Goal: Information Seeking & Learning: Learn about a topic

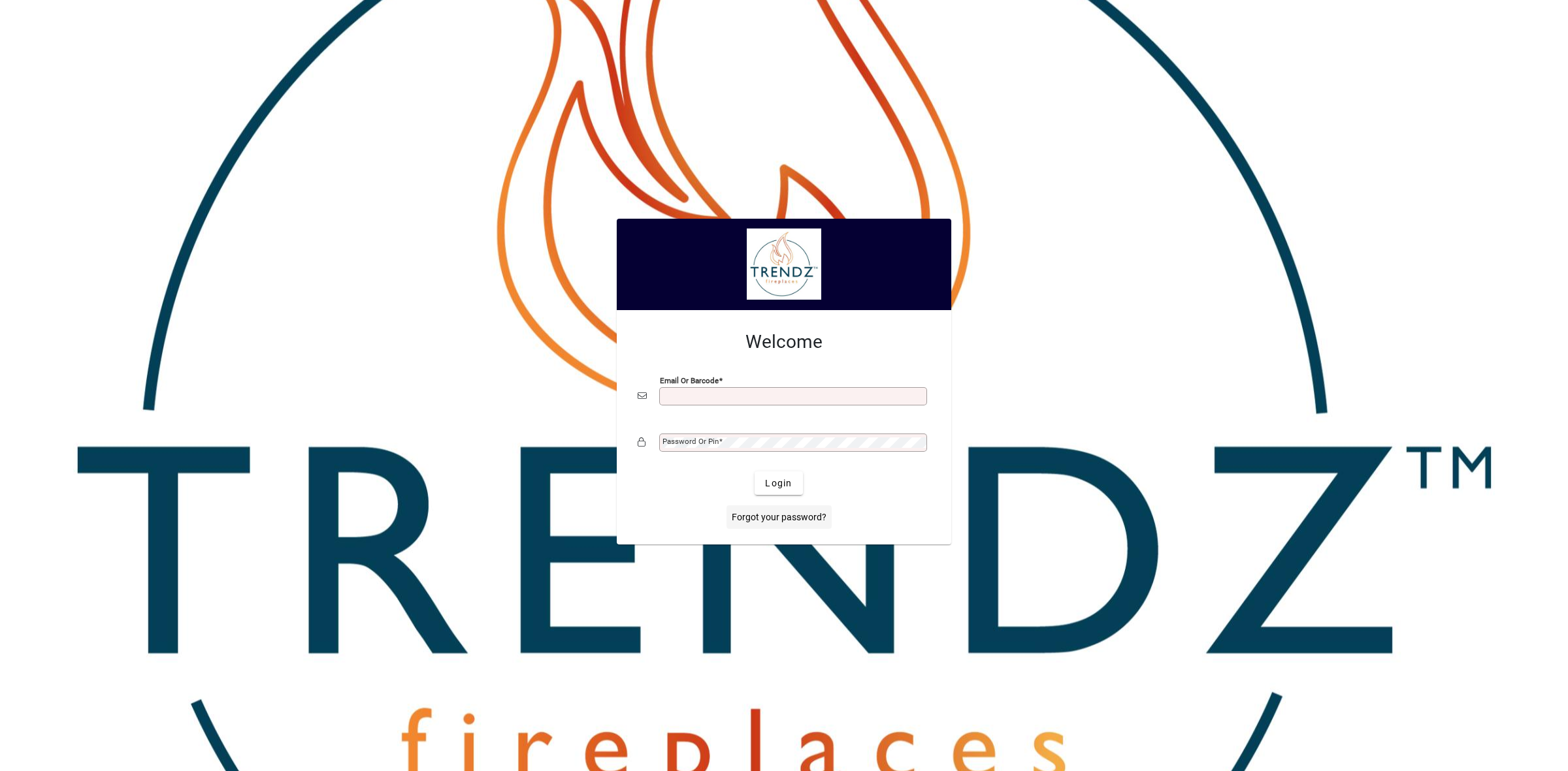
type input "**********"
click at [779, 485] on span "Login" at bounding box center [779, 483] width 27 height 14
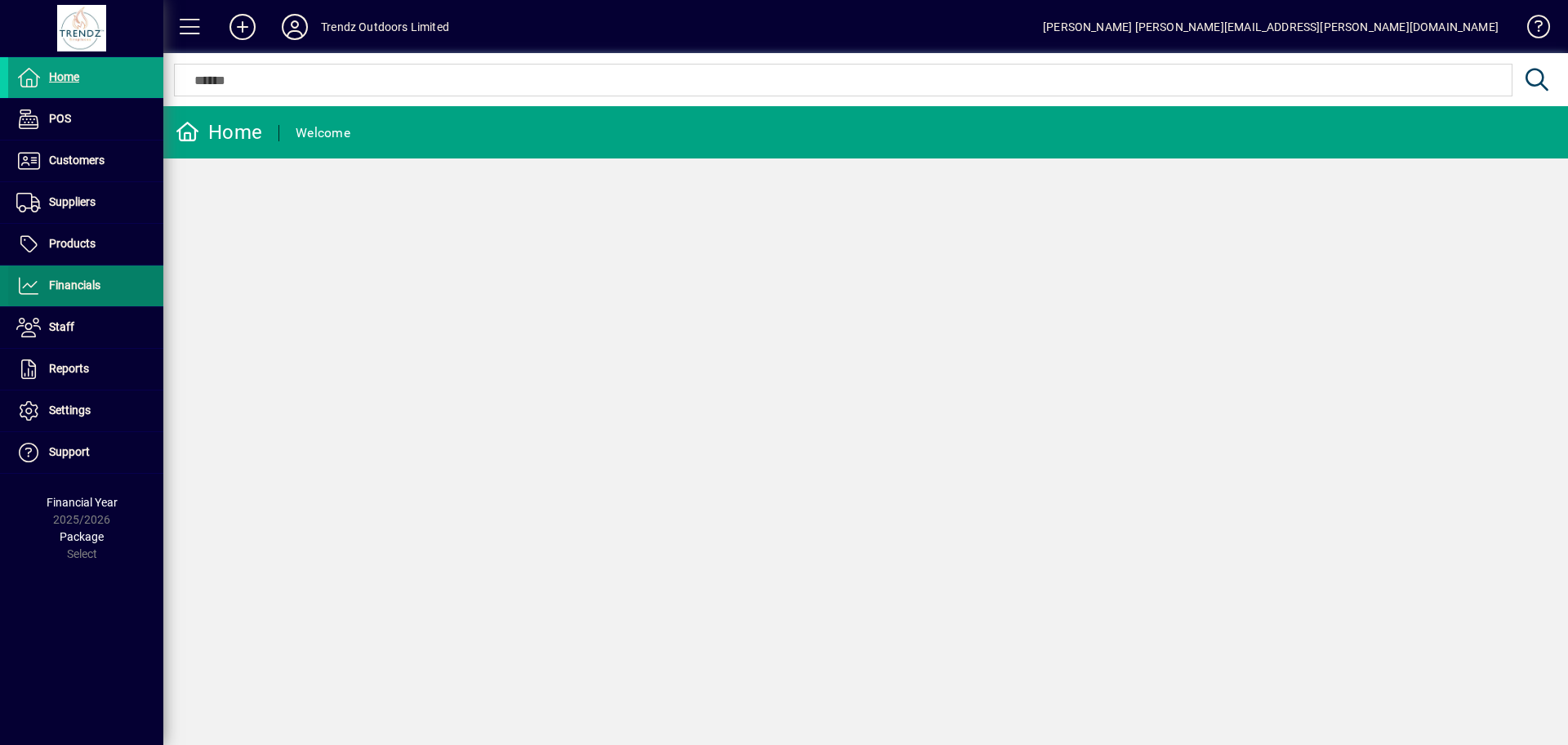
click at [72, 289] on span "Financials" at bounding box center [74, 284] width 52 height 13
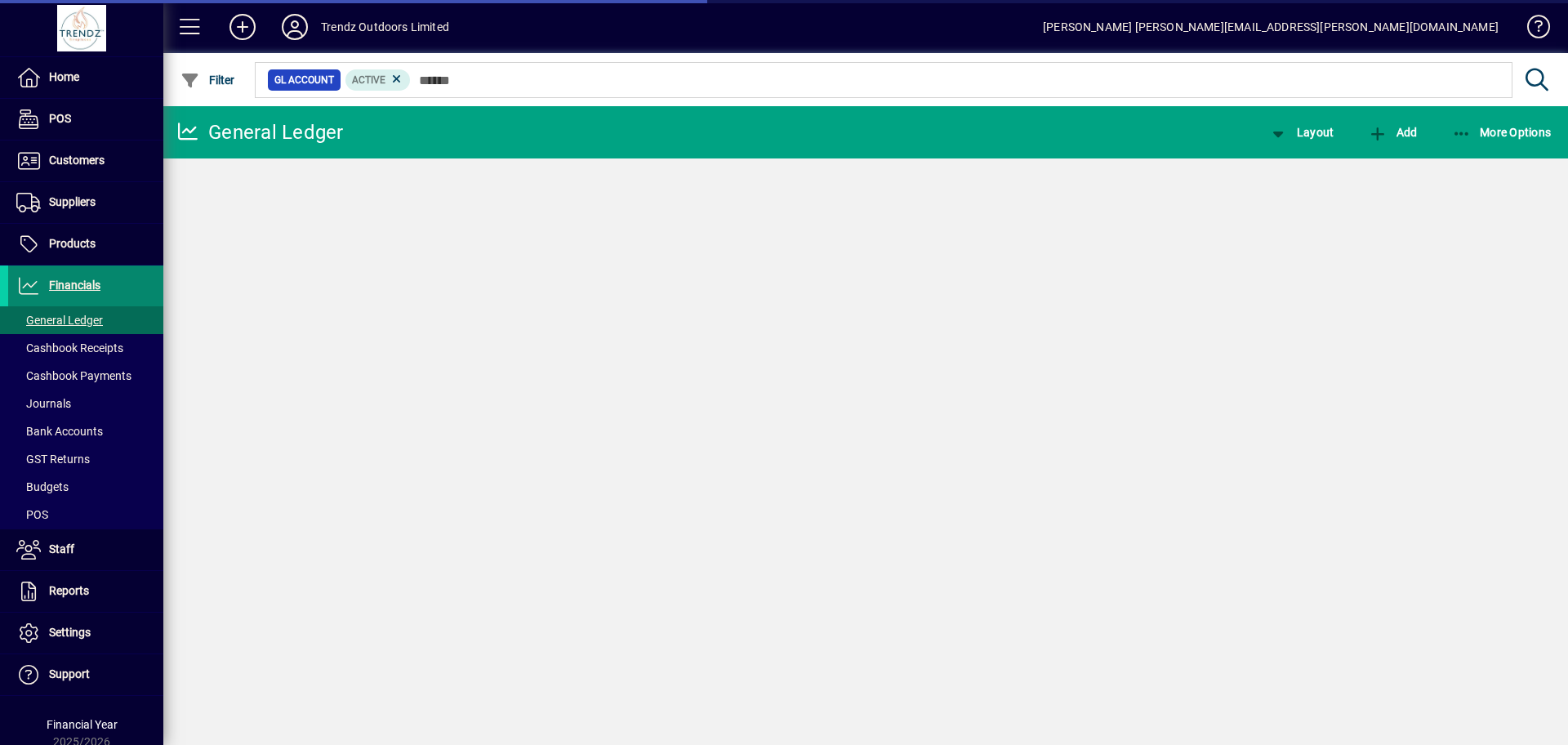
click at [79, 283] on span "Financials" at bounding box center [74, 284] width 52 height 13
click at [53, 308] on span at bounding box center [85, 321] width 155 height 39
click at [51, 315] on span "General Ledger" at bounding box center [60, 320] width 86 height 13
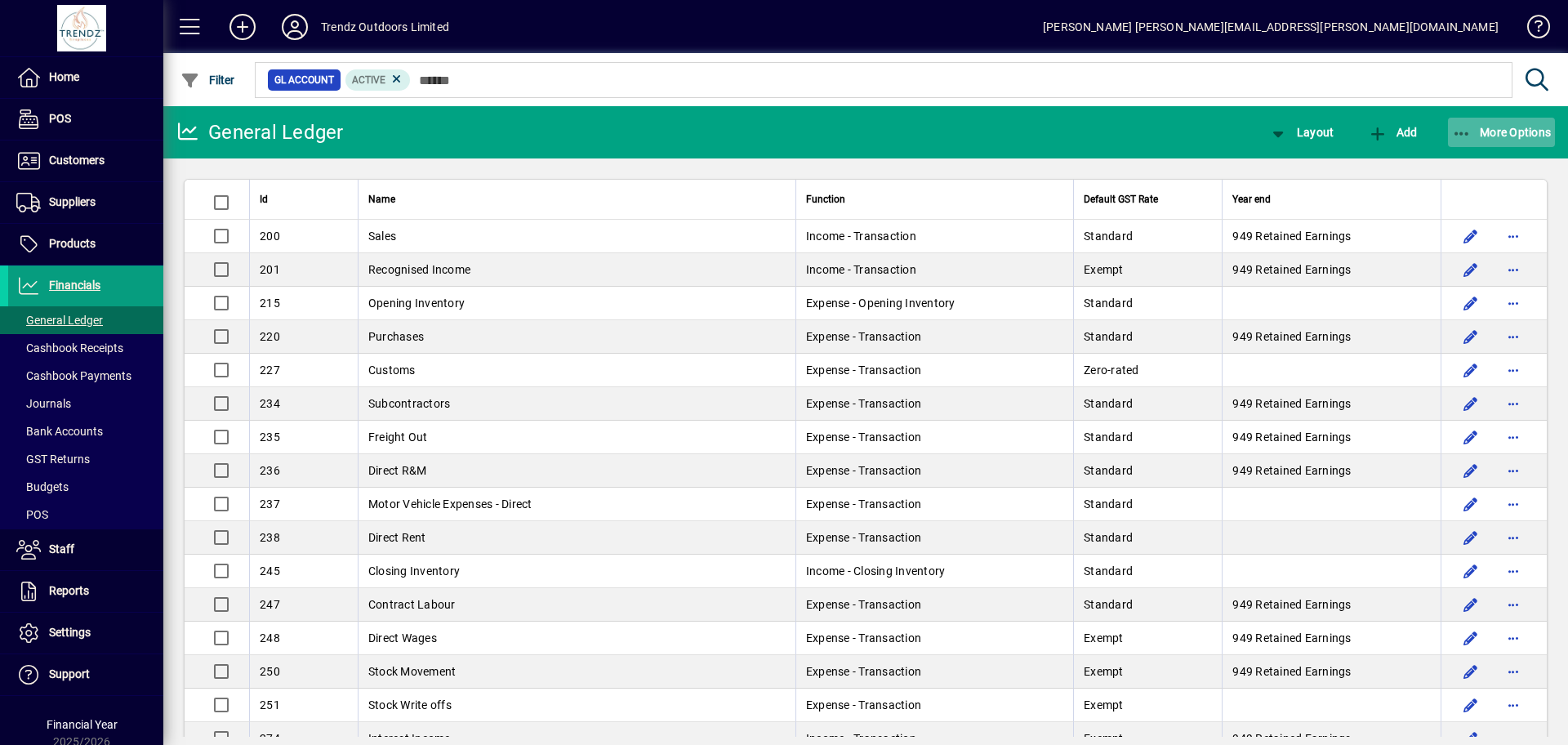
click at [1511, 123] on span "button" at bounding box center [1502, 132] width 108 height 39
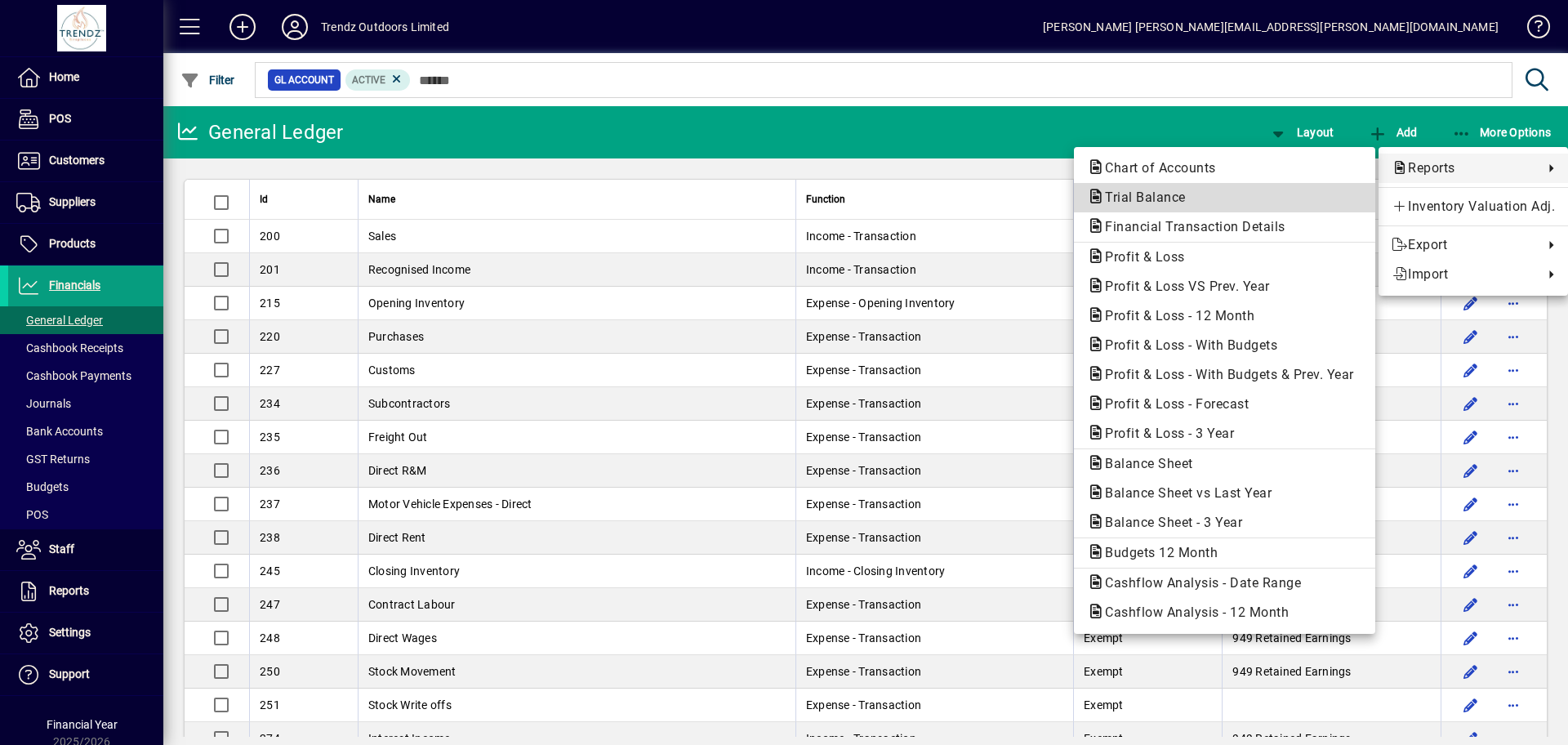
click at [1135, 202] on span "Trial Balance" at bounding box center [1140, 197] width 107 height 16
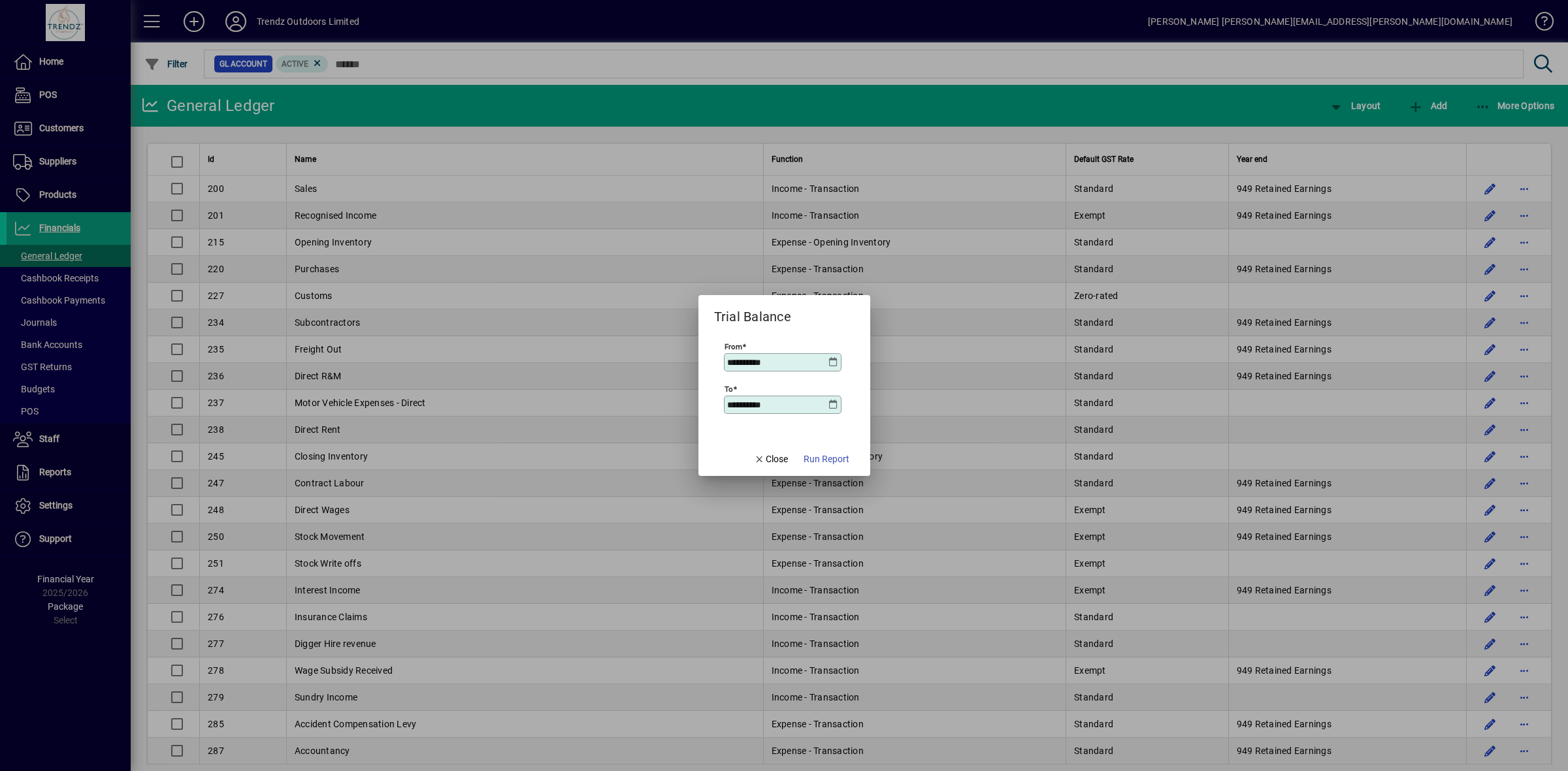
click at [833, 360] on icon at bounding box center [833, 362] width 10 height 10
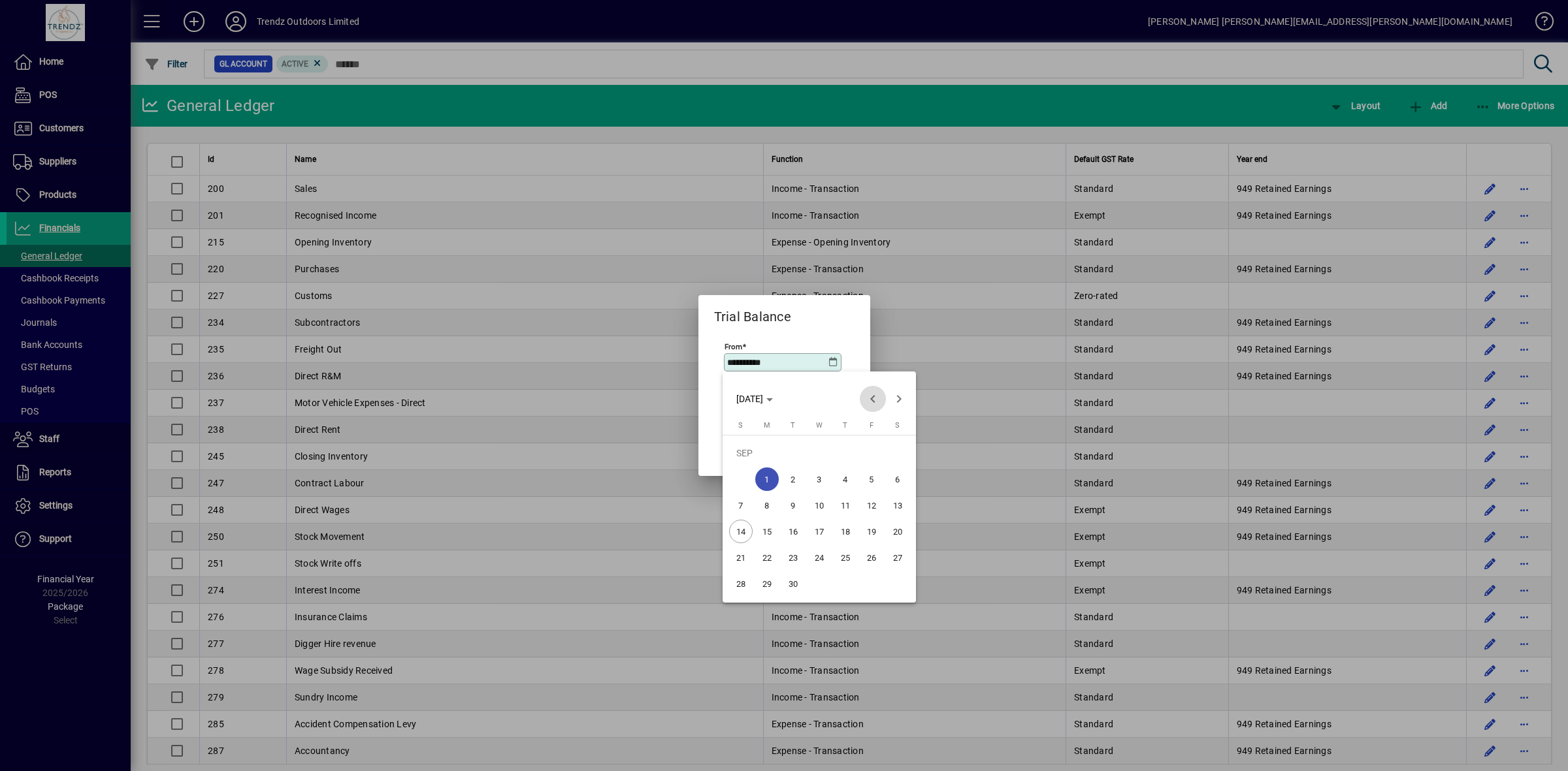
click at [871, 397] on span "Previous month" at bounding box center [873, 399] width 26 height 26
click at [877, 453] on span "1" at bounding box center [872, 453] width 24 height 24
type input "**********"
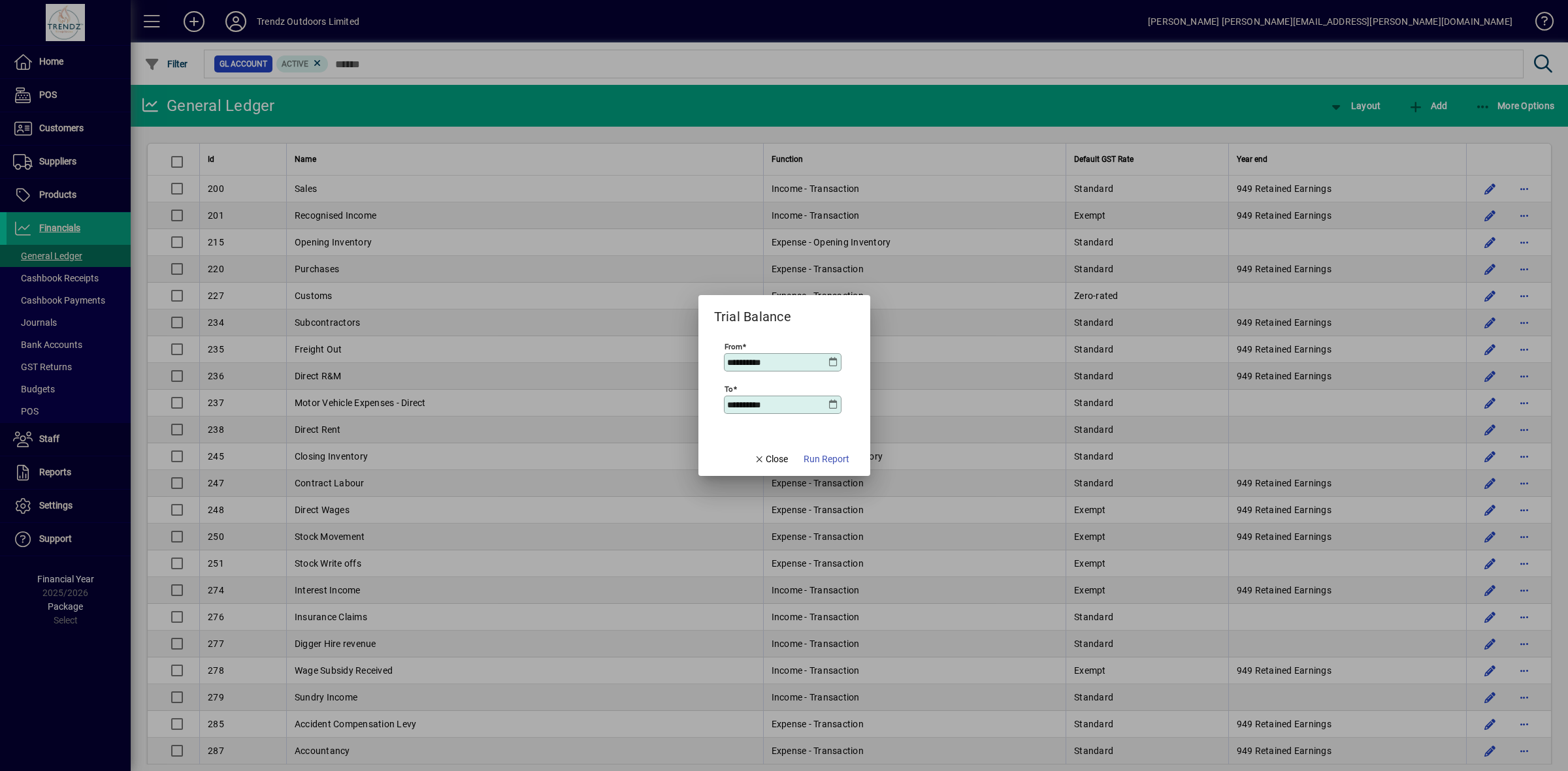
click at [835, 406] on icon at bounding box center [833, 404] width 10 height 10
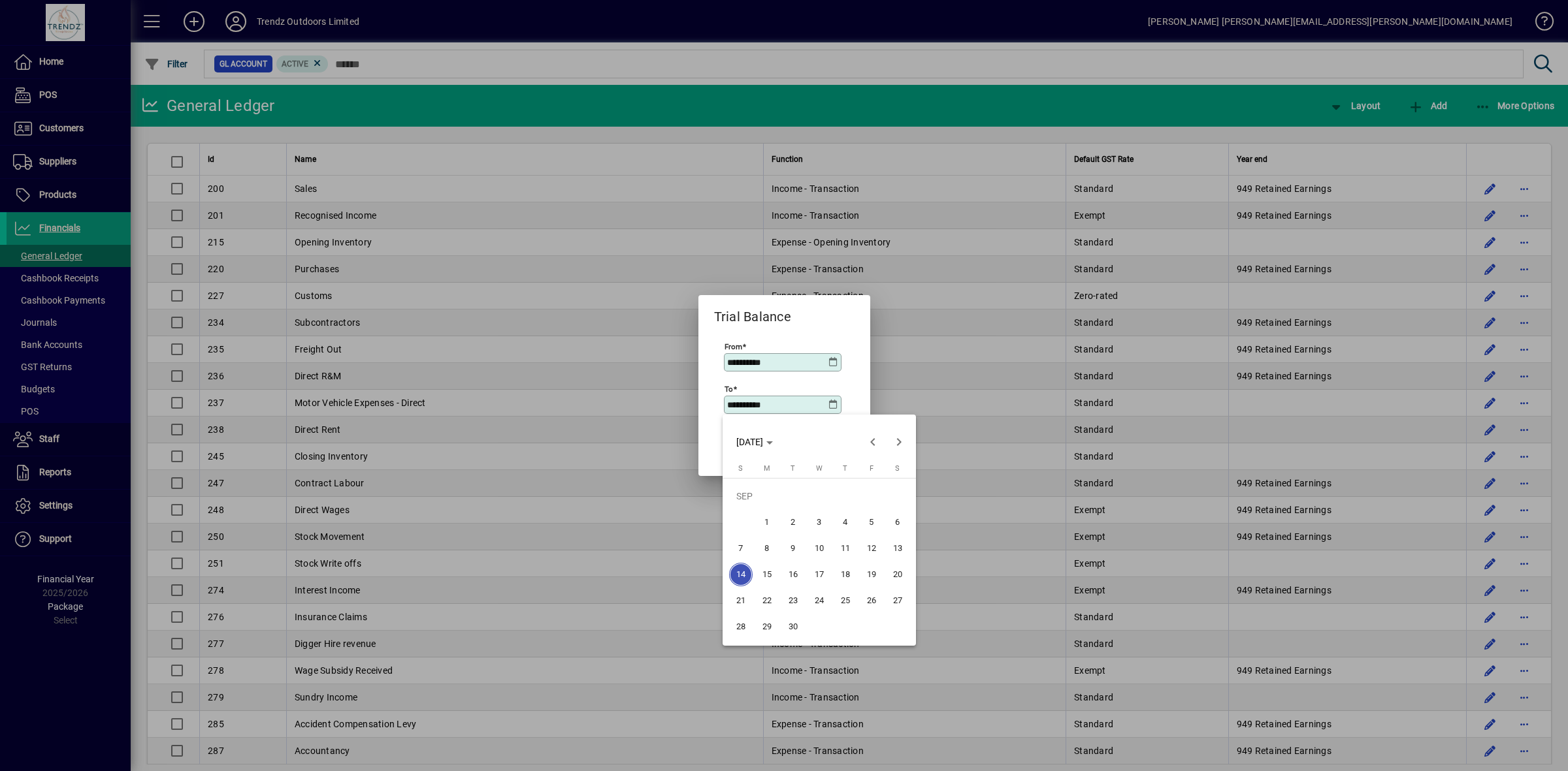
click at [743, 524] on td at bounding box center [740, 522] width 26 height 26
click at [877, 438] on span "Previous month" at bounding box center [873, 442] width 26 height 26
click at [734, 627] on span "31" at bounding box center [741, 627] width 24 height 24
type input "**********"
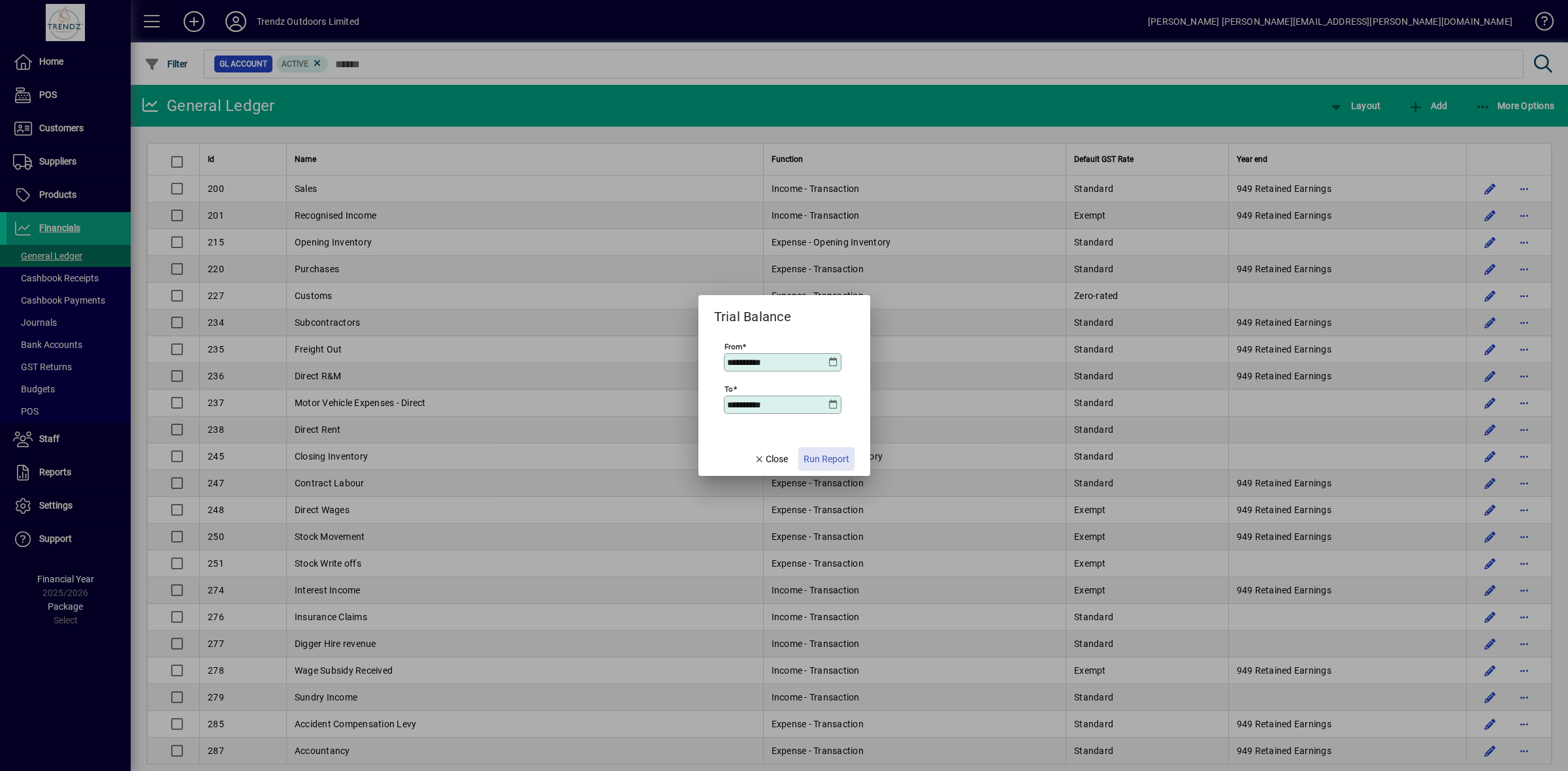
click at [829, 459] on span "Run Report" at bounding box center [826, 460] width 45 height 14
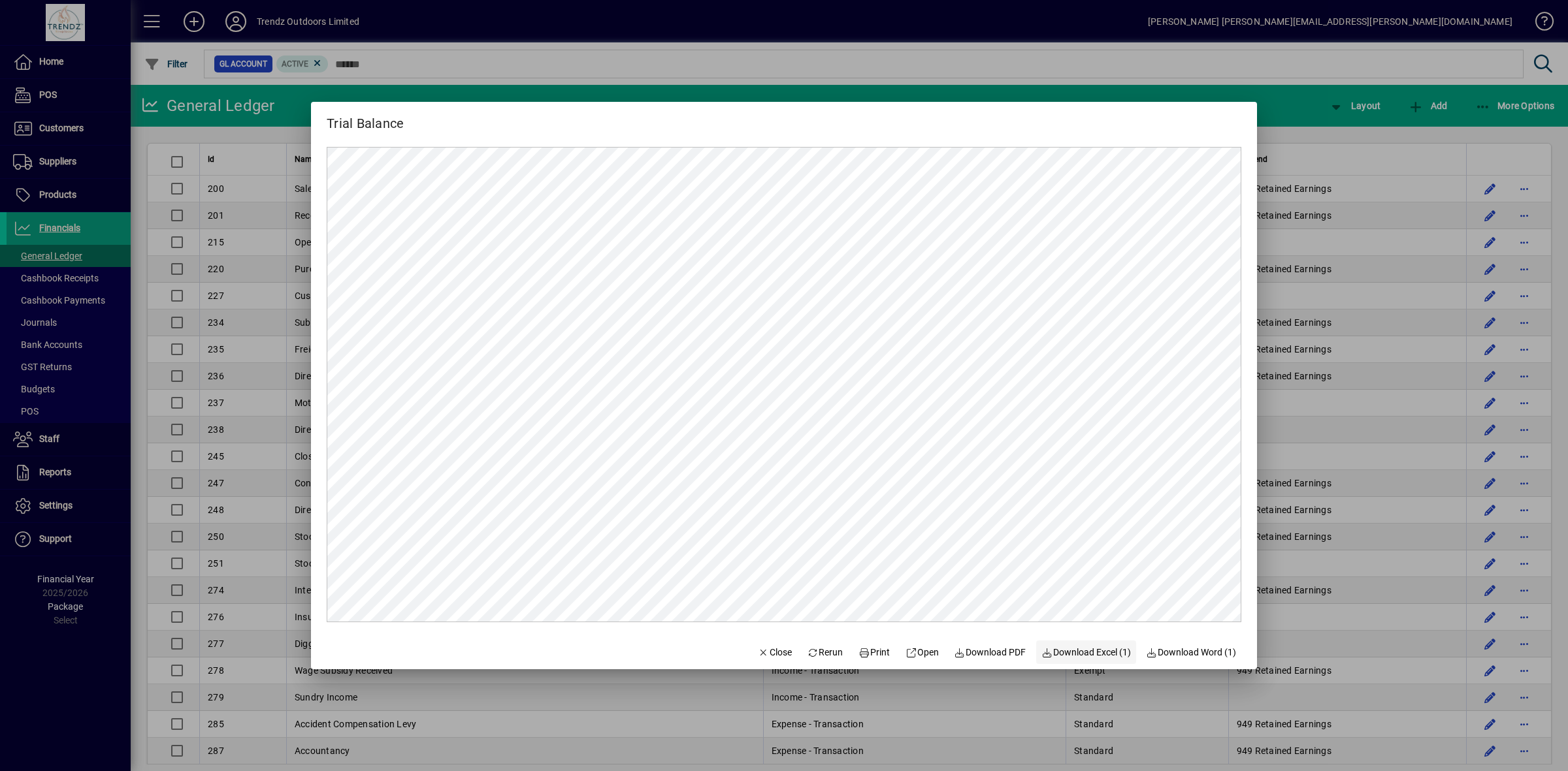
click at [1090, 653] on span "Download Excel (1)" at bounding box center [1086, 653] width 89 height 14
drag, startPoint x: 759, startPoint y: 651, endPoint x: 767, endPoint y: 637, distance: 16.1
click at [759, 651] on span "Close" at bounding box center [775, 653] width 34 height 14
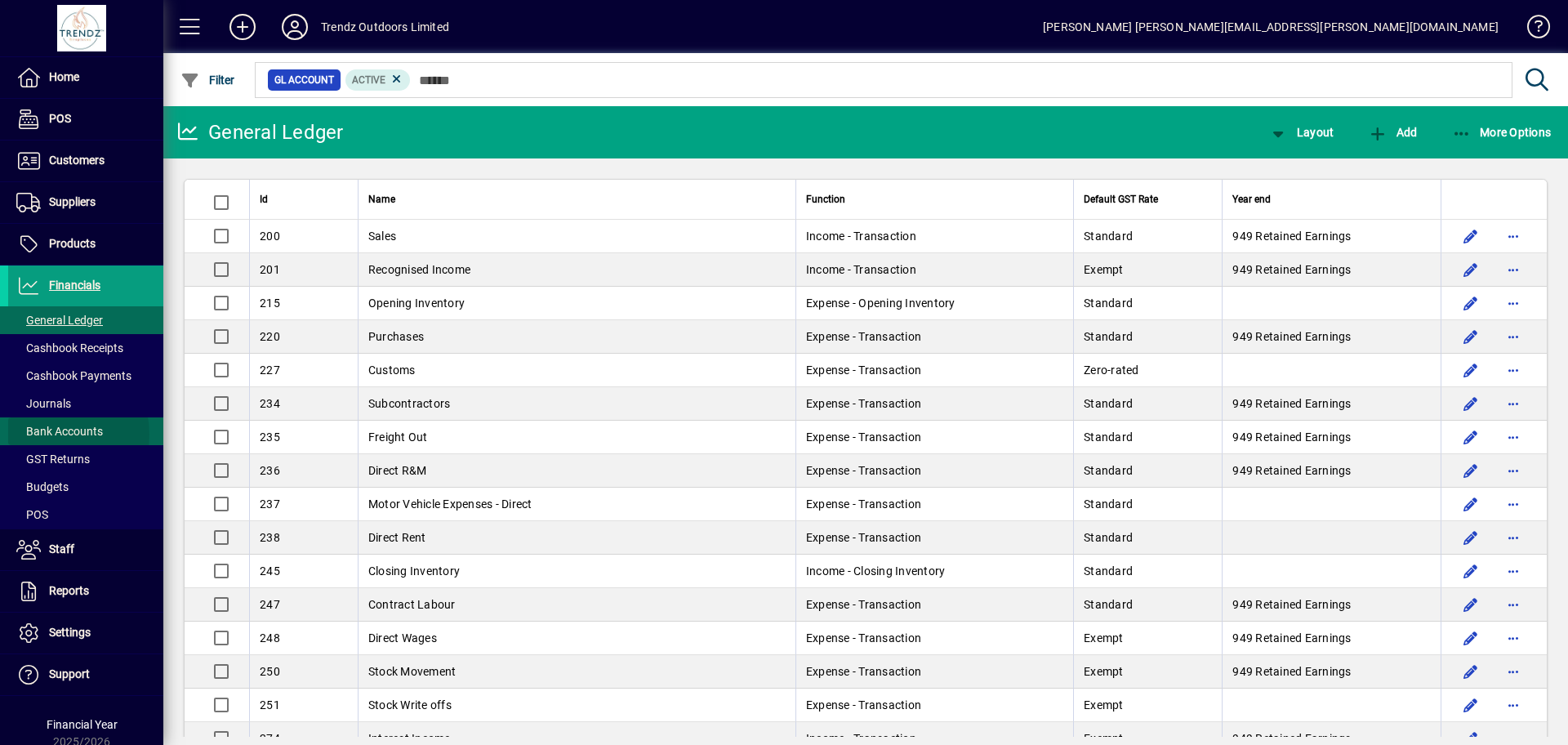
click at [46, 434] on span "Bank Accounts" at bounding box center [60, 430] width 86 height 13
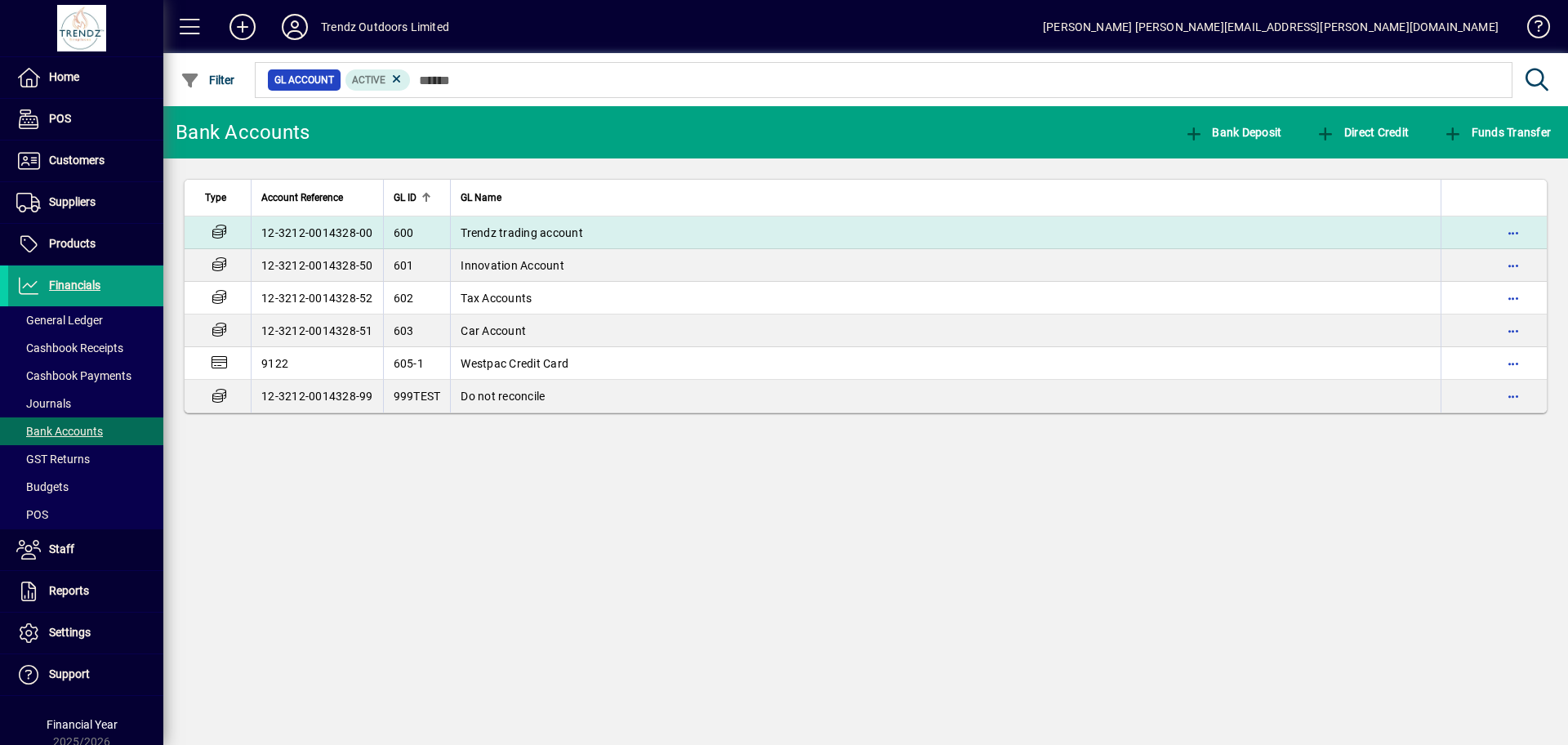
click at [611, 230] on td "Trendz trading account" at bounding box center [945, 232] width 991 height 32
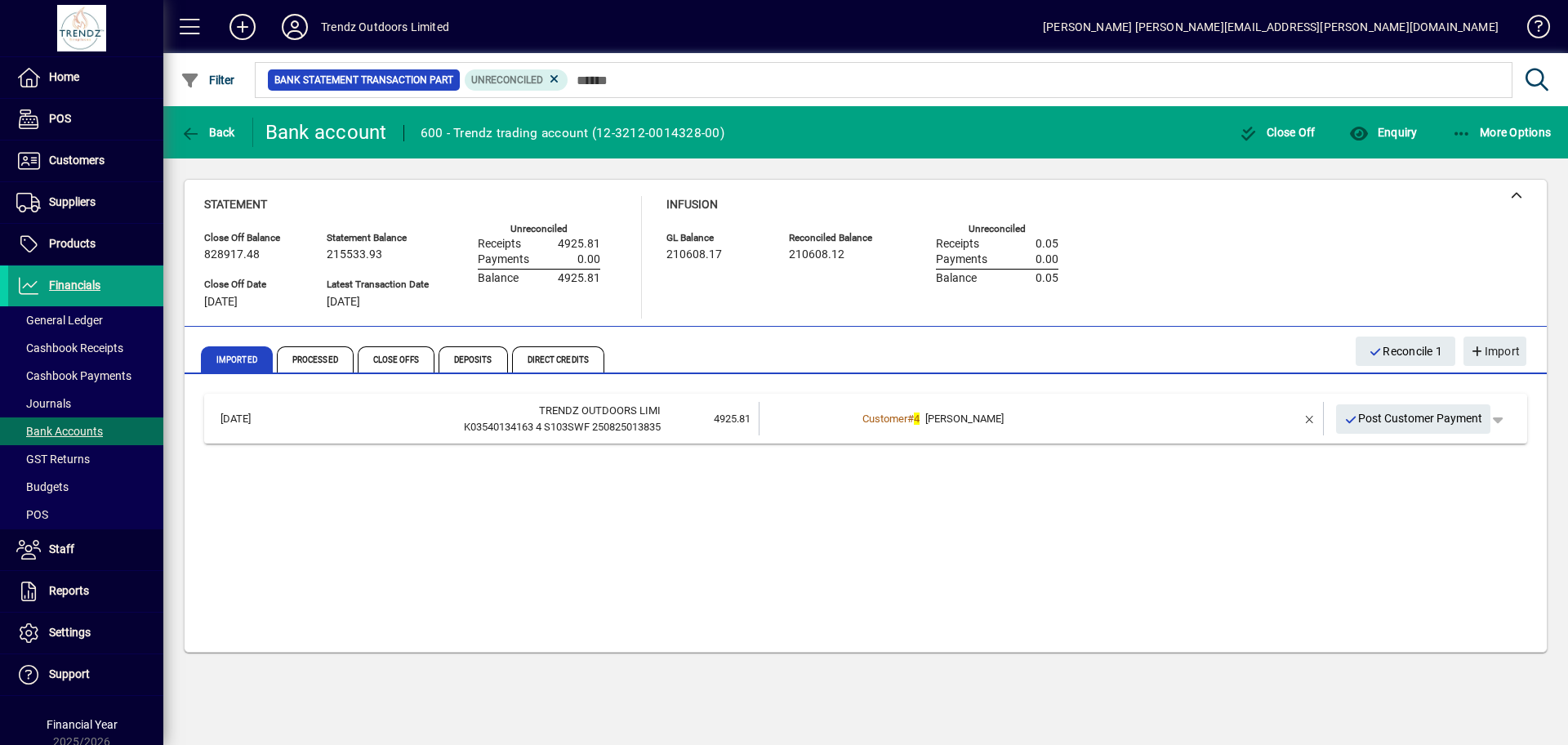
click at [854, 565] on div "[DATE] TRENDZ OUTDOORS LIMI K03540134163 4 S103SWF 250825013835 4925.81 Custome…" at bounding box center [865, 517] width 1323 height 245
click at [826, 297] on div "Infusion GL Balance 210608.17 Reconciled Balance 210608.12 Unreconciled Receipt…" at bounding box center [874, 257] width 416 height 123
click at [822, 255] on span "210608.12" at bounding box center [816, 254] width 56 height 13
copy span "210608.12"
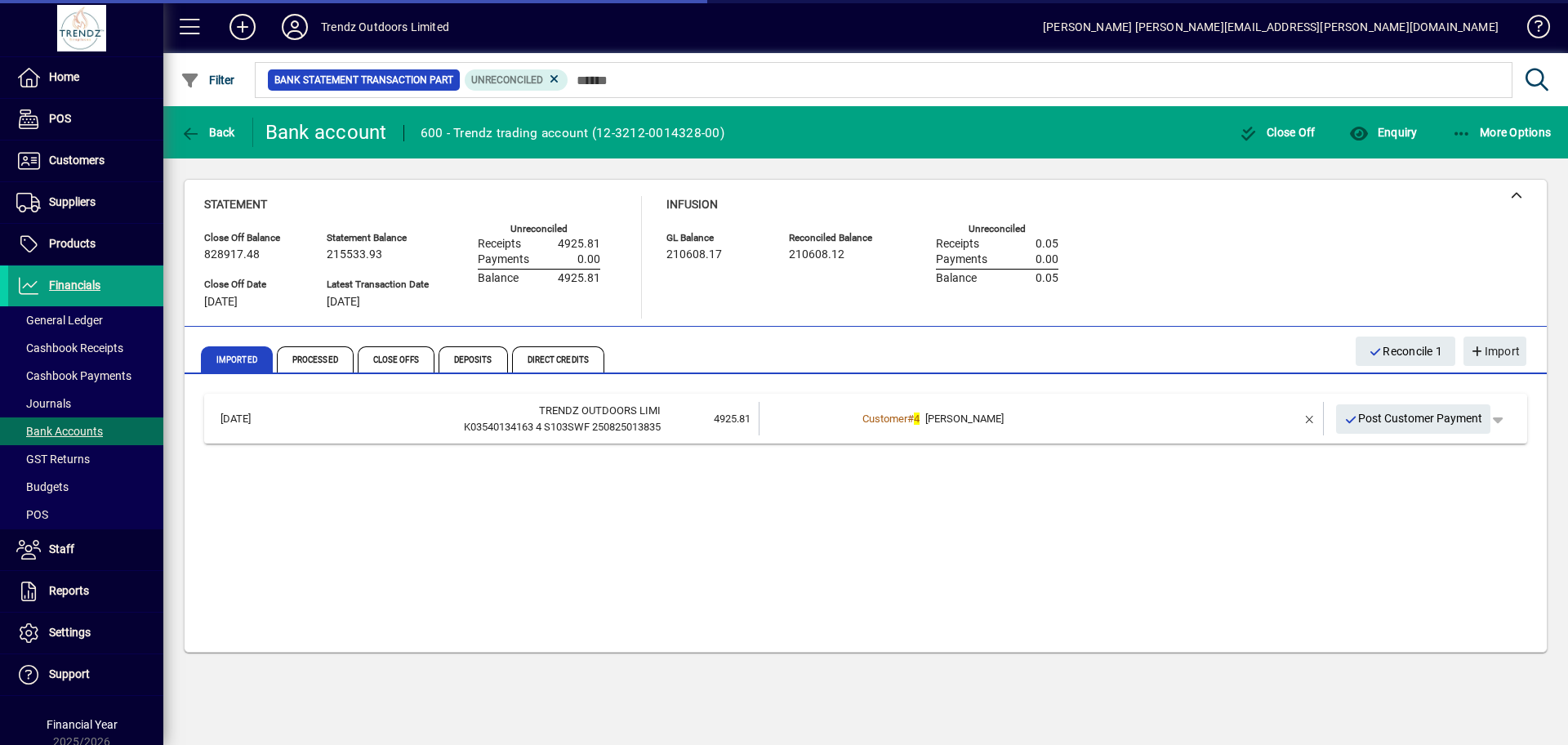
click at [809, 572] on div "[DATE] TRENDZ OUTDOORS LIMI K03540134163 4 S103SWF 250825013835 4925.81 Custome…" at bounding box center [865, 517] width 1323 height 245
drag, startPoint x: 1189, startPoint y: 288, endPoint x: 1093, endPoint y: 277, distance: 96.6
click at [1189, 288] on div "Statement Close Off Balance 828917.48 Close Off Date [DATE] Statement Balance 2…" at bounding box center [865, 257] width 1323 height 123
click at [218, 135] on span "Back" at bounding box center [208, 131] width 55 height 13
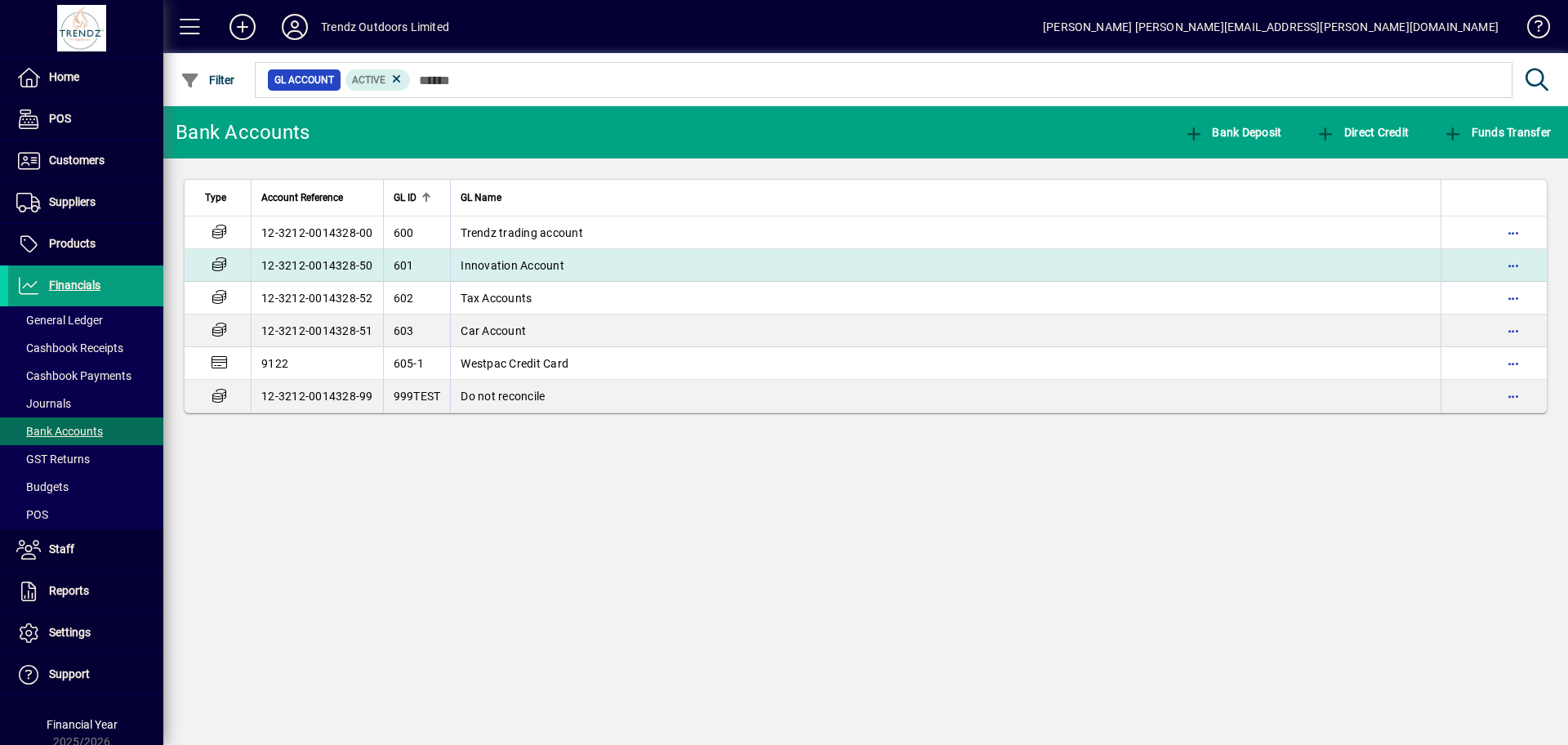
click at [580, 261] on td "Innovation Account" at bounding box center [945, 265] width 991 height 32
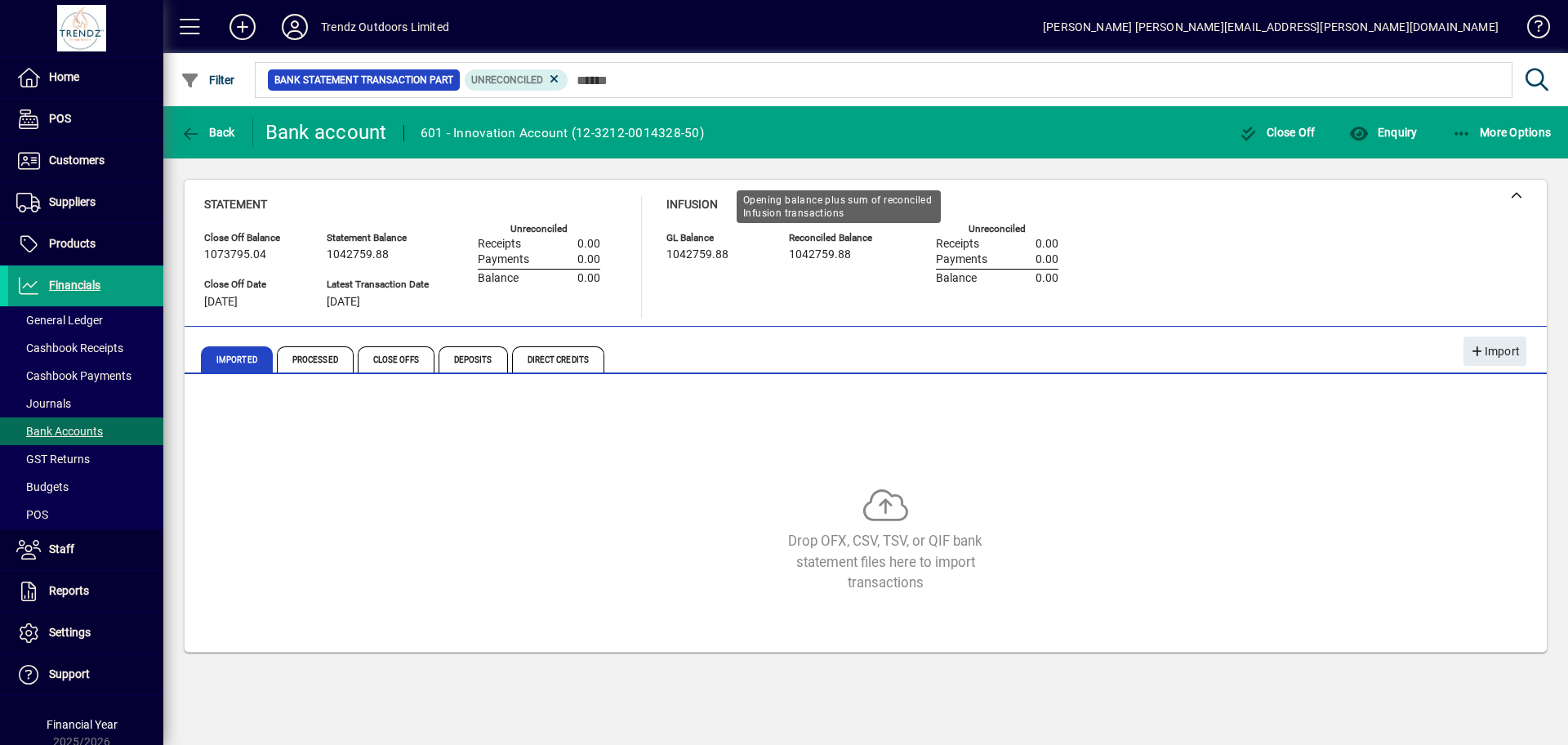
click at [818, 245] on div "Reconciled Balance 1042759.88" at bounding box center [838, 256] width 98 height 53
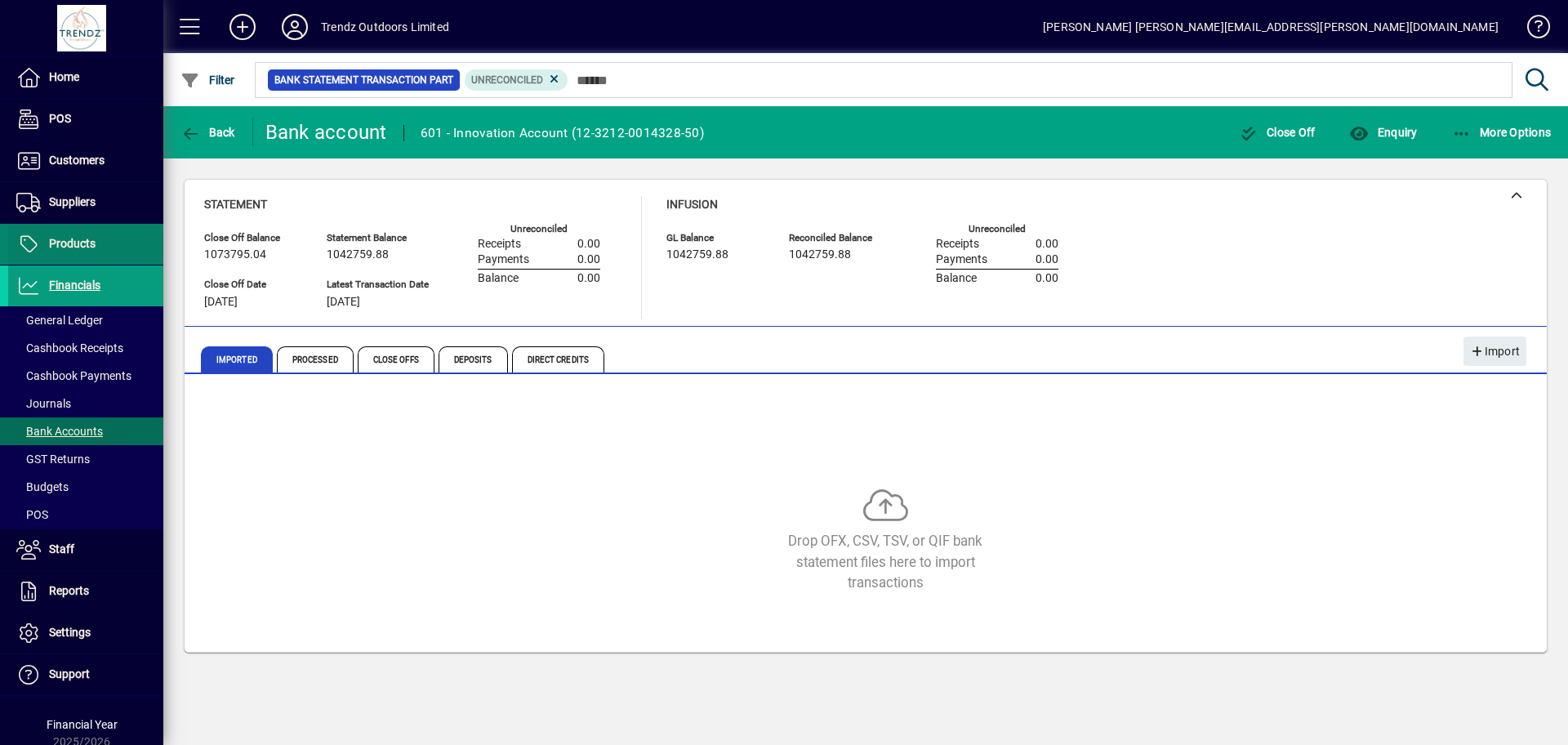
copy span "1042759.88"
click at [703, 307] on div "Infusion GL Balance 1042759.88 Reconciled Balance 1042759.88 Unreconciled Recei…" at bounding box center [874, 257] width 416 height 123
click at [1145, 410] on div "Drop OFX, CSV, TSV, or QIF bank statement files here to import transactions" at bounding box center [865, 517] width 1323 height 245
click at [197, 130] on icon "button" at bounding box center [190, 133] width 21 height 17
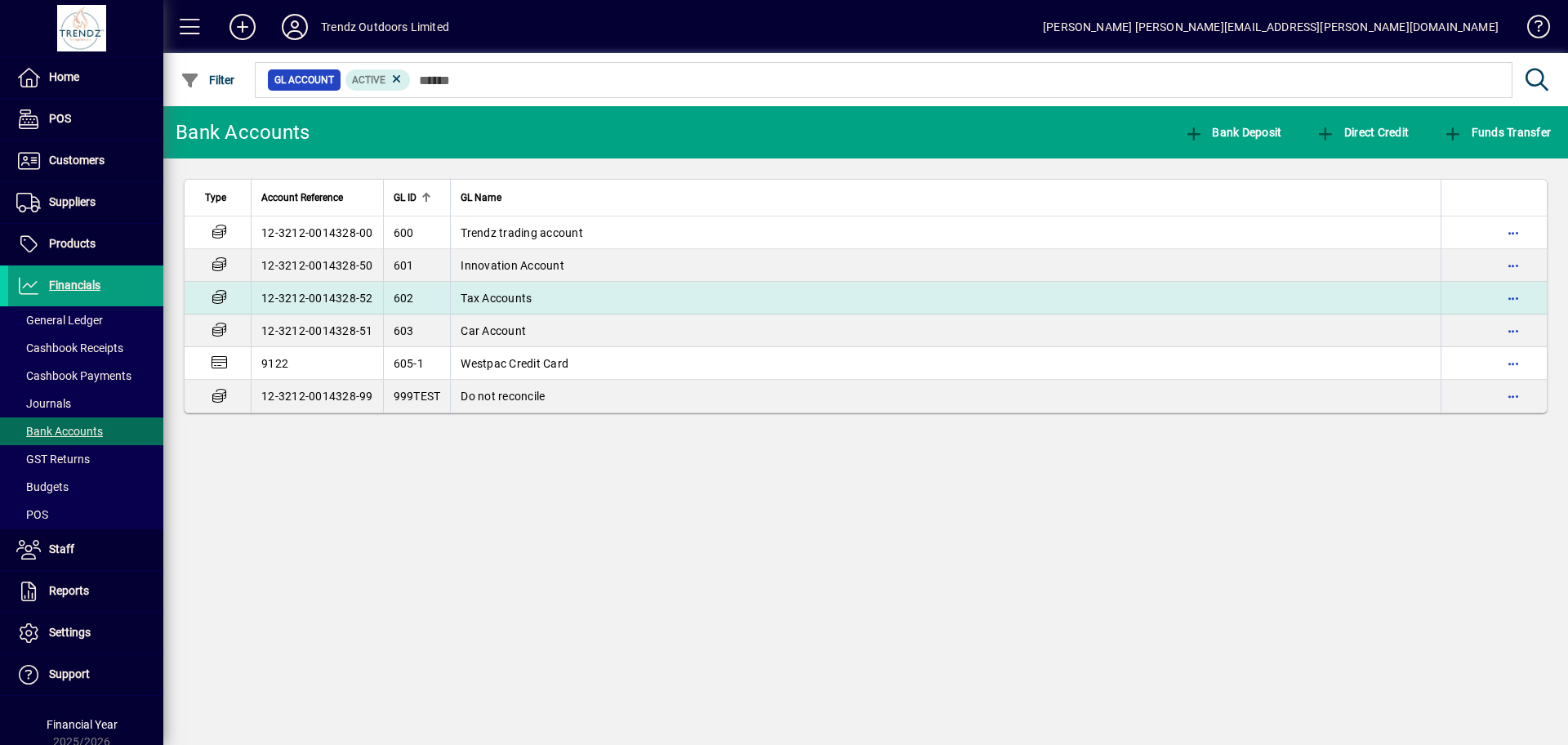
click at [587, 301] on td "Tax Accounts" at bounding box center [945, 298] width 991 height 32
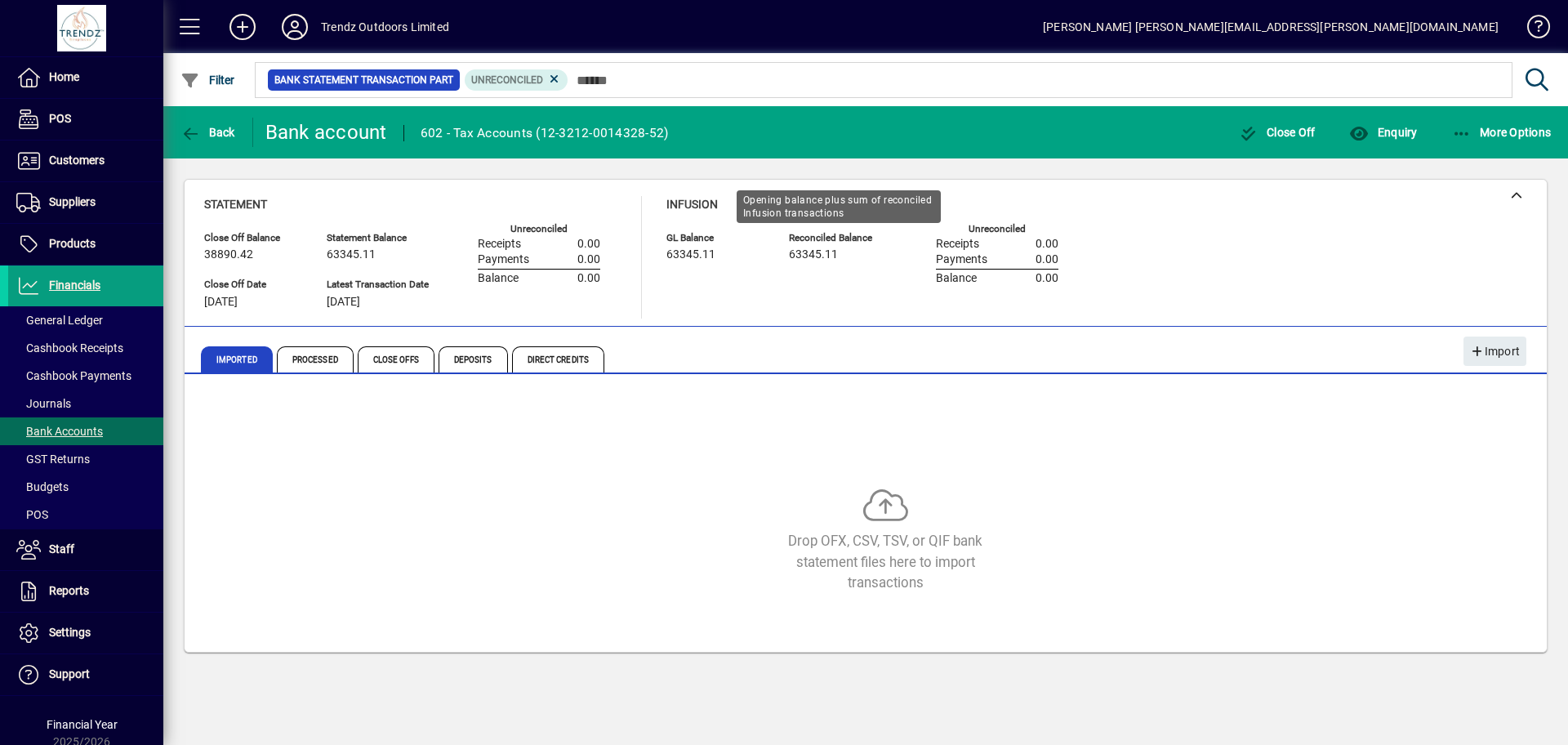
click at [807, 247] on div "63345.11" at bounding box center [838, 255] width 98 height 18
copy span "63345.11"
drag, startPoint x: 749, startPoint y: 555, endPoint x: 689, endPoint y: 547, distance: 60.5
click at [733, 550] on div "Drop OFX, CSV, TSV, or QIF bank statement files here to import transactions" at bounding box center [885, 541] width 1362 height 106
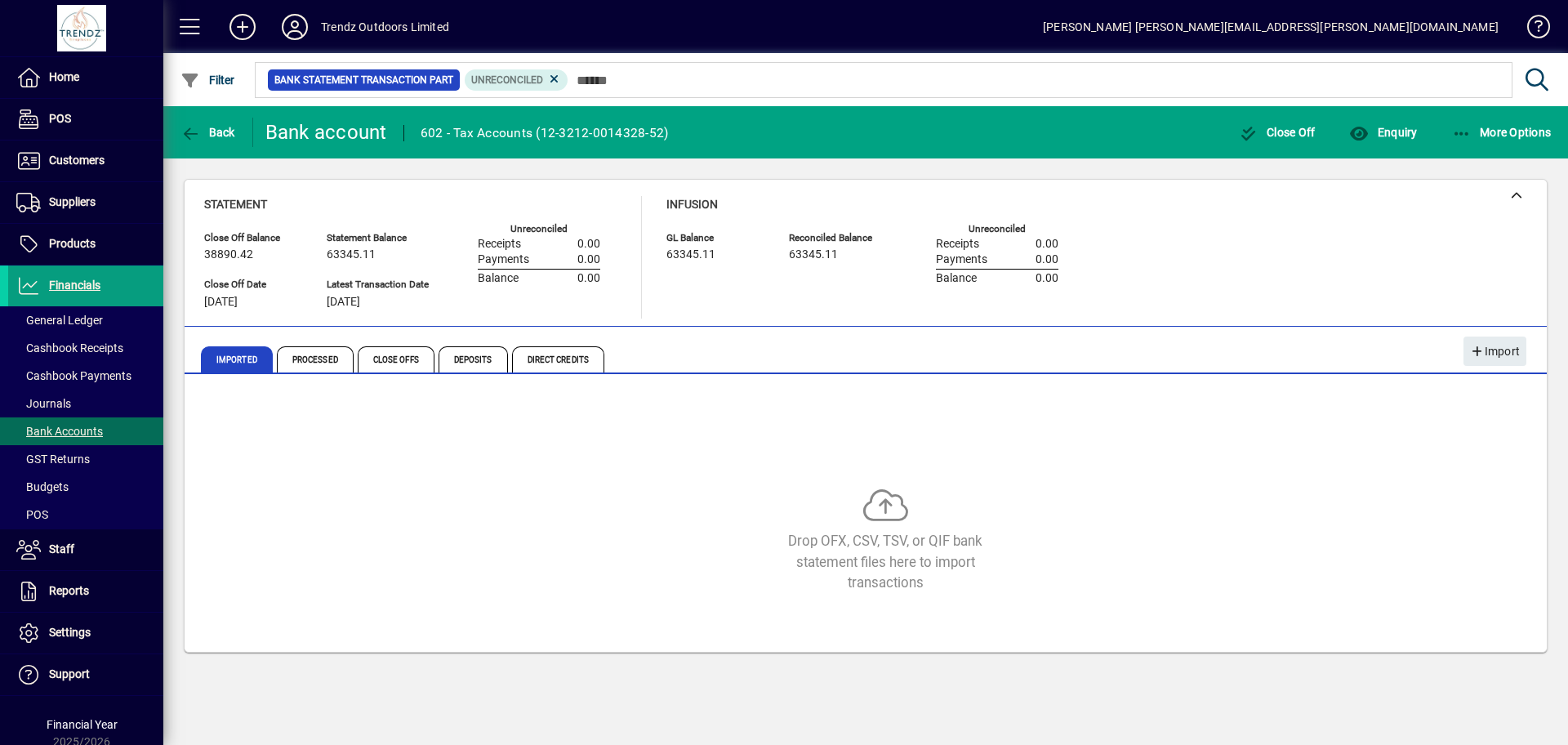
drag, startPoint x: 1103, startPoint y: 511, endPoint x: 158, endPoint y: 241, distance: 982.8
click at [1101, 507] on div "Drop OFX, CSV, TSV, or QIF bank statement files here to import transactions" at bounding box center [885, 541] width 1362 height 106
click at [214, 125] on span "Back" at bounding box center [208, 131] width 55 height 13
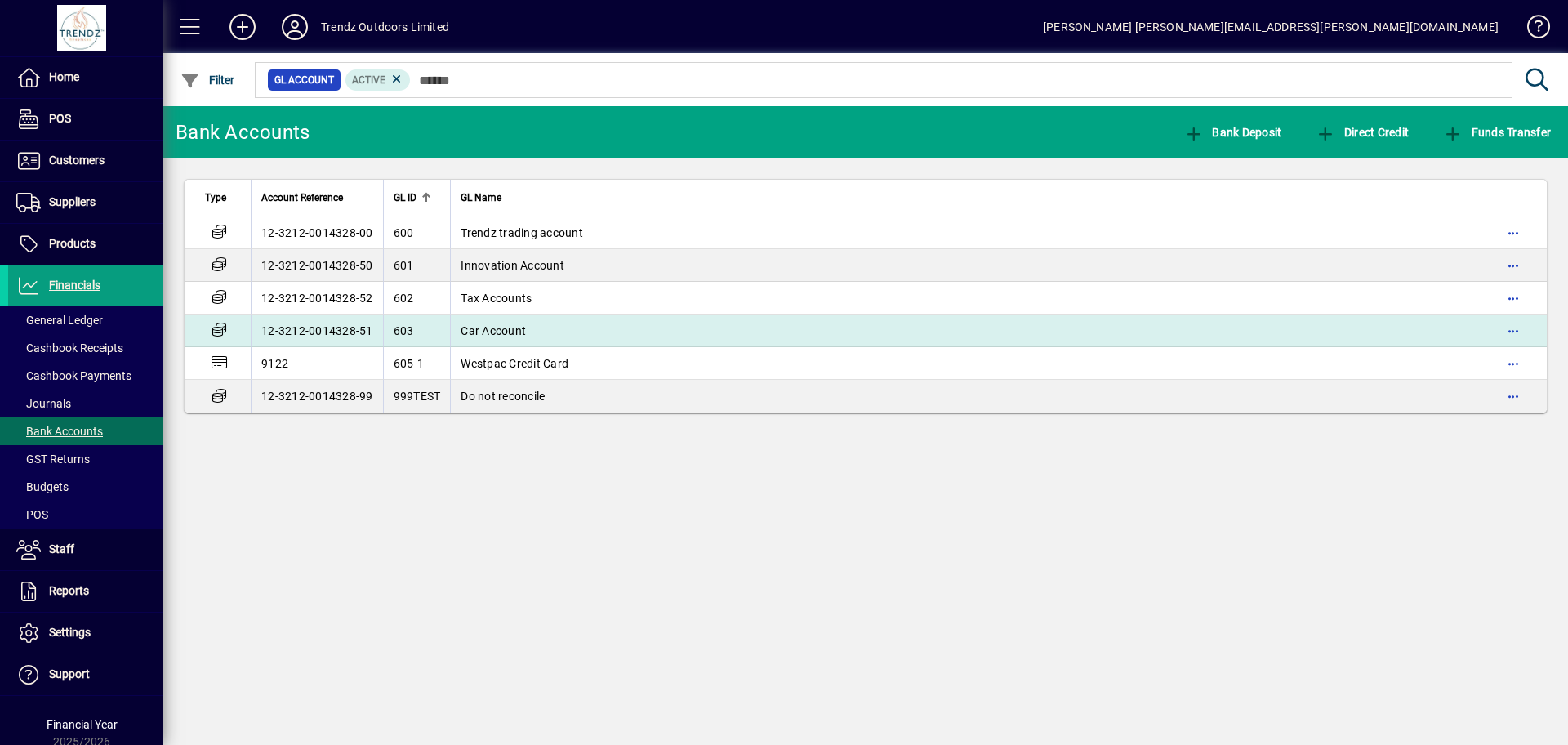
click at [557, 336] on td "Car Account" at bounding box center [945, 330] width 991 height 32
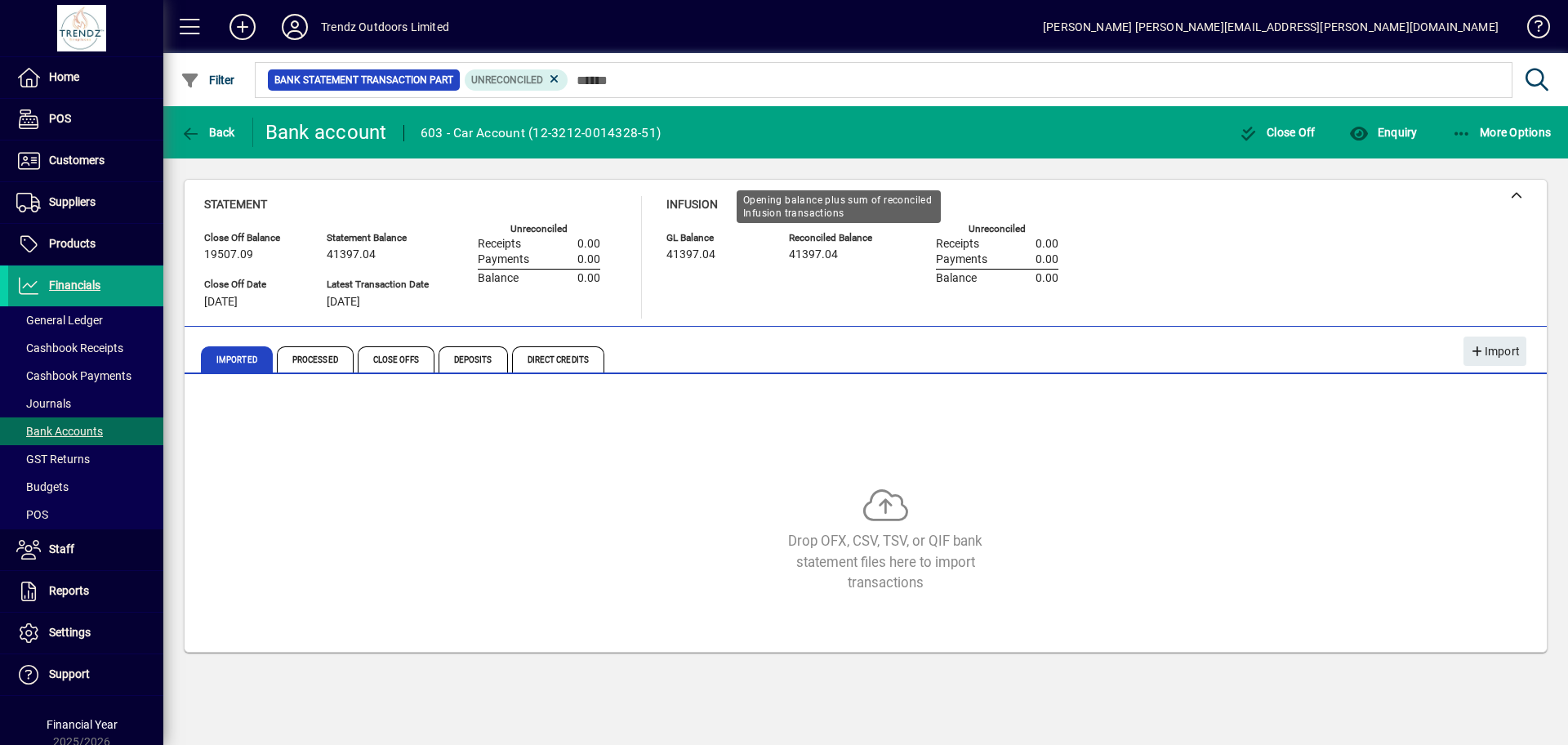
click at [814, 249] on span "41397.04" at bounding box center [813, 254] width 49 height 13
click at [814, 250] on span "41397.04" at bounding box center [813, 254] width 49 height 13
copy span "41397.04"
click at [729, 440] on div "Drop OFX, CSV, TSV, or QIF bank statement files here to import transactions" at bounding box center [865, 517] width 1323 height 245
drag, startPoint x: 483, startPoint y: 588, endPoint x: 434, endPoint y: 464, distance: 133.3
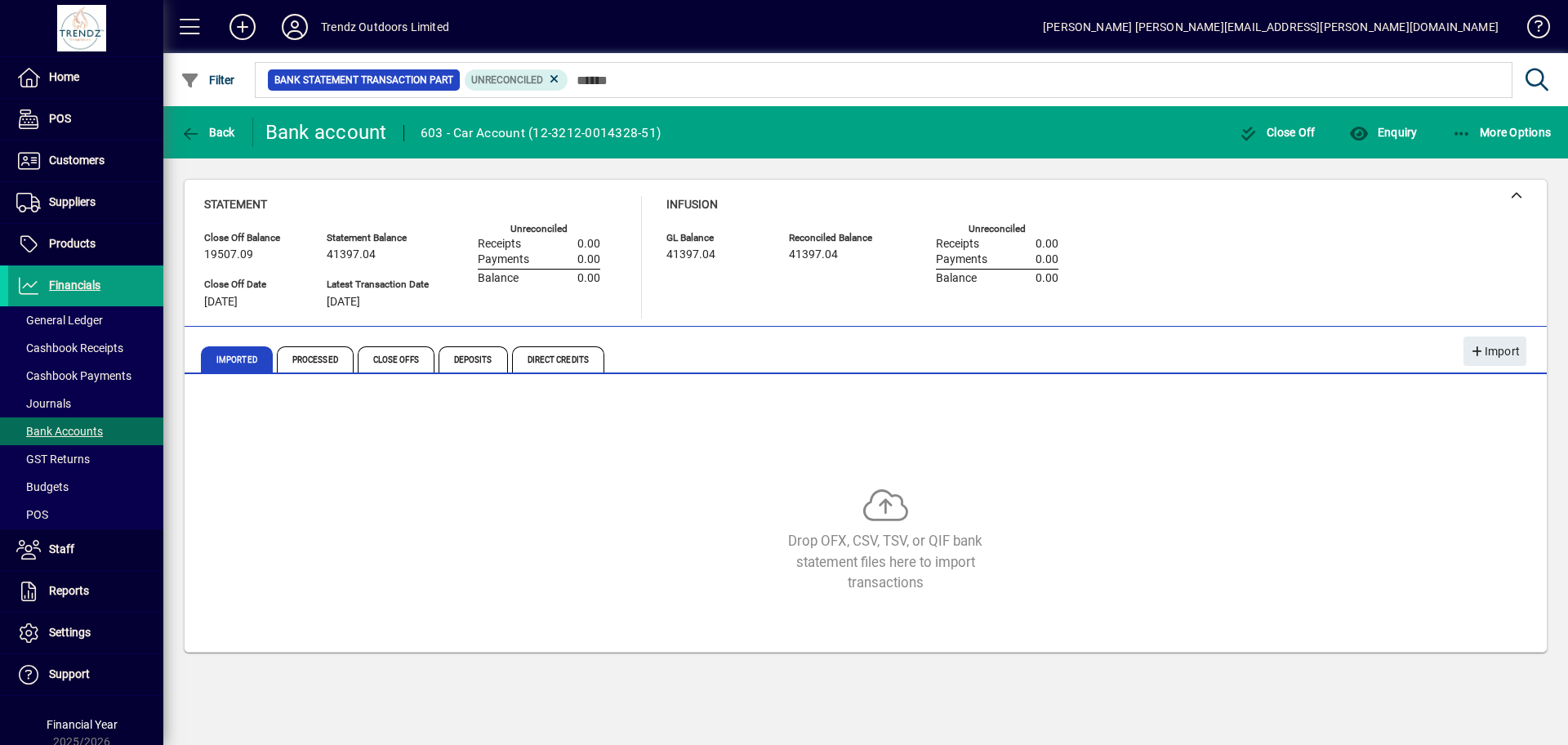
click at [486, 586] on div "Drop OFX, CSV, TSV, or QIF bank statement files here to import transactions" at bounding box center [885, 541] width 1362 height 106
click at [170, 126] on div "Back" at bounding box center [209, 132] width 90 height 29
click at [199, 135] on icon "button" at bounding box center [190, 133] width 21 height 17
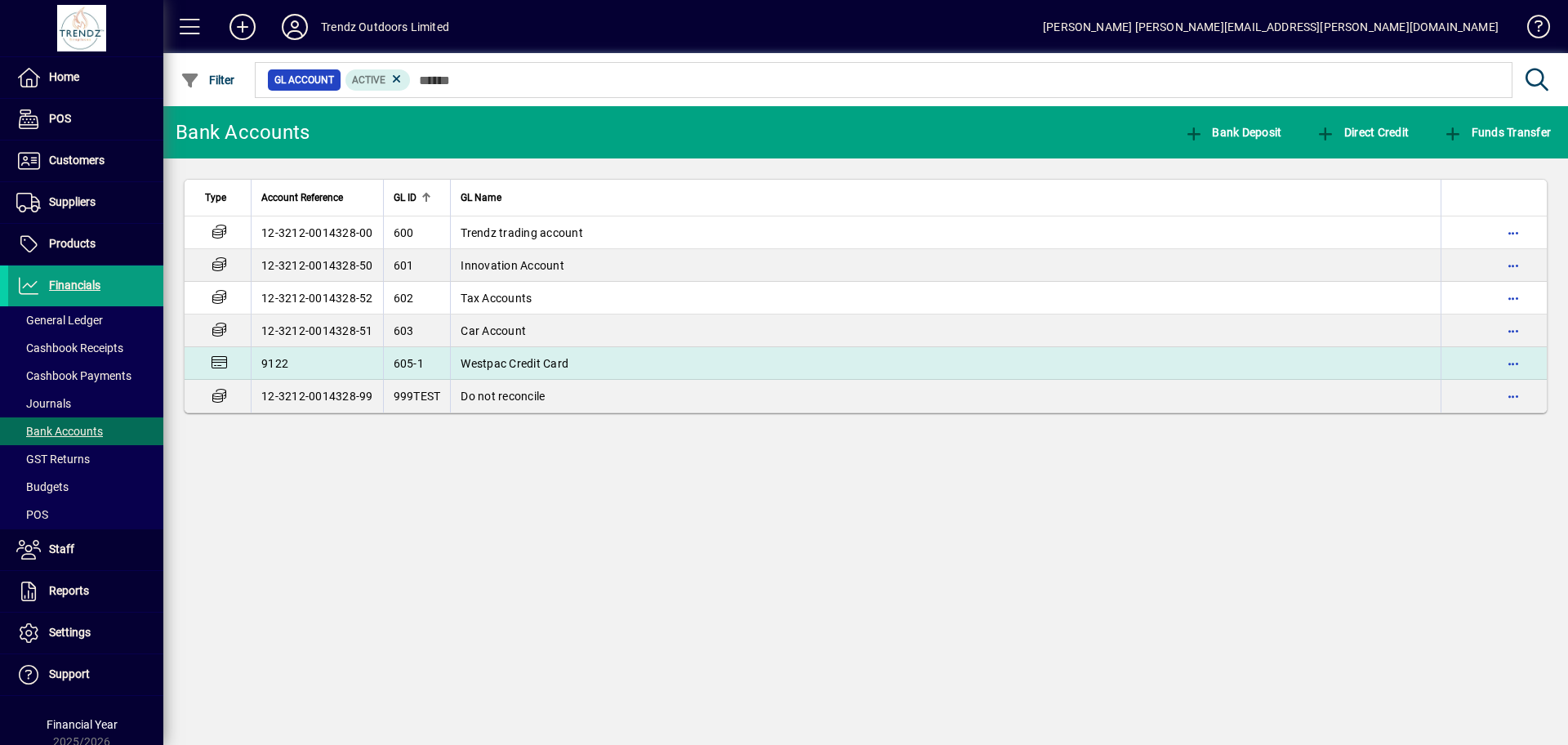
click at [477, 363] on span "Westpac Credit Card" at bounding box center [514, 363] width 108 height 13
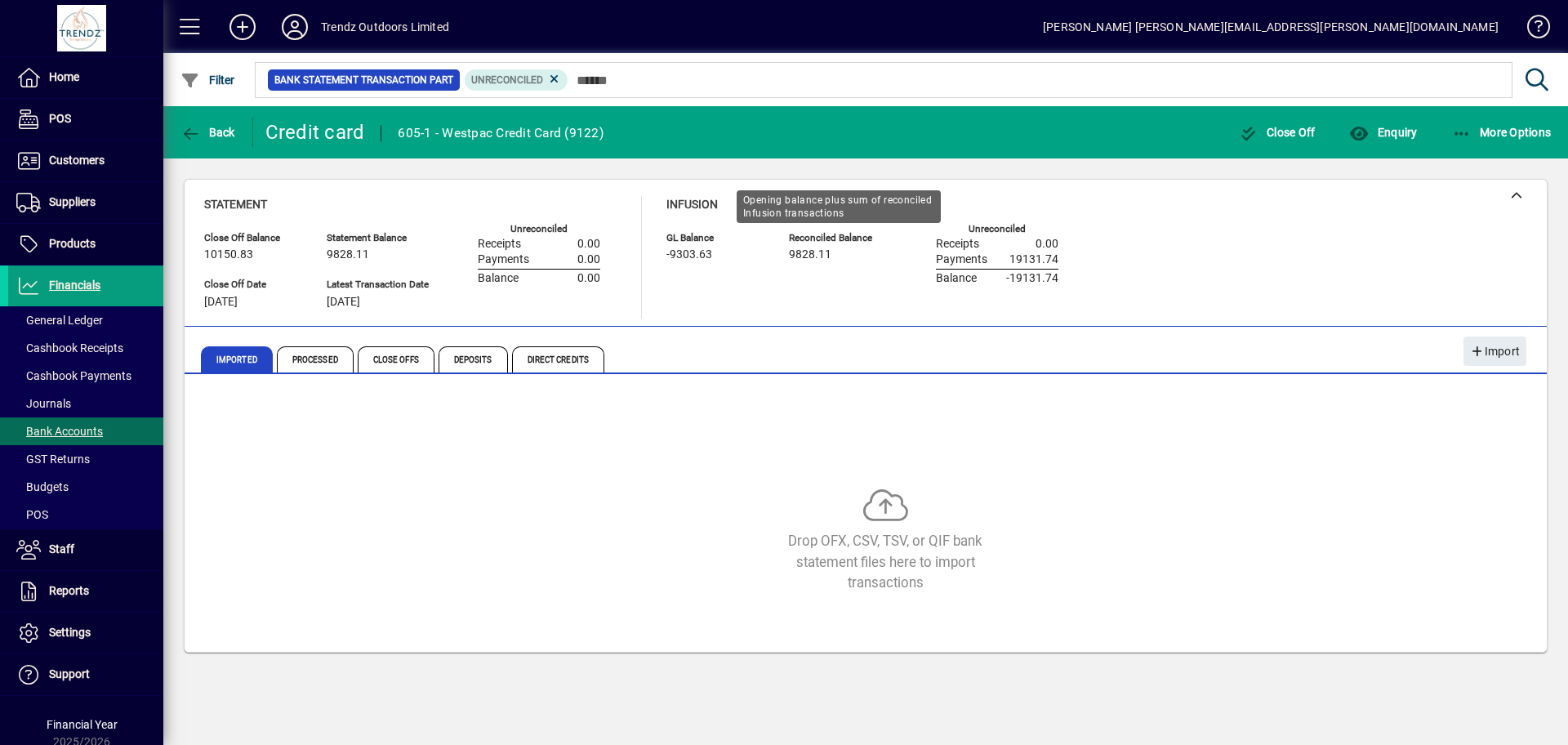
click at [816, 253] on span "9828.11" at bounding box center [809, 254] width 42 height 13
click at [681, 480] on div "Drop OFX, CSV, TSV, or QIF bank statement files here to import transactions" at bounding box center [865, 517] width 1323 height 245
click at [802, 301] on div "Infusion GL Balance -9303.63 Reconciled Balance 9828.11 Unreconciled Receipts 0…" at bounding box center [874, 257] width 416 height 123
click at [797, 251] on span "9828.11" at bounding box center [809, 254] width 42 height 13
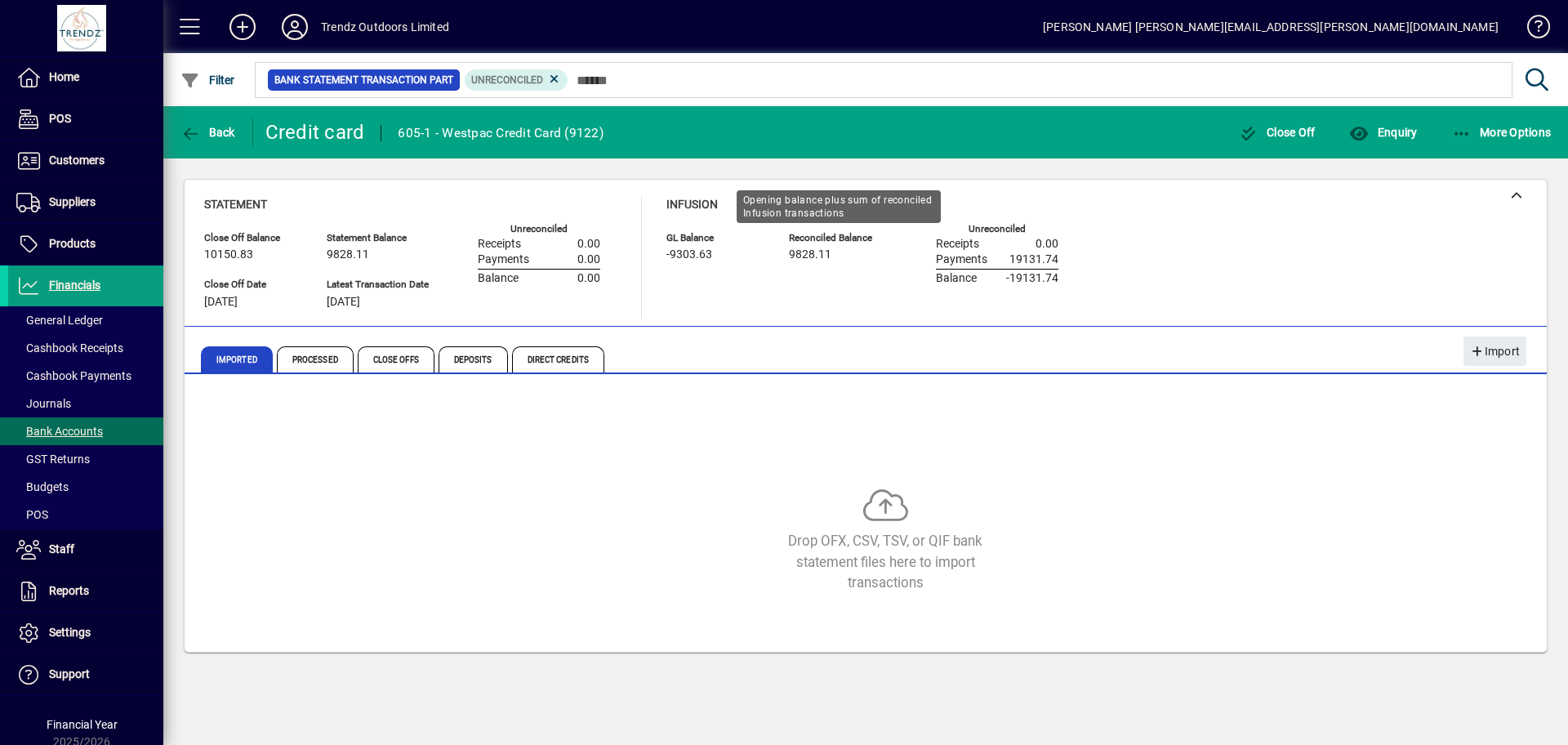
click at [797, 251] on span "9828.11" at bounding box center [809, 254] width 42 height 13
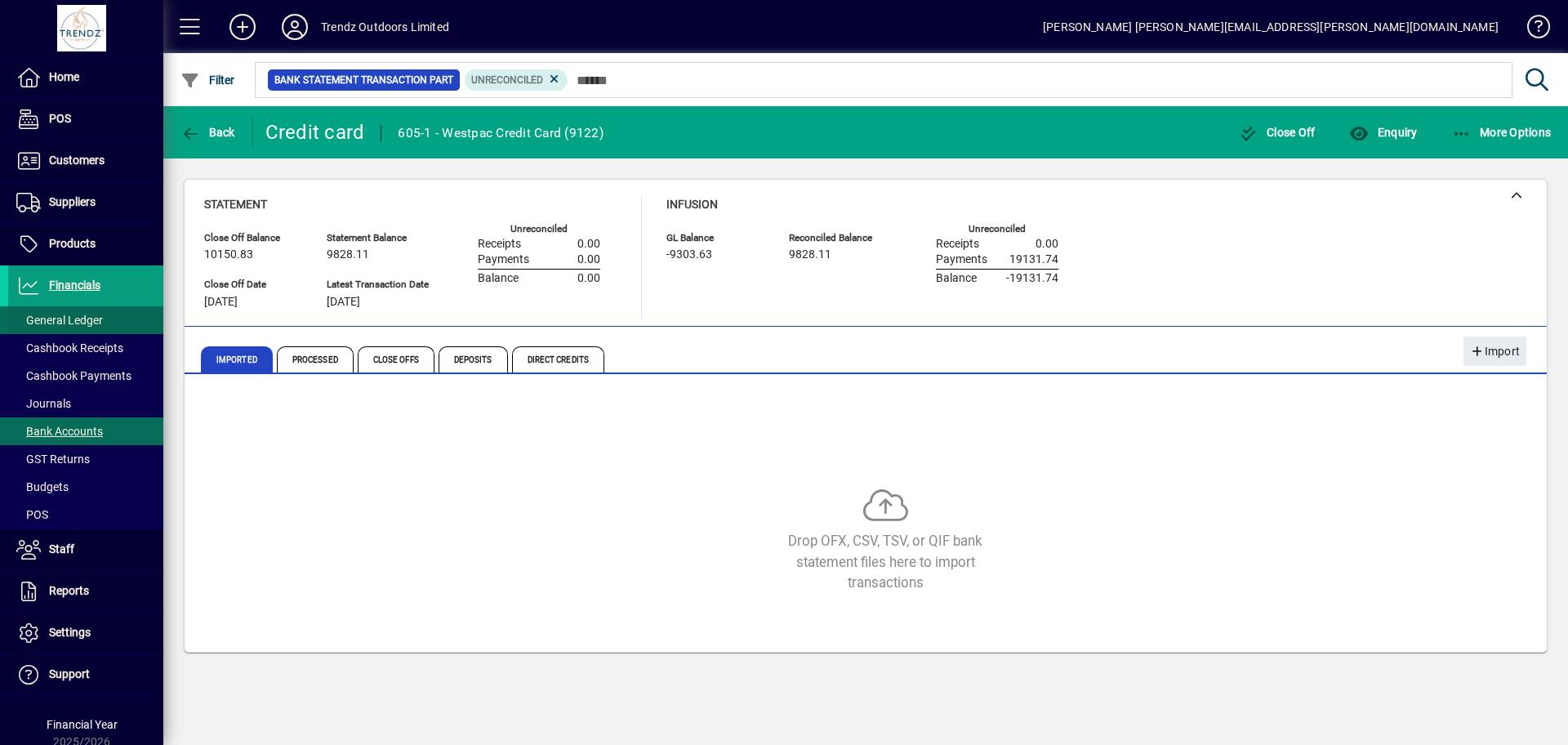
copy span "9828.11"
click at [727, 440] on div "Drop OFX, CSV, TSV, or QIF bank statement files here to import transactions" at bounding box center [865, 517] width 1323 height 245
drag, startPoint x: 1120, startPoint y: 443, endPoint x: 840, endPoint y: 377, distance: 287.7
click at [1123, 443] on div "Drop OFX, CSV, TSV, or QIF bank statement files here to import transactions" at bounding box center [865, 517] width 1323 height 245
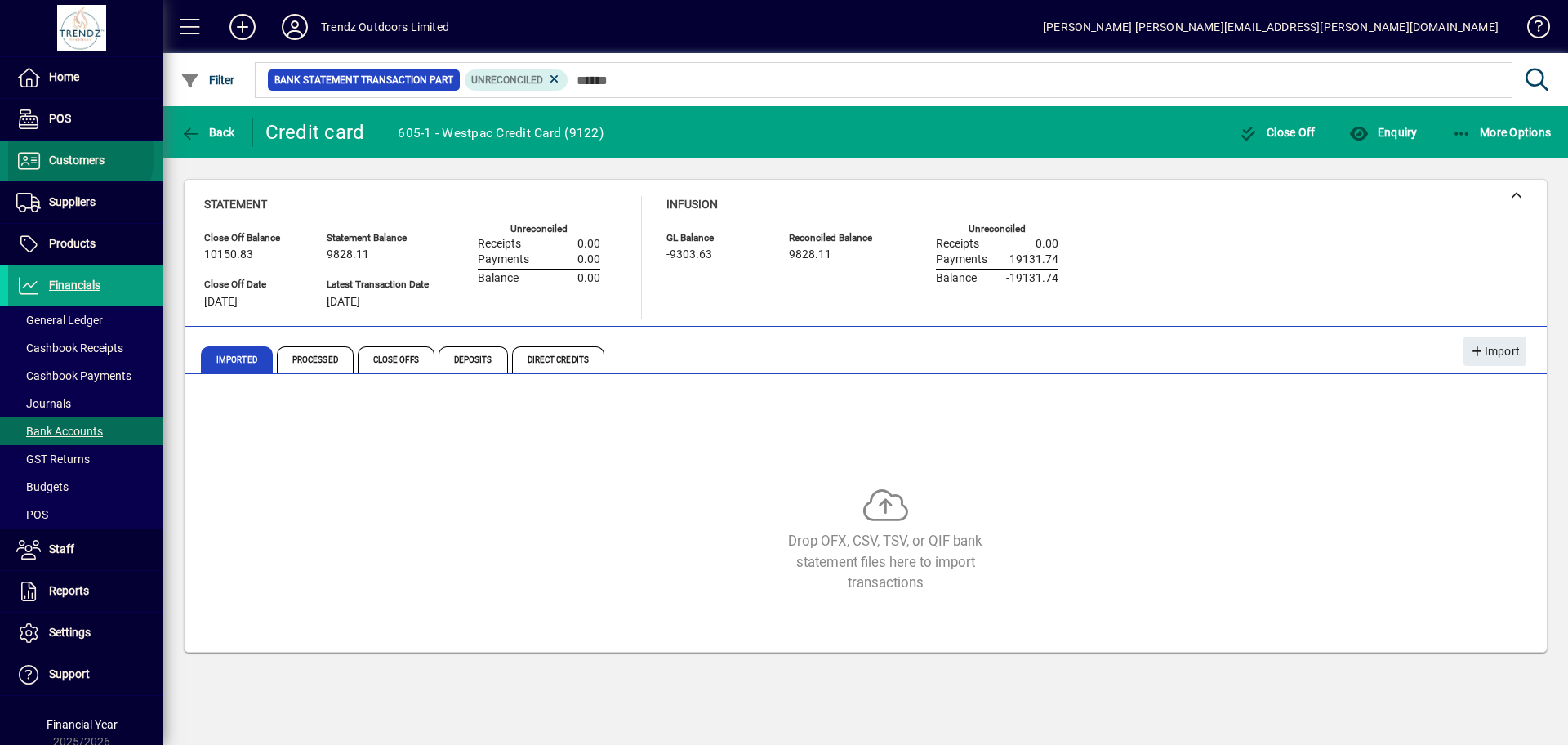
click at [79, 156] on span "Customers" at bounding box center [76, 160] width 56 height 13
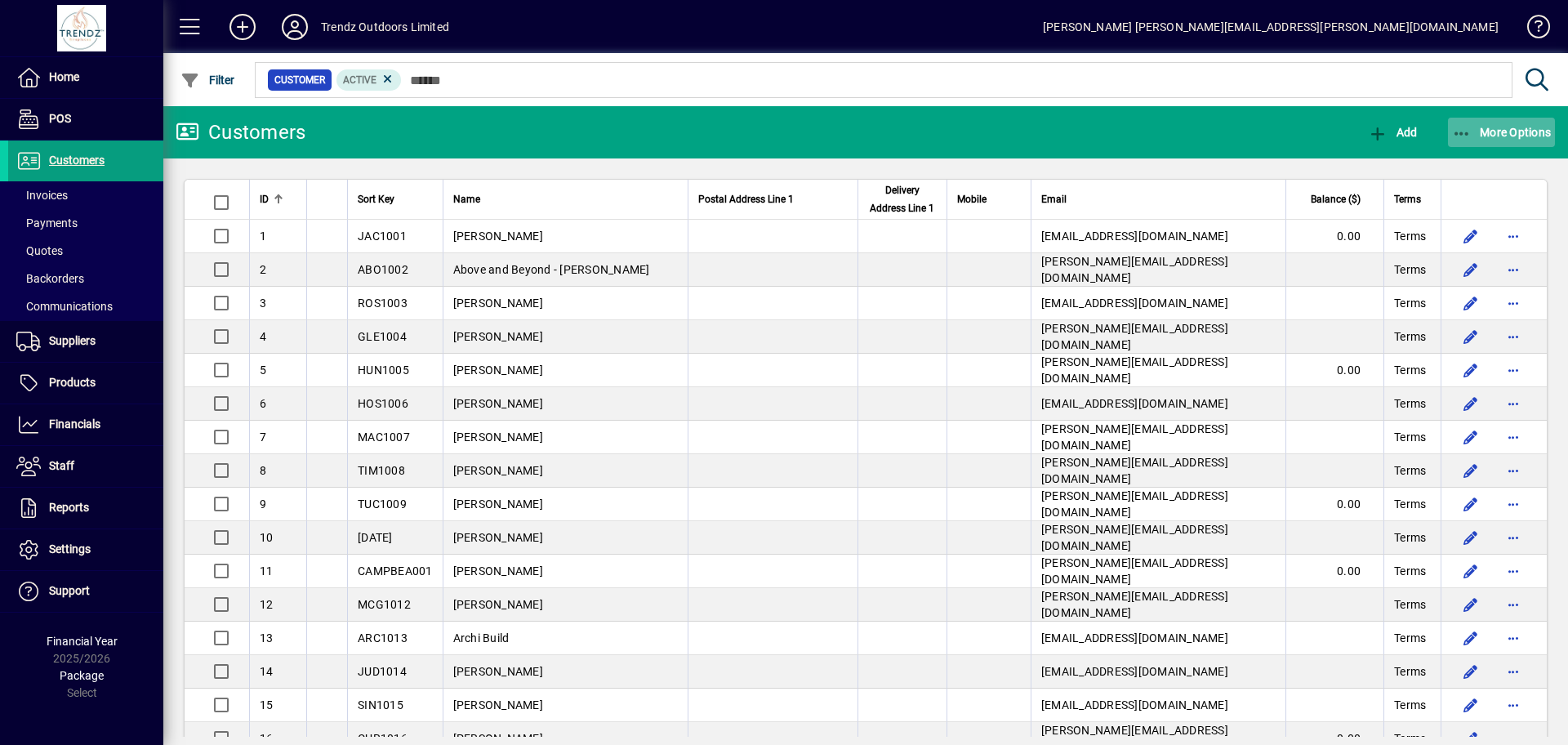
click at [1524, 131] on span "More Options" at bounding box center [1502, 131] width 100 height 13
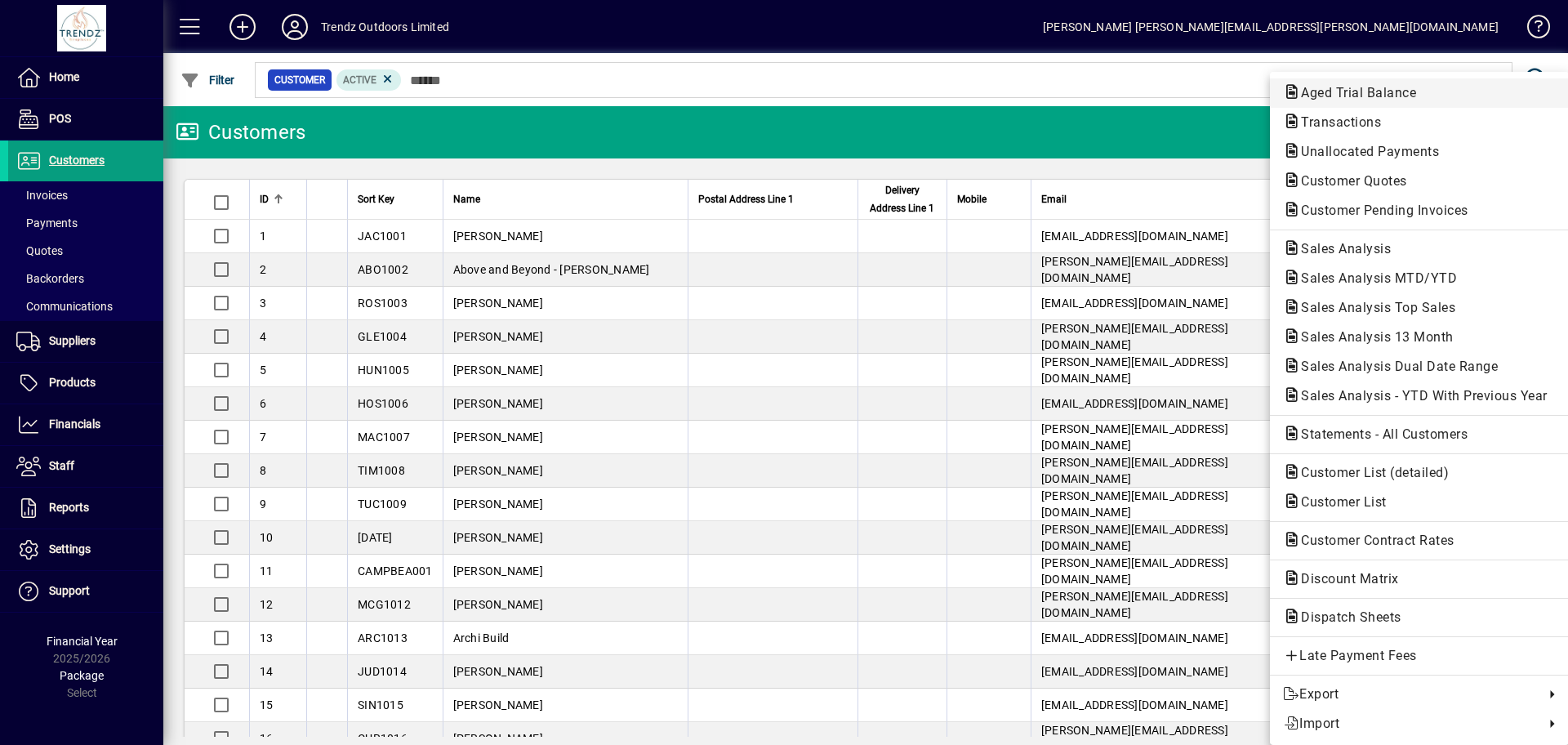
click at [1347, 92] on span "Aged Trial Balance" at bounding box center [1353, 93] width 141 height 16
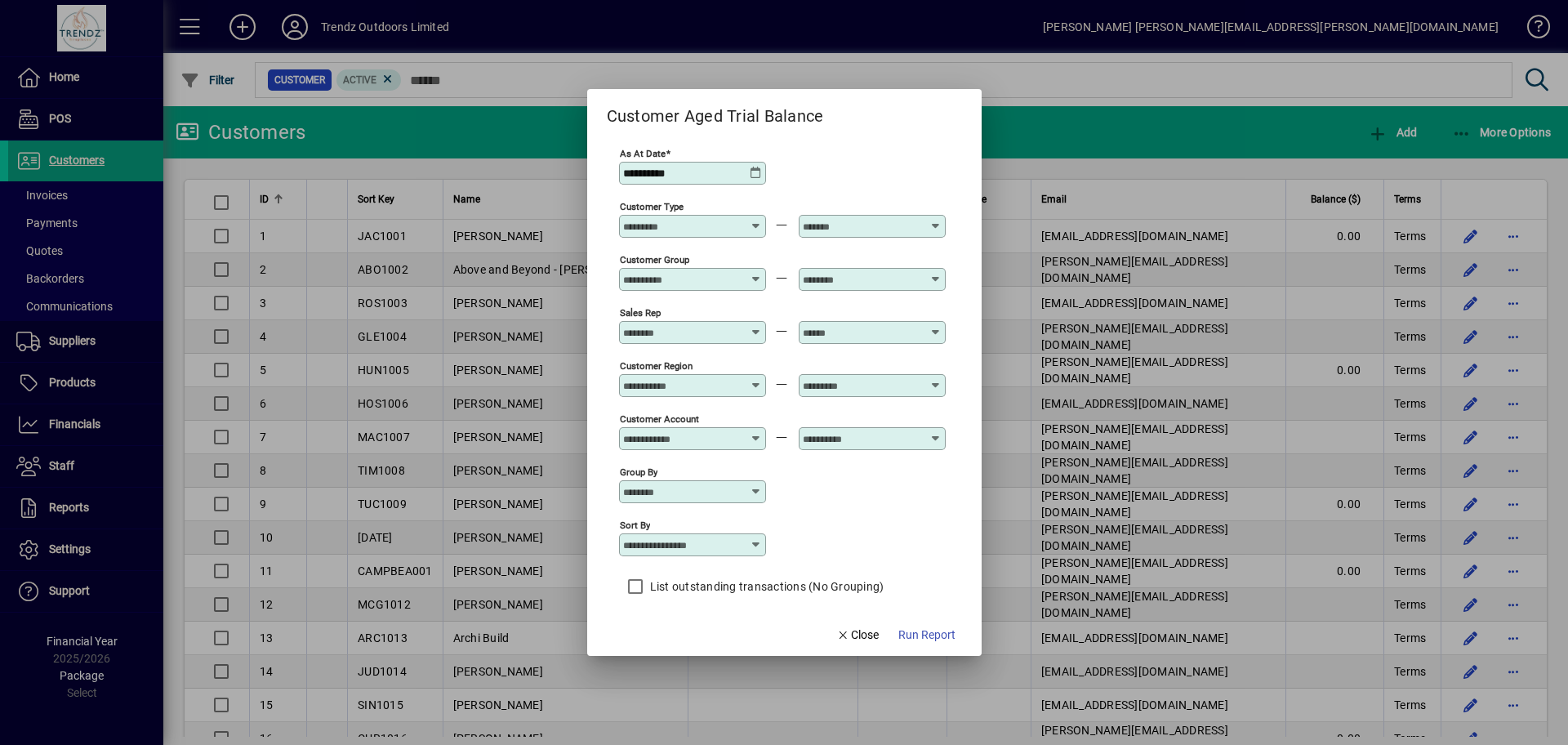
click at [751, 175] on icon at bounding box center [756, 173] width 13 height 13
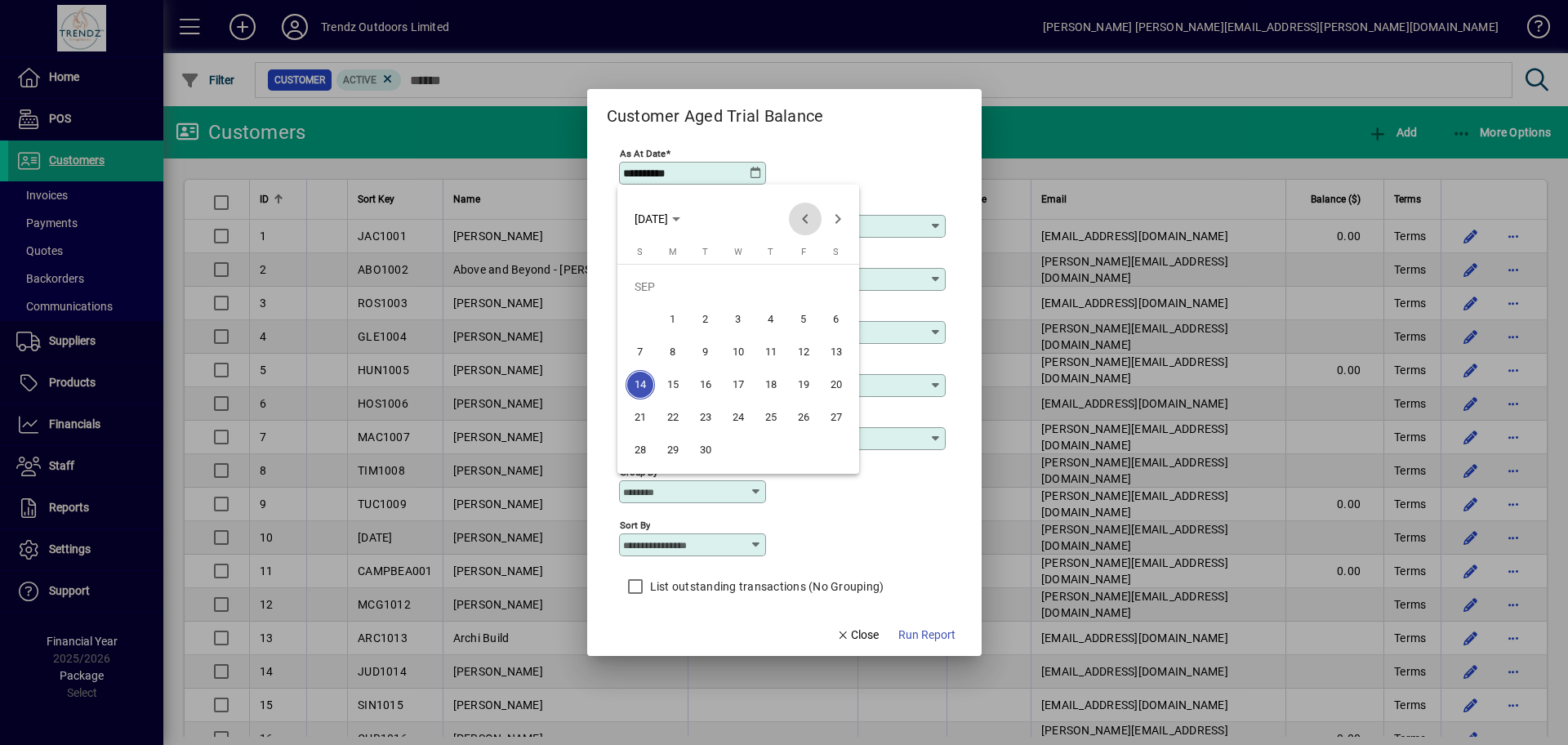
click at [804, 216] on span "Previous month" at bounding box center [805, 219] width 32 height 32
click at [634, 449] on span "31" at bounding box center [640, 450] width 29 height 29
type input "**********"
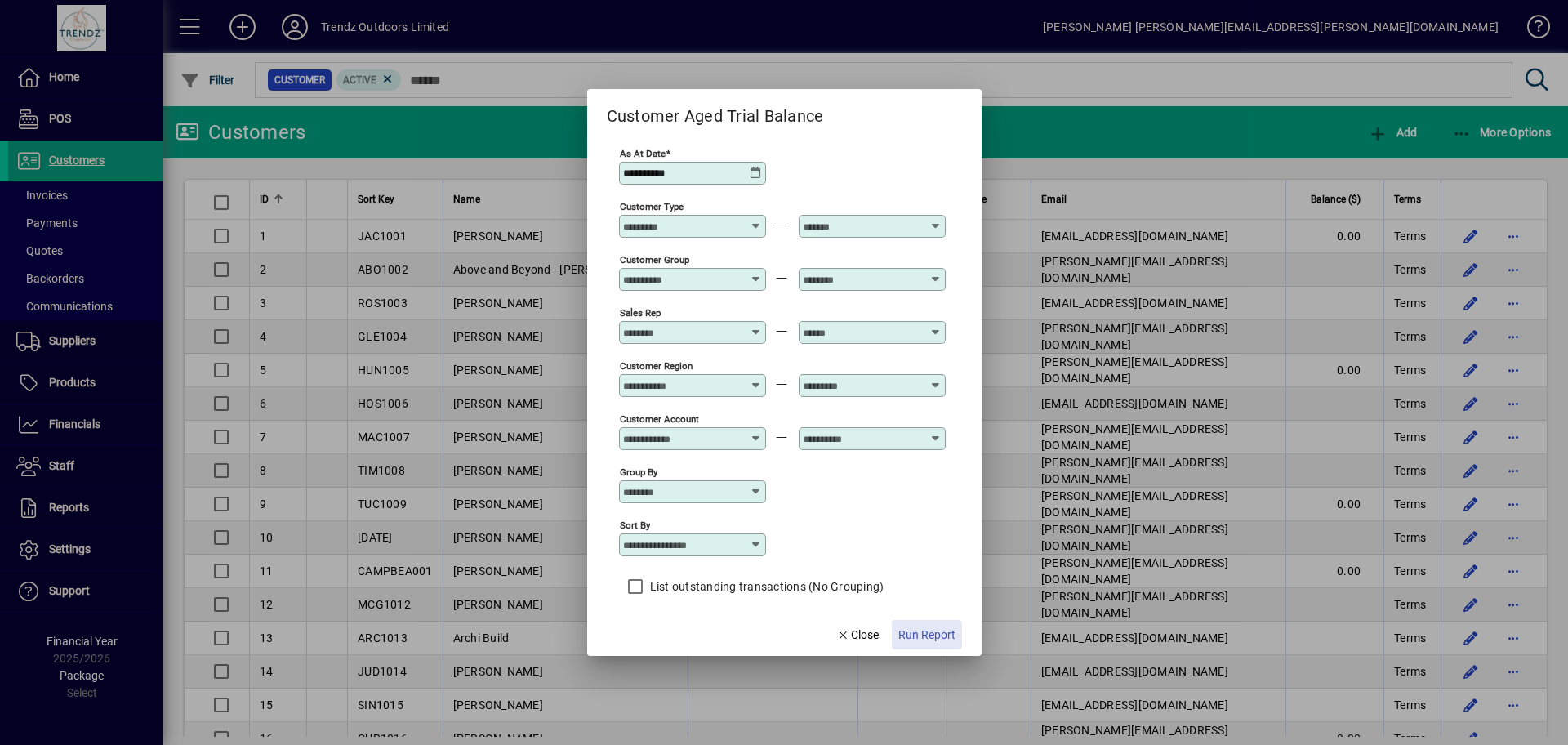
click at [924, 635] on span "Run Report" at bounding box center [927, 635] width 57 height 18
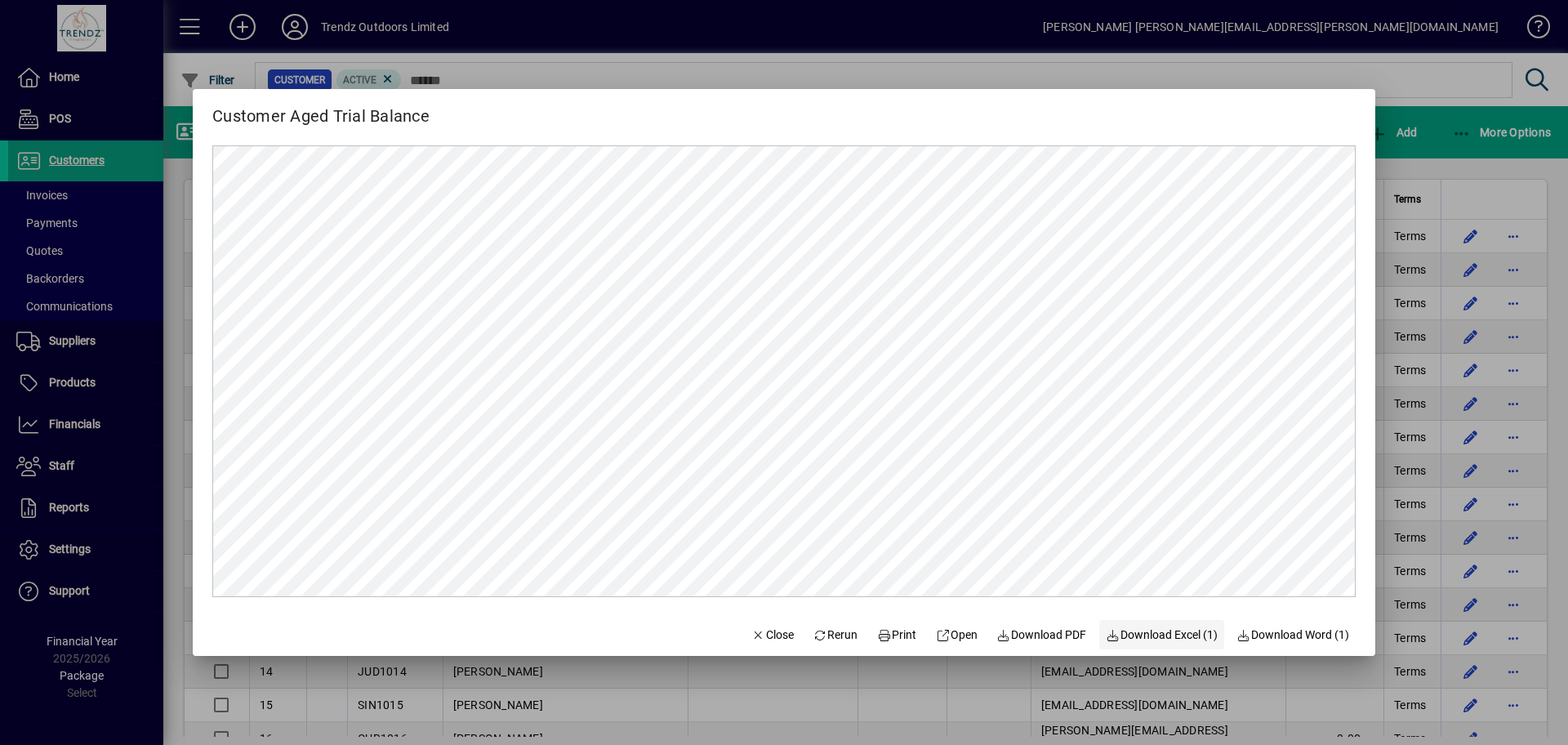
click at [1181, 632] on span "Download Excel (1)" at bounding box center [1161, 635] width 112 height 18
click at [754, 639] on span "Close" at bounding box center [772, 635] width 42 height 18
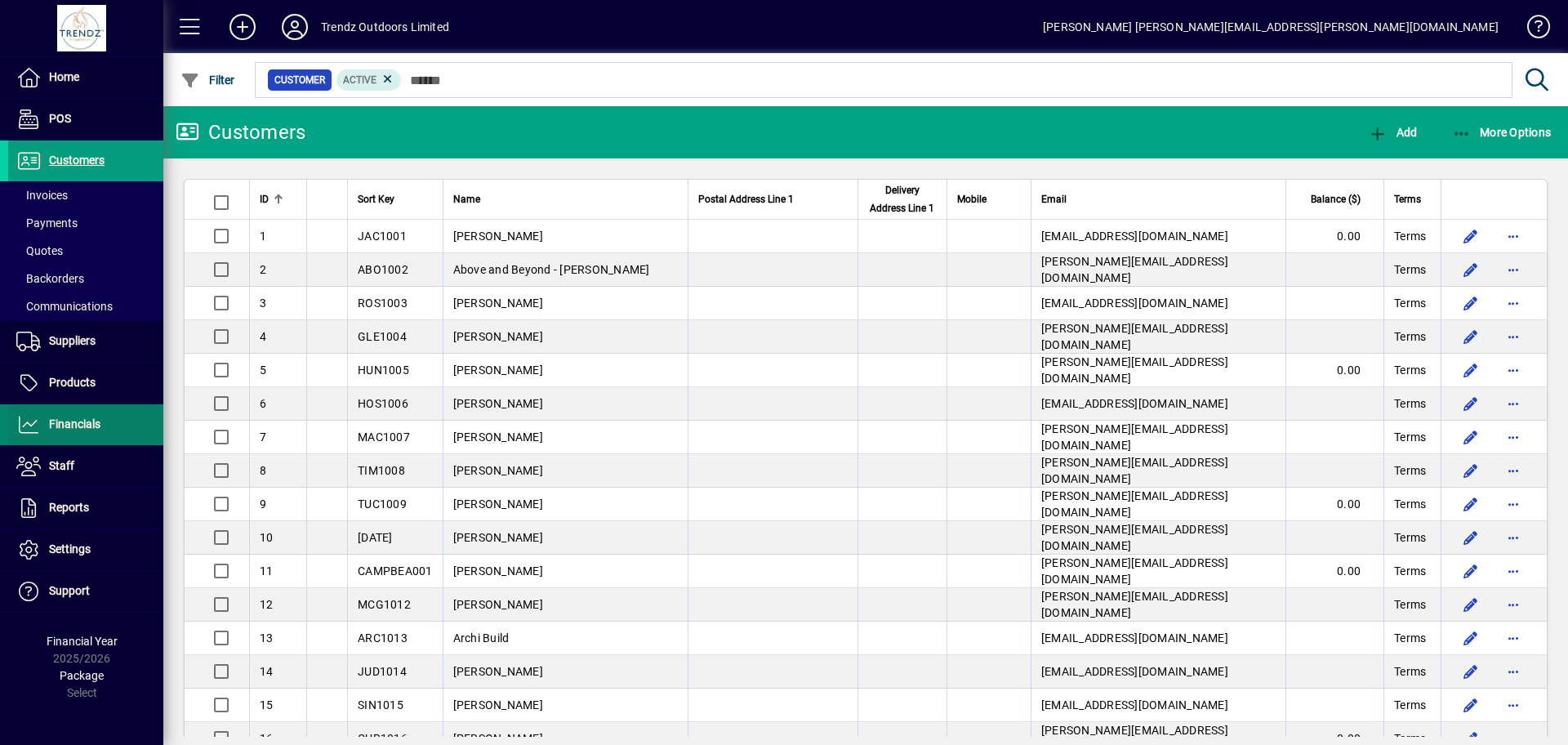
click at [82, 427] on span "Financials" at bounding box center [74, 423] width 52 height 13
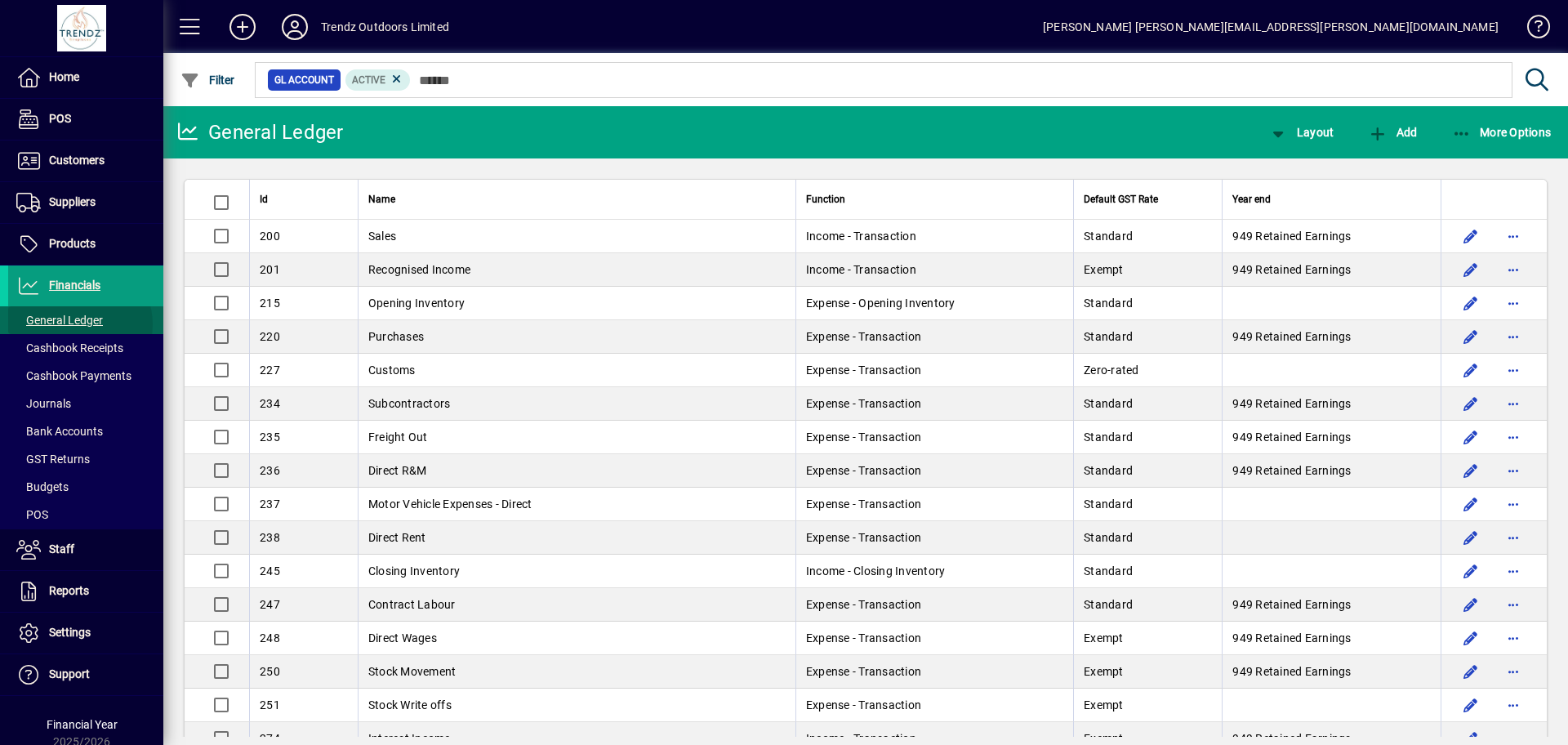
click at [79, 324] on span "General Ledger" at bounding box center [60, 320] width 86 height 13
click at [1509, 135] on span "More Options" at bounding box center [1502, 131] width 100 height 13
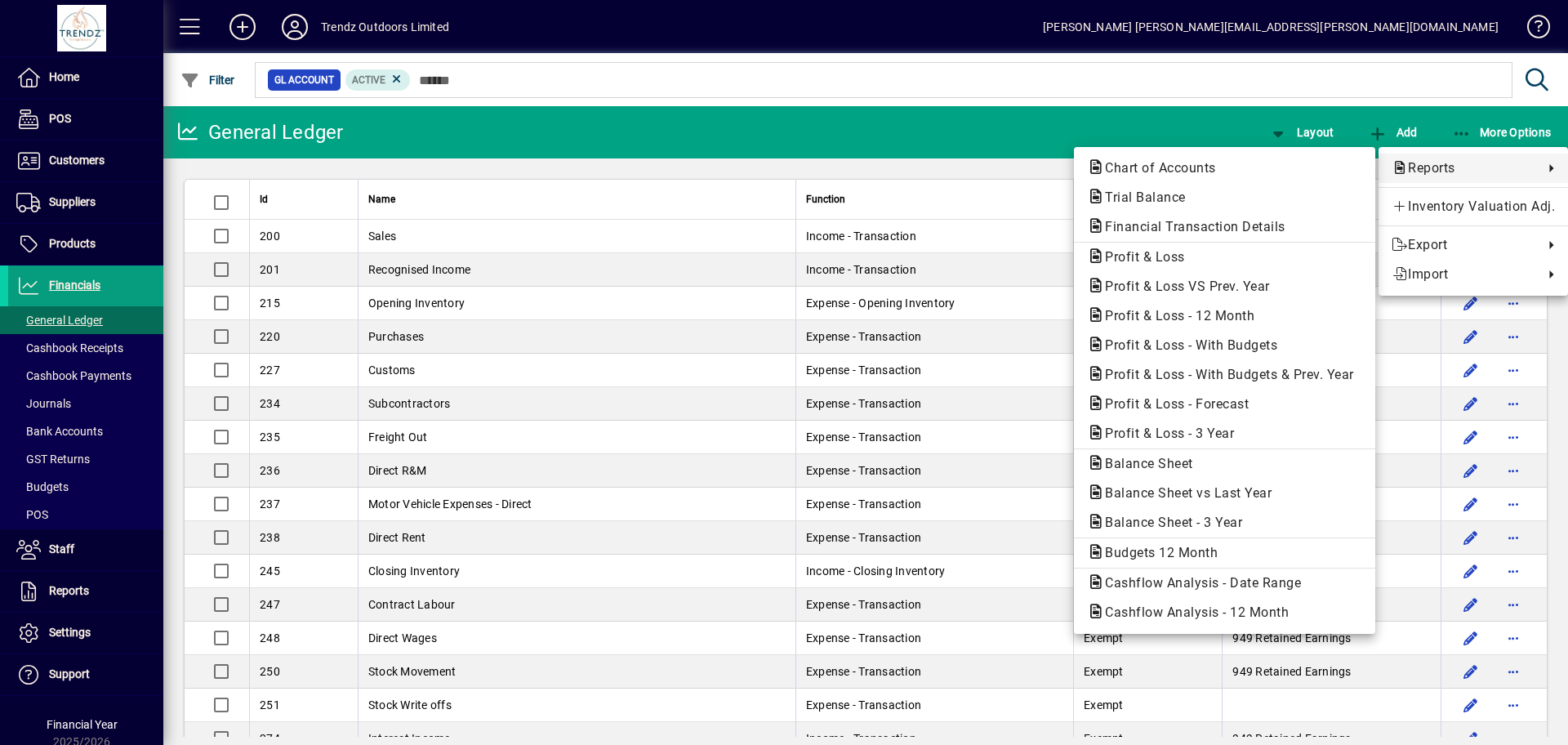
click at [1272, 82] on div at bounding box center [784, 372] width 1568 height 745
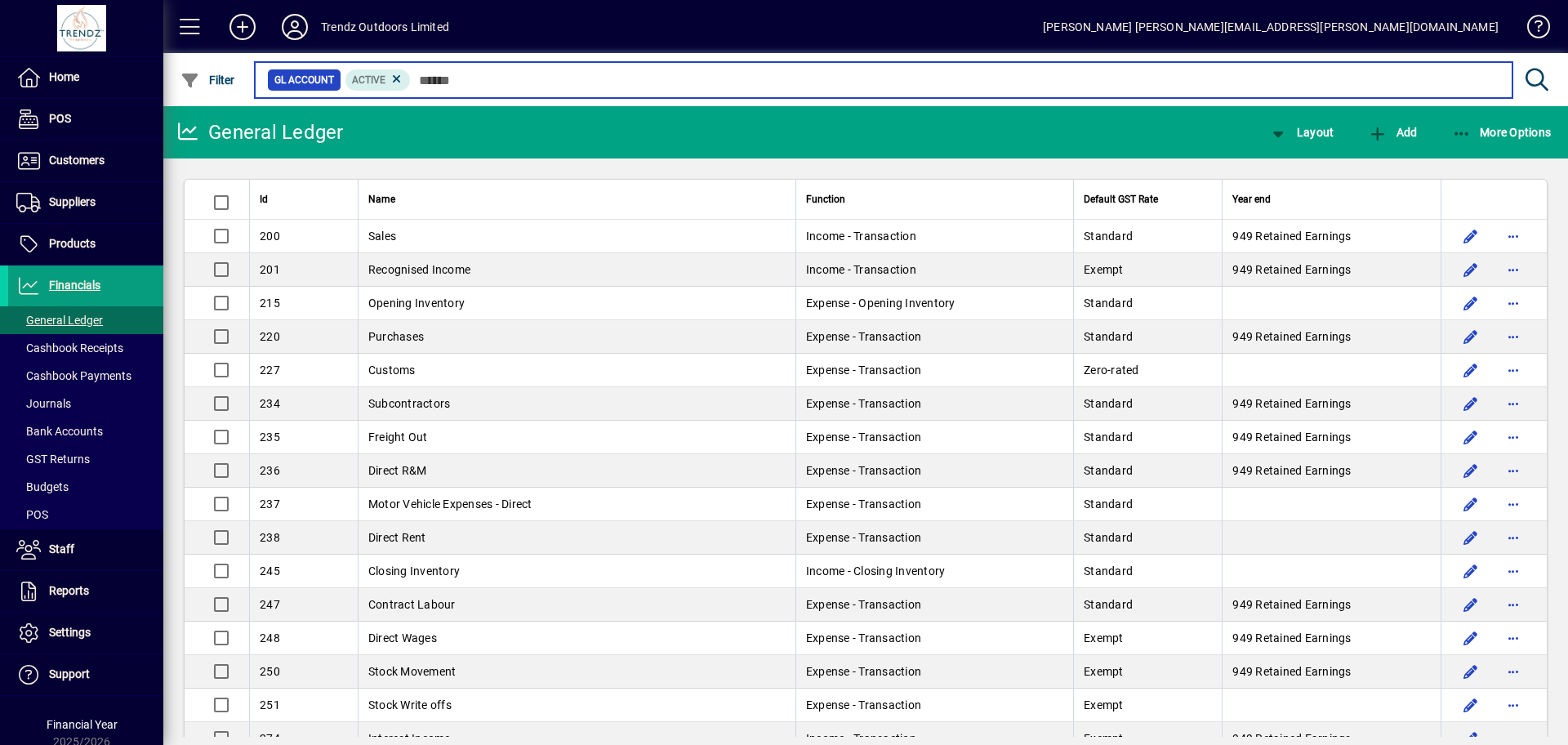
click at [819, 85] on input "text" at bounding box center [955, 79] width 1089 height 23
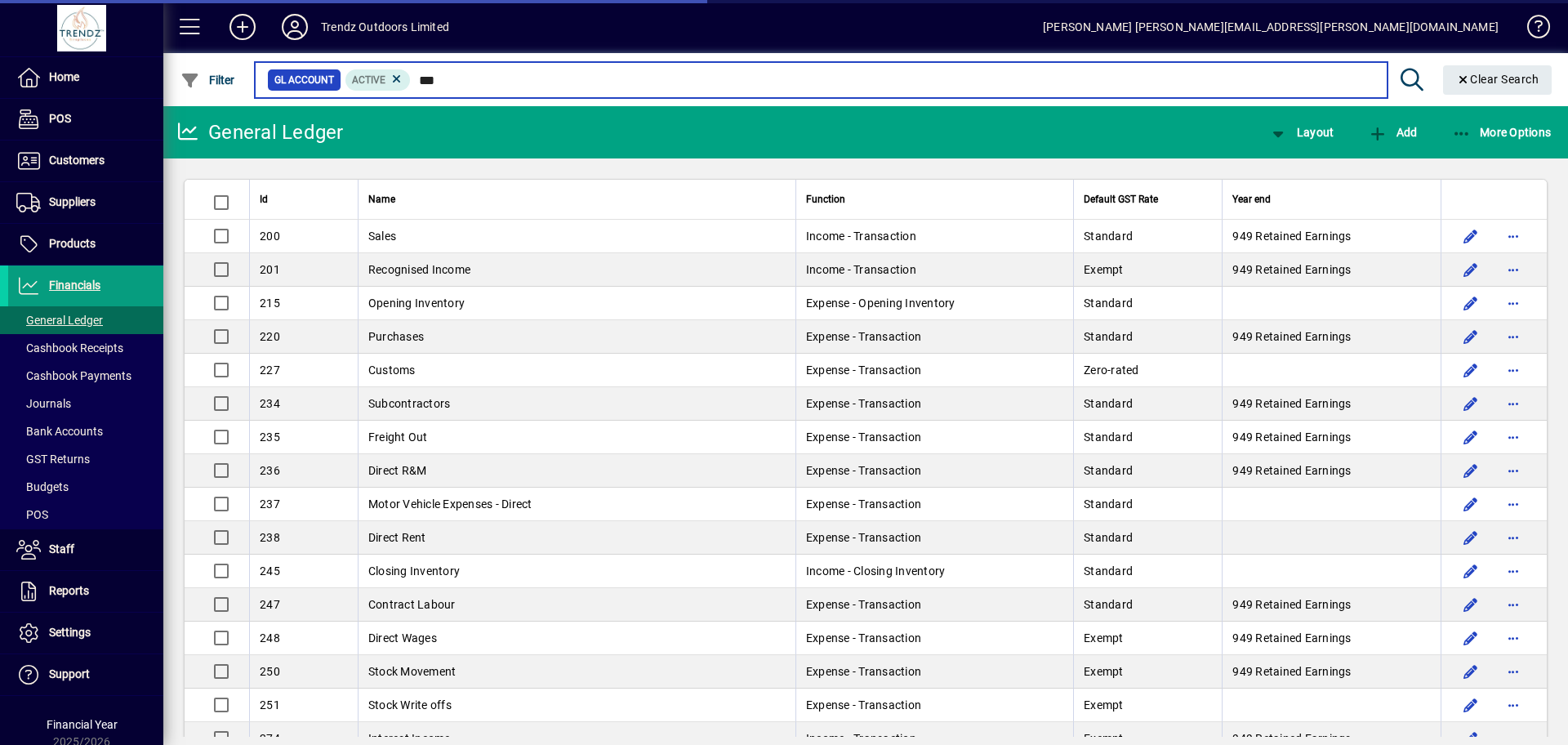
type input "***"
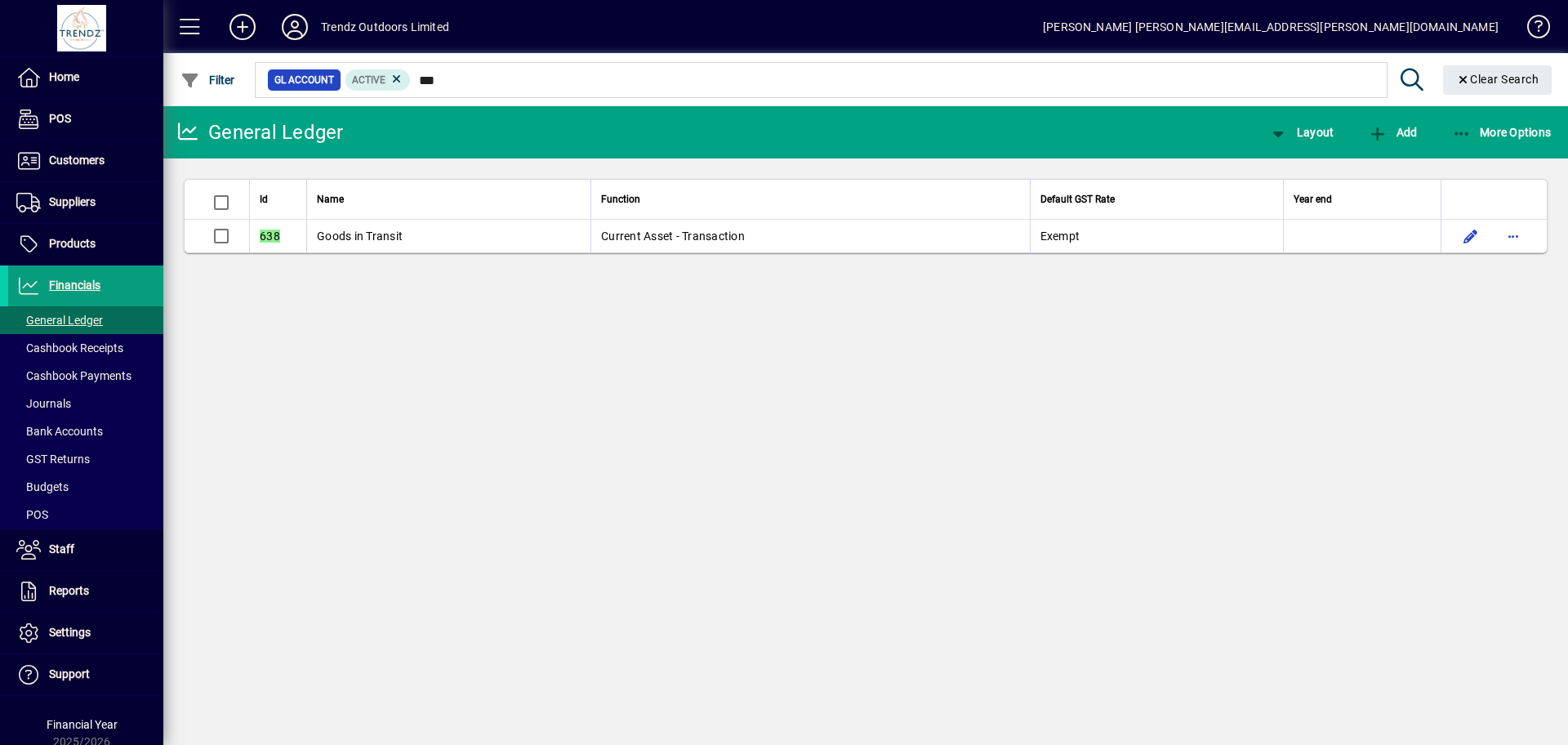
click at [367, 233] on span "Goods in Transit" at bounding box center [360, 235] width 86 height 13
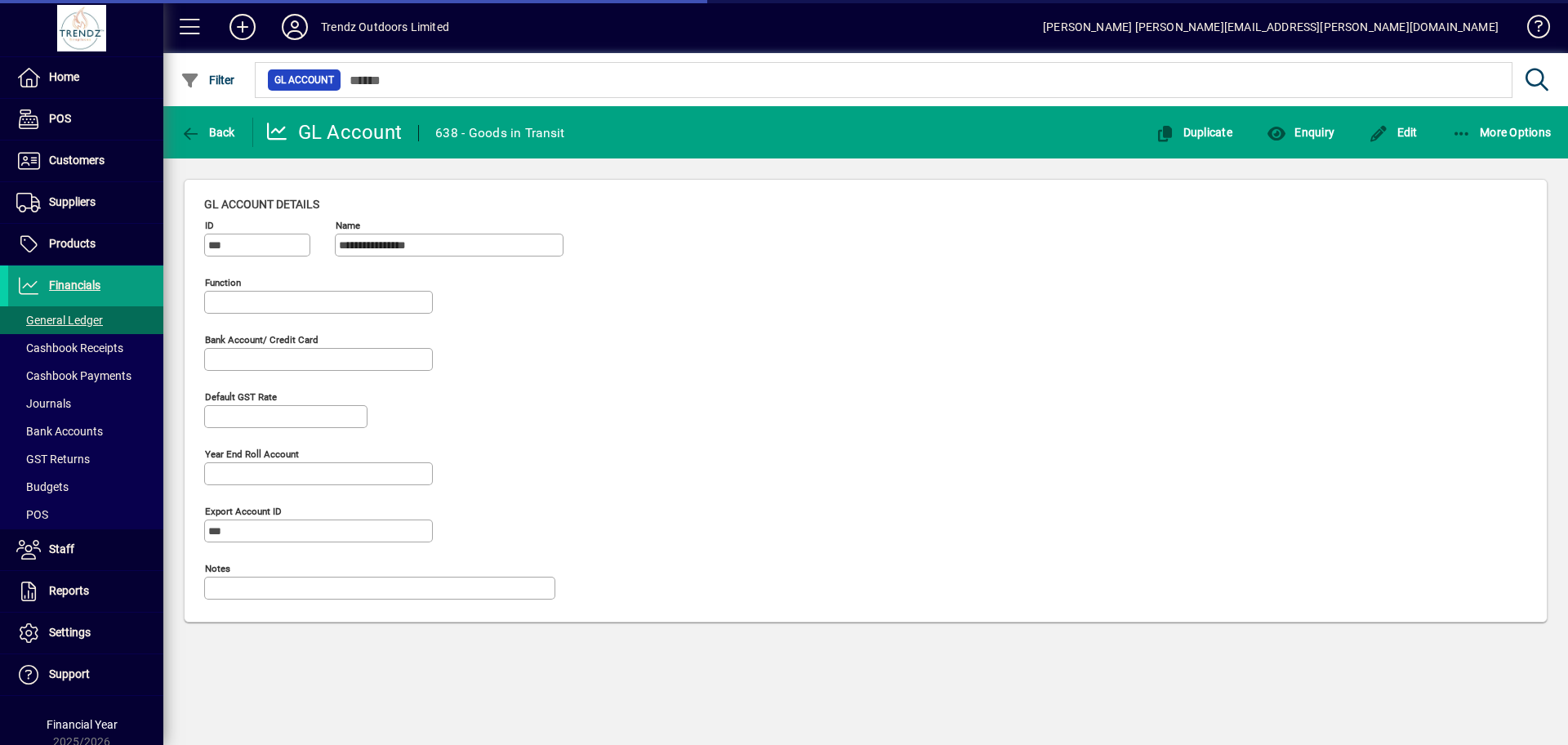
type input "**********"
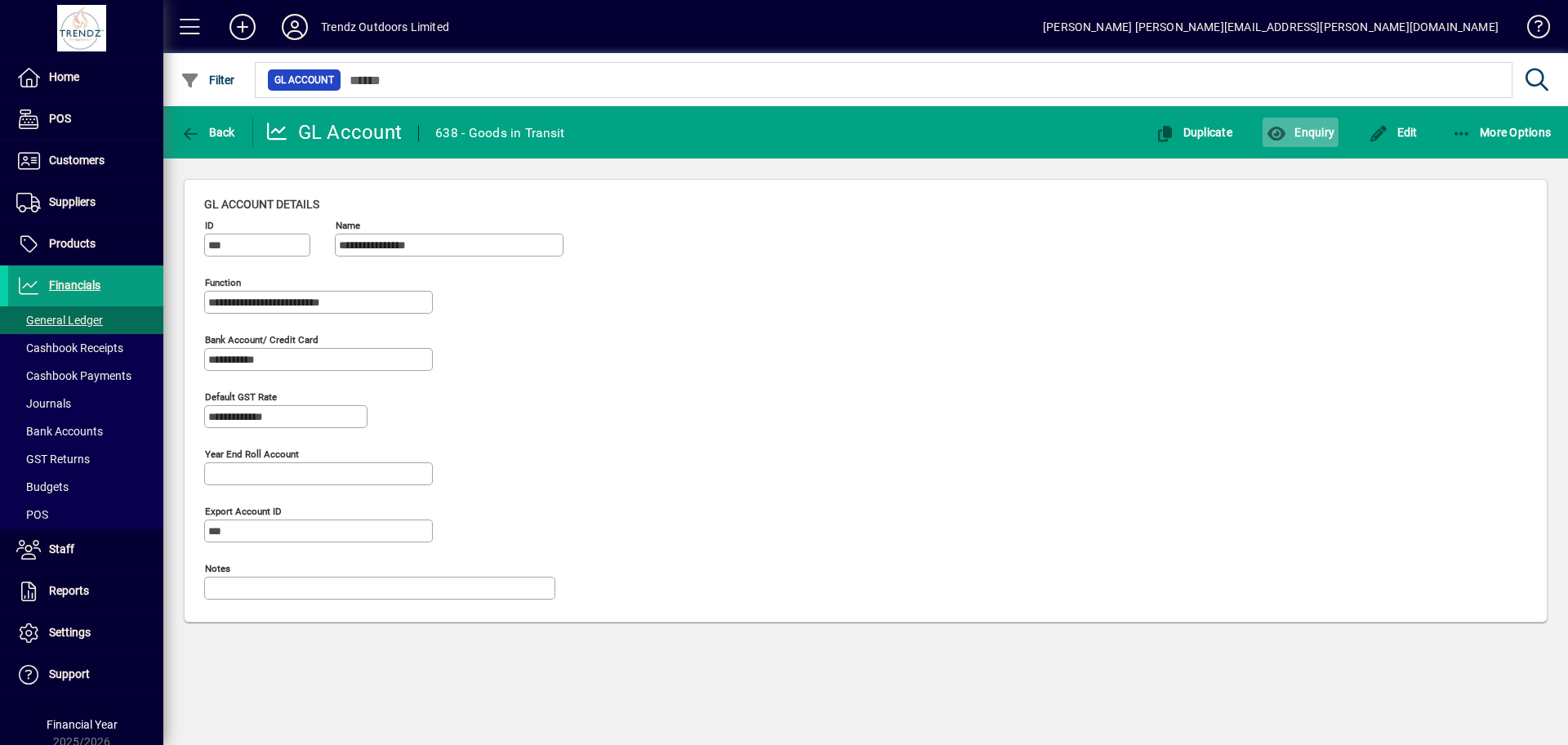
click at [1311, 133] on span "Enquiry" at bounding box center [1300, 131] width 68 height 13
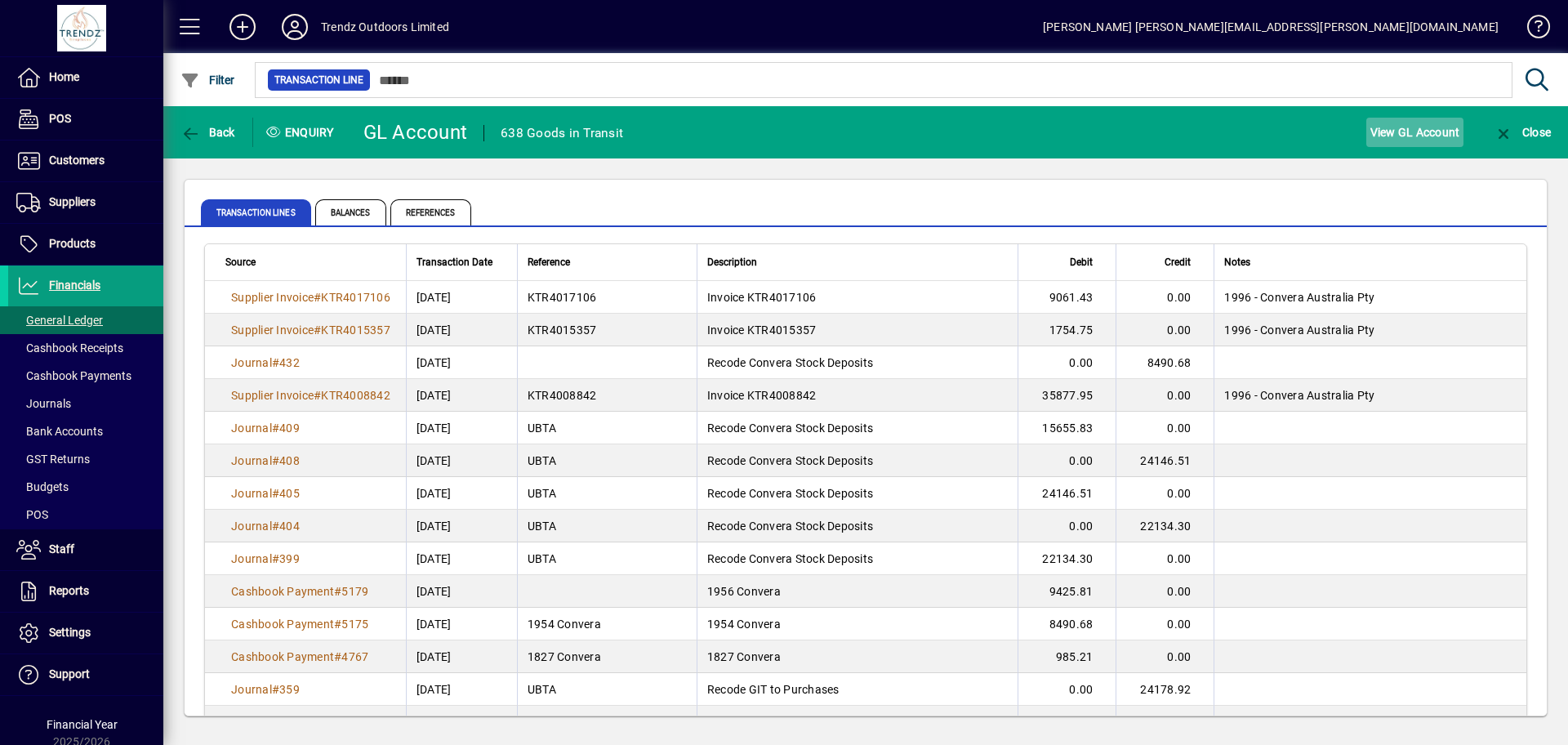
click at [1427, 135] on span "View GL Account" at bounding box center [1415, 132] width 90 height 26
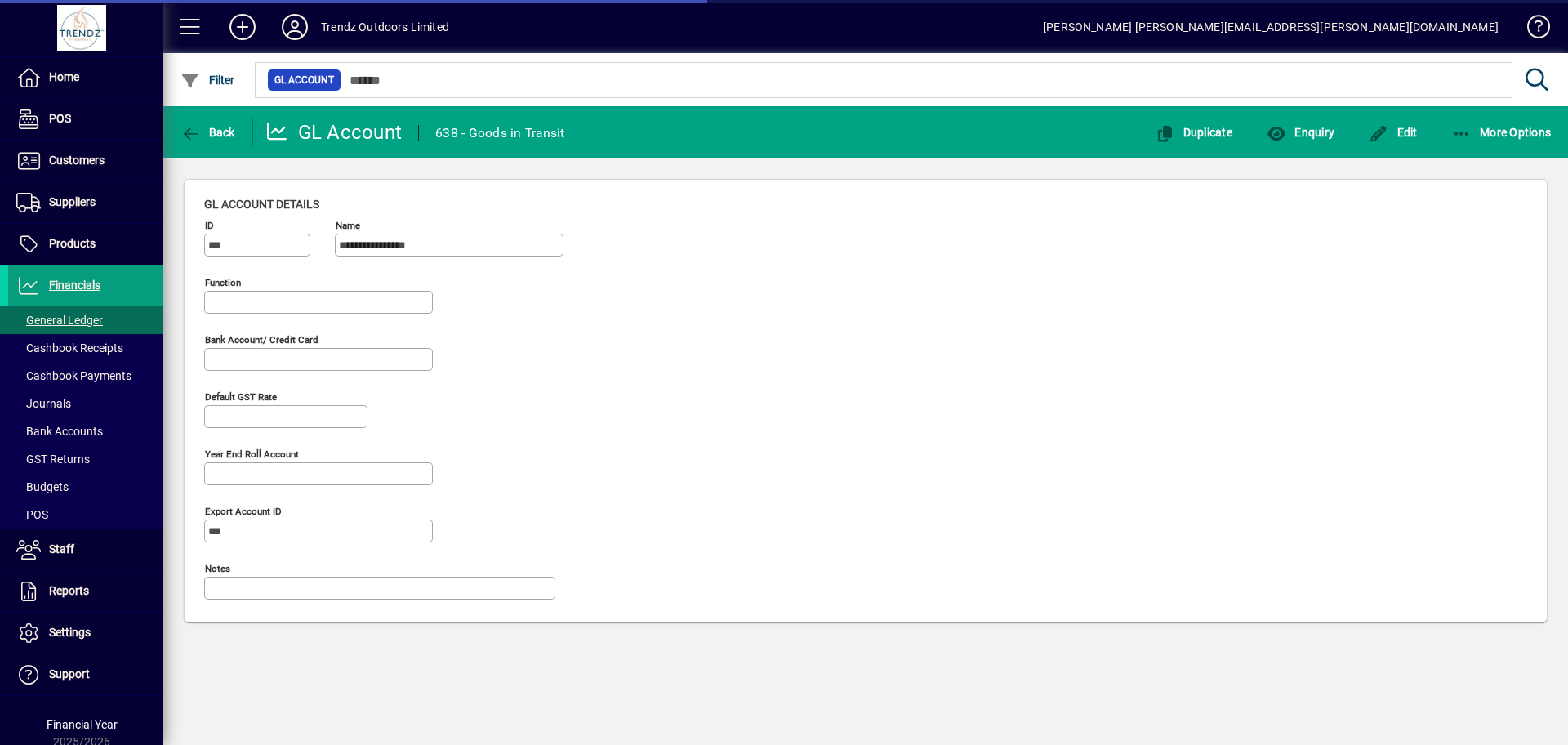
type input "**********"
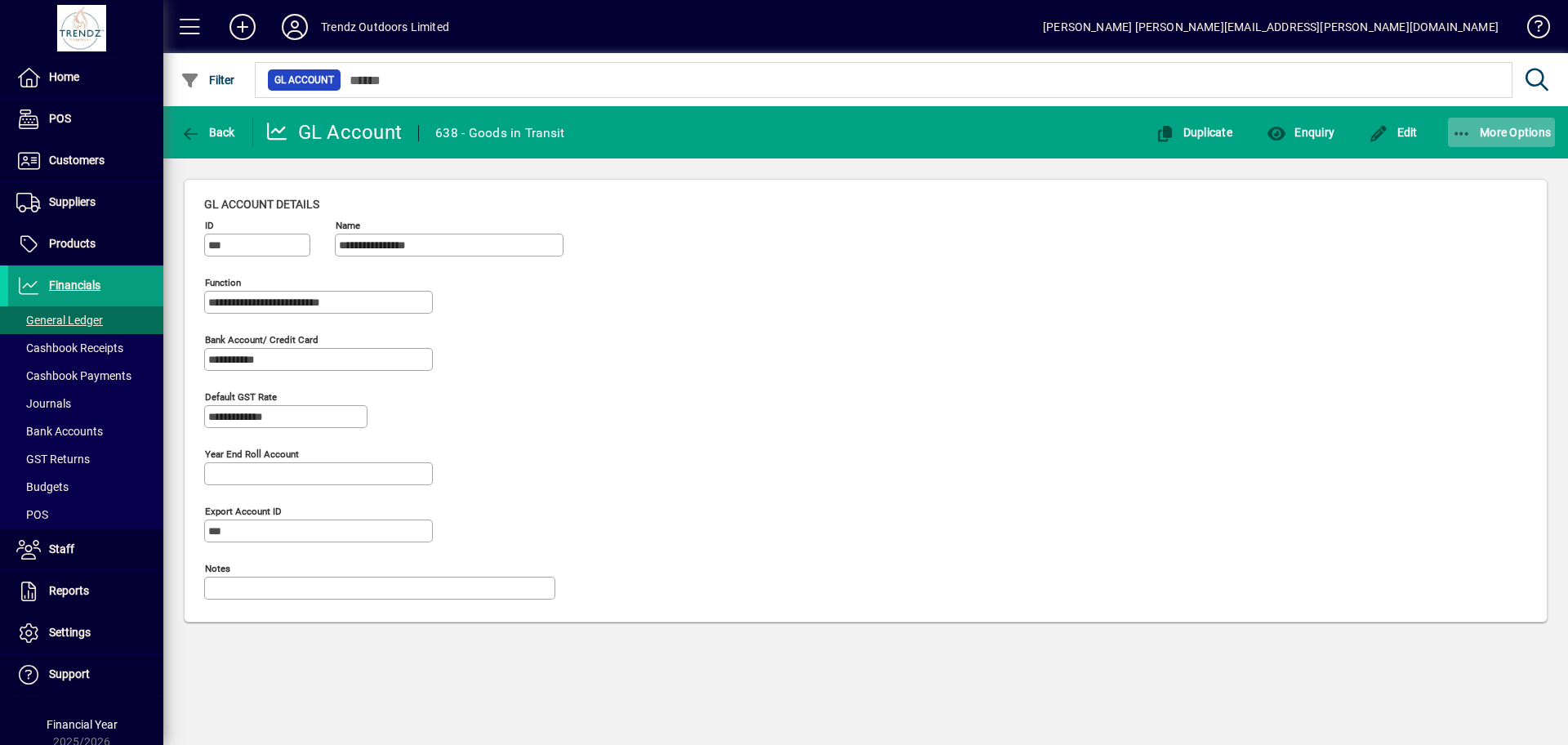
click at [1520, 139] on span "button" at bounding box center [1502, 132] width 108 height 39
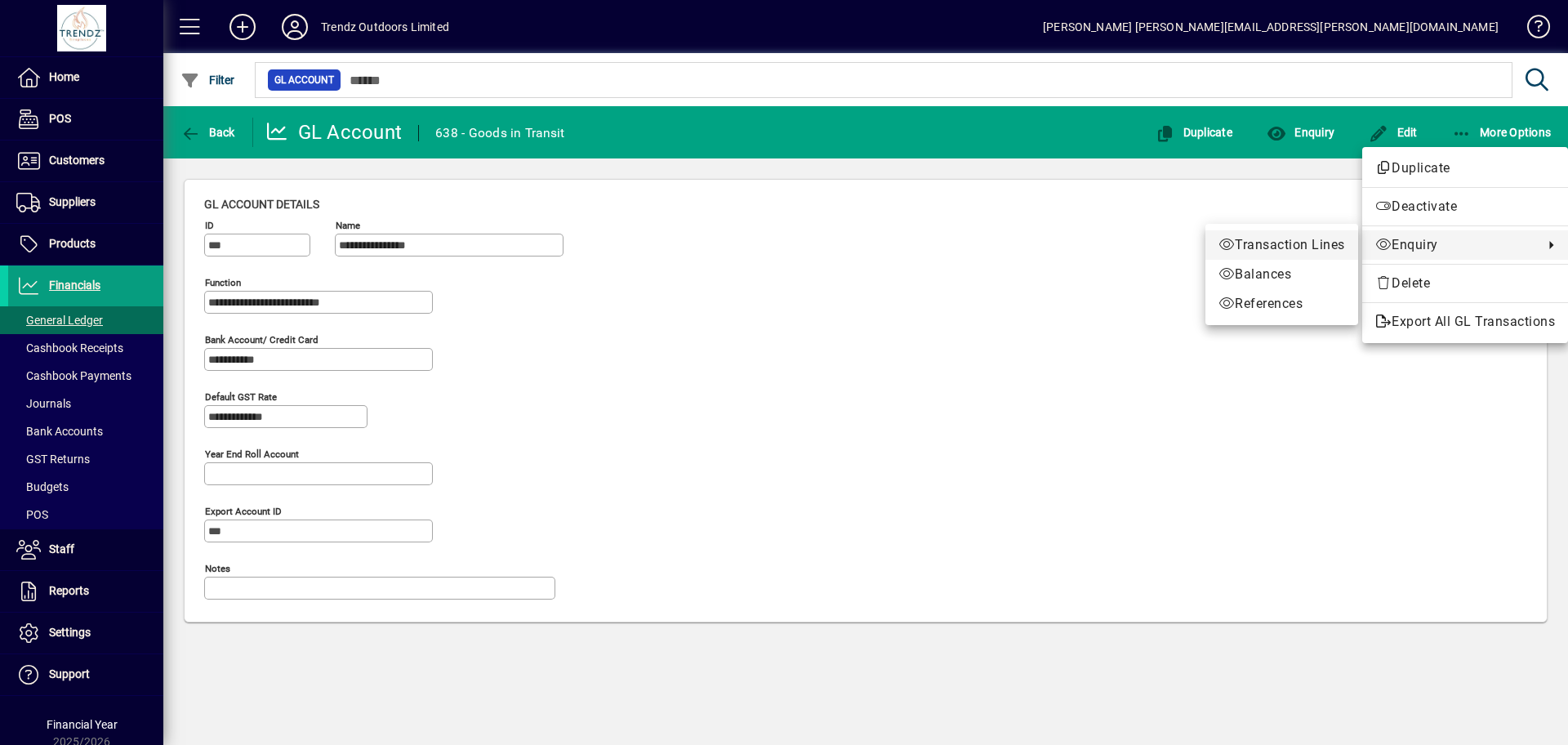
click at [1320, 243] on span "Transaction Lines" at bounding box center [1281, 245] width 126 height 20
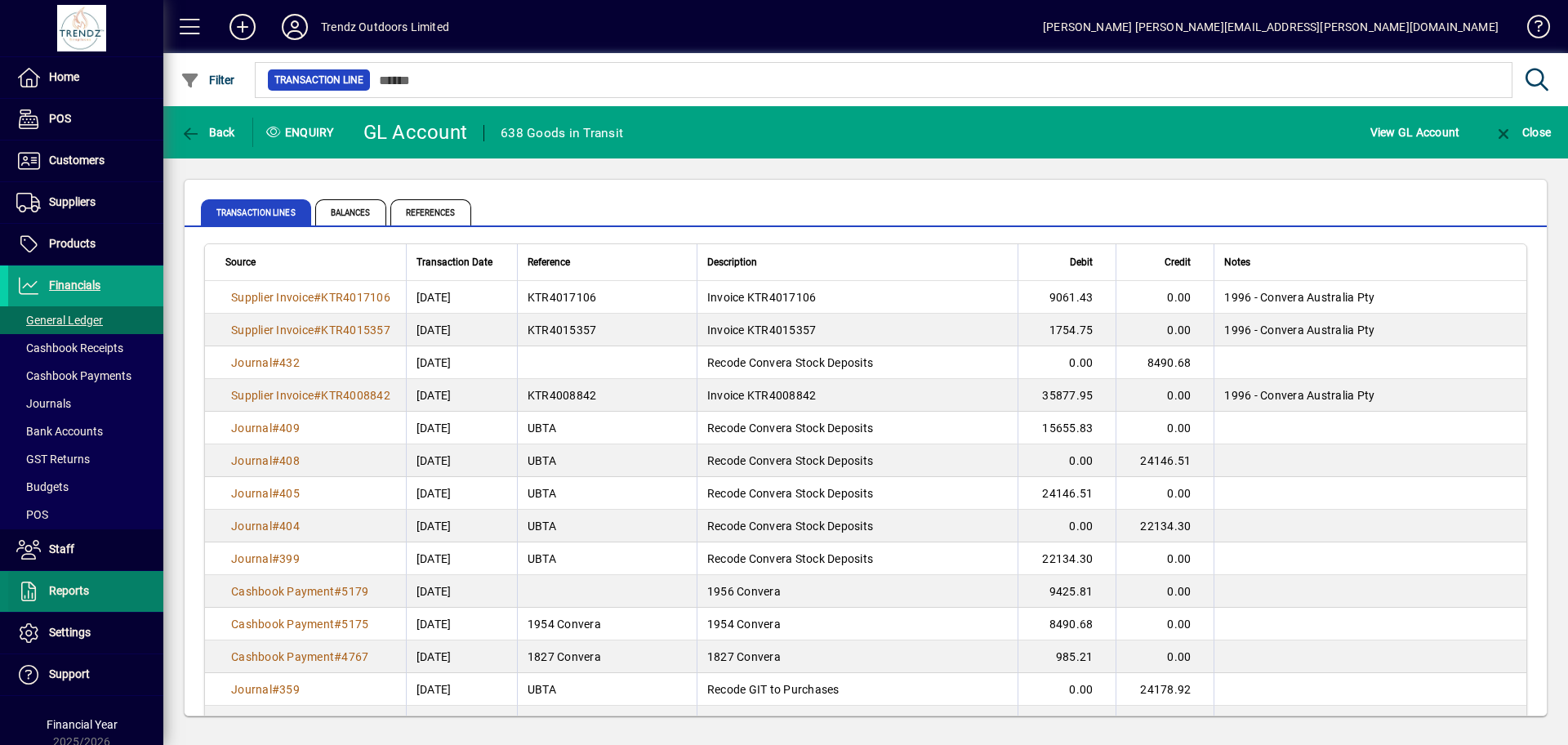
click at [67, 581] on span "Reports" at bounding box center [48, 591] width 81 height 20
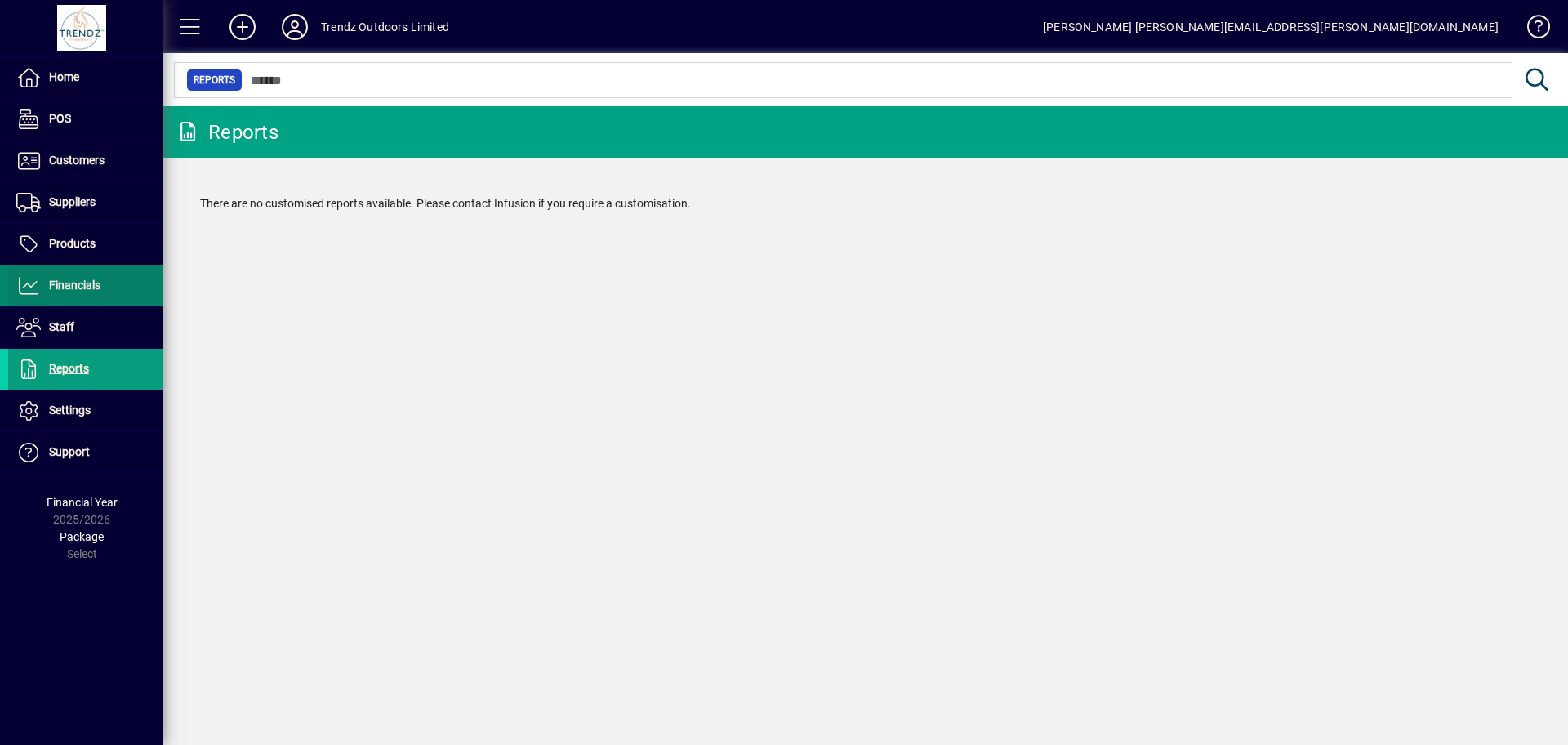
click at [81, 282] on span "Financials" at bounding box center [74, 284] width 52 height 13
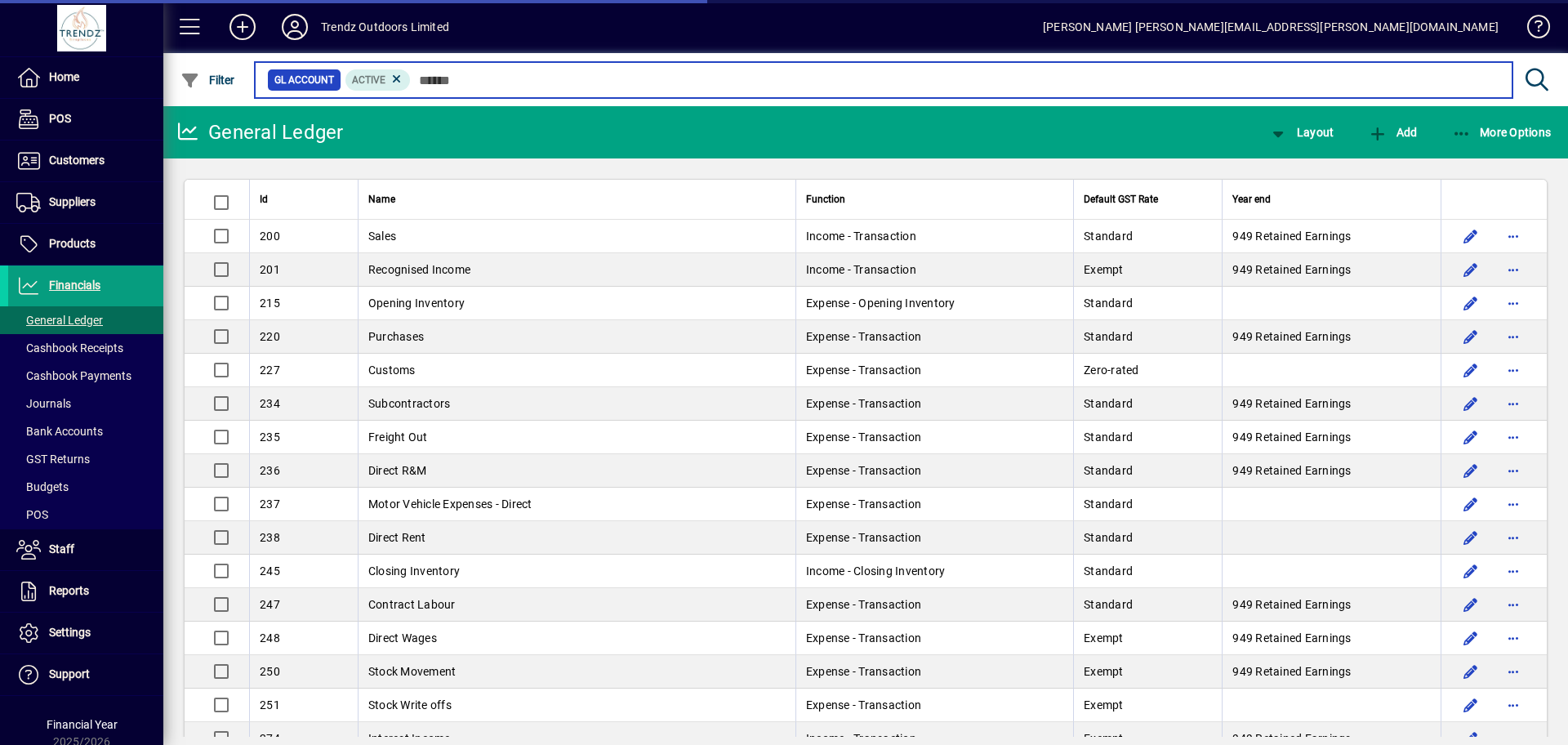
click at [489, 73] on input "text" at bounding box center [955, 79] width 1089 height 23
click at [527, 82] on input "text" at bounding box center [955, 79] width 1089 height 23
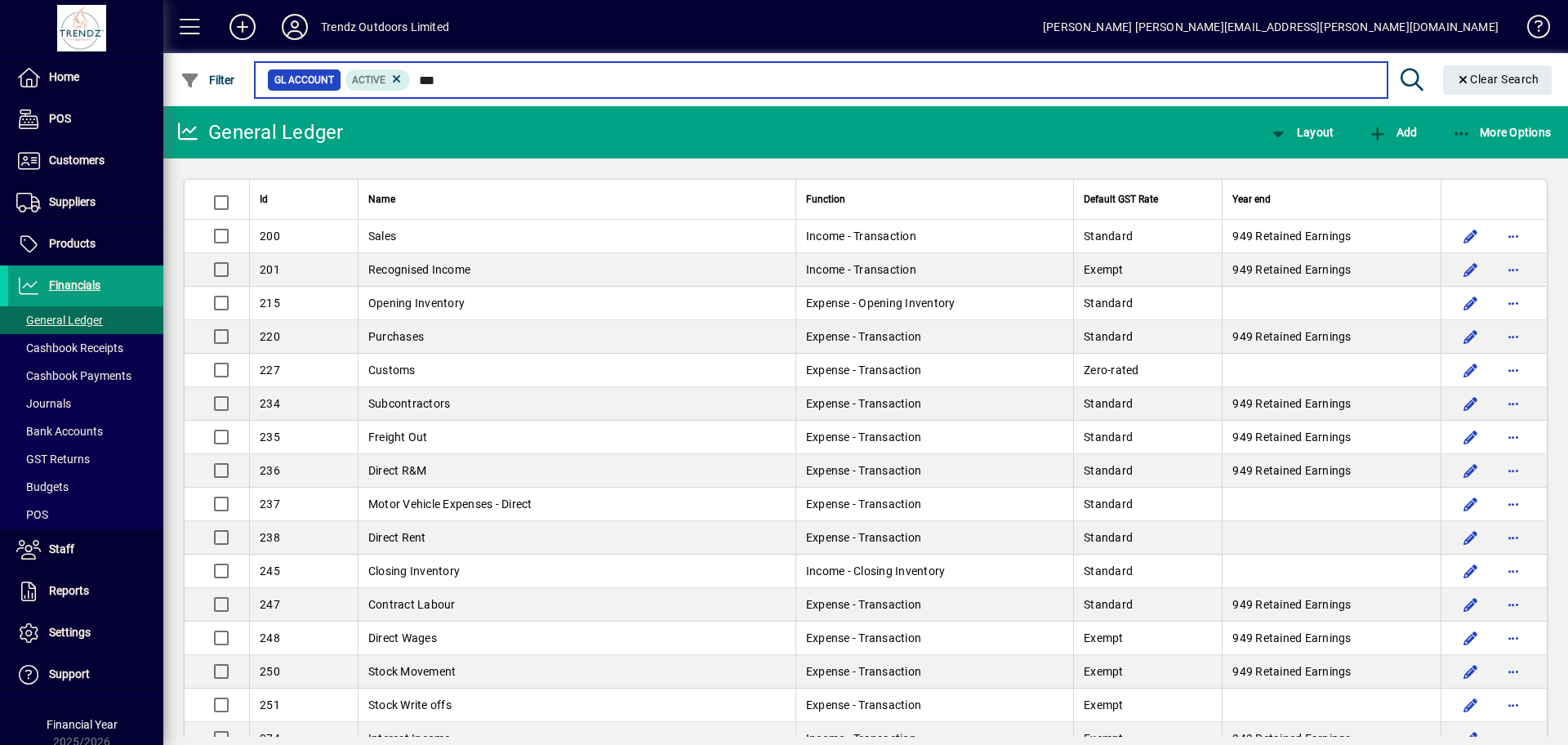
type input "***"
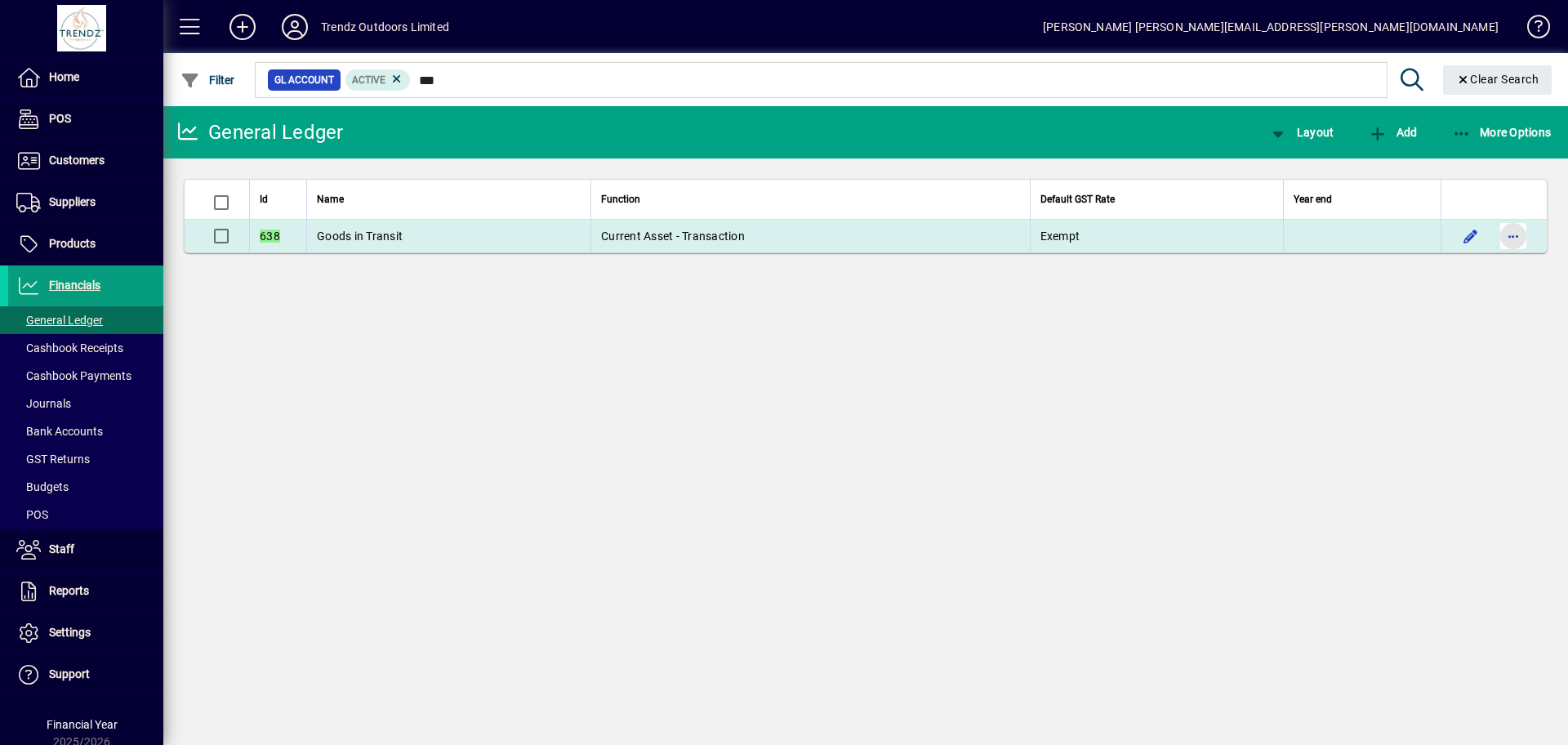
click at [1521, 231] on span "button" at bounding box center [1513, 236] width 39 height 39
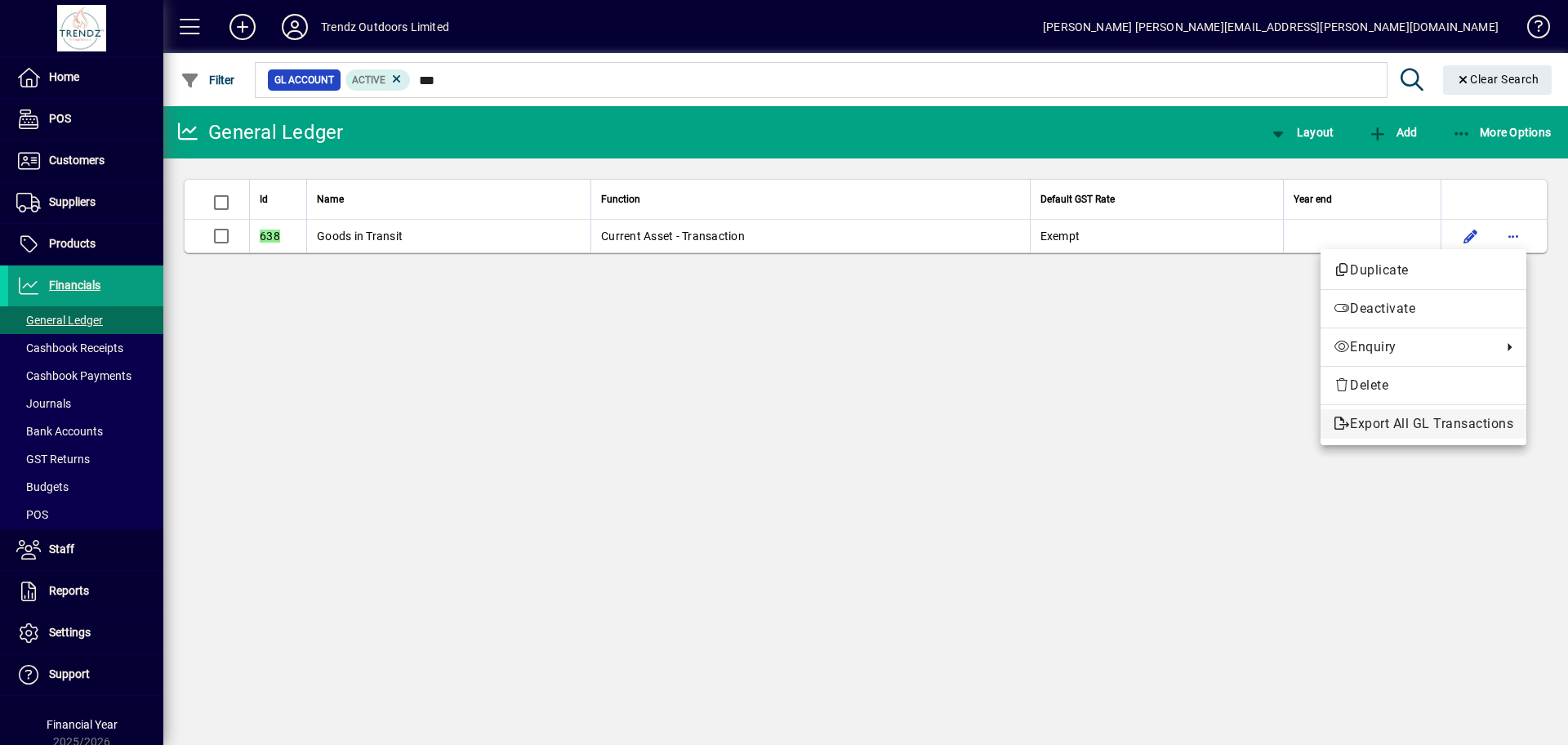
click at [1457, 420] on span "Export All GL Transactions" at bounding box center [1423, 424] width 179 height 20
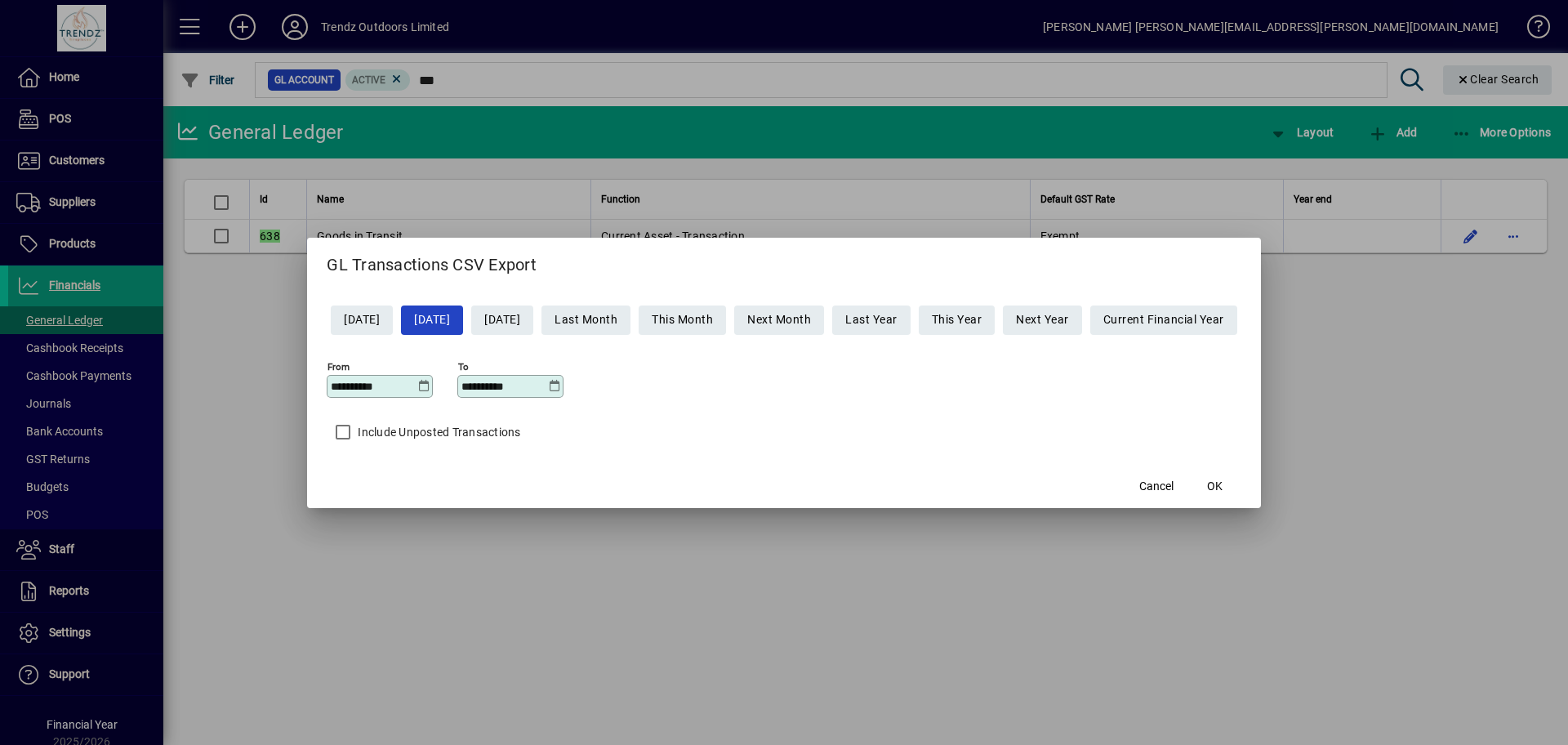
click at [417, 389] on icon at bounding box center [423, 386] width 13 height 13
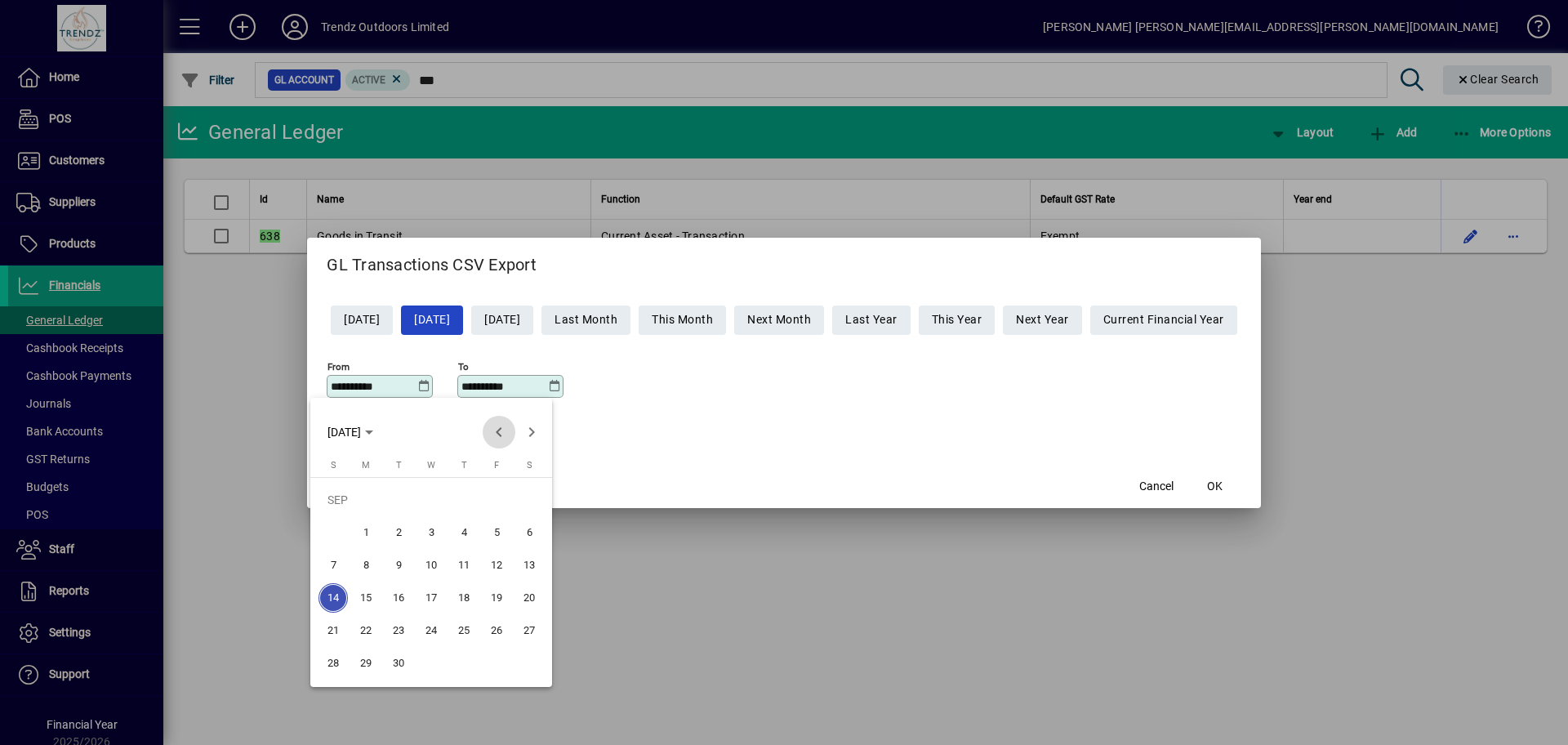
click at [501, 433] on span "Previous month" at bounding box center [499, 431] width 32 height 32
click at [496, 497] on span "1" at bounding box center [497, 500] width 29 height 29
type input "**********"
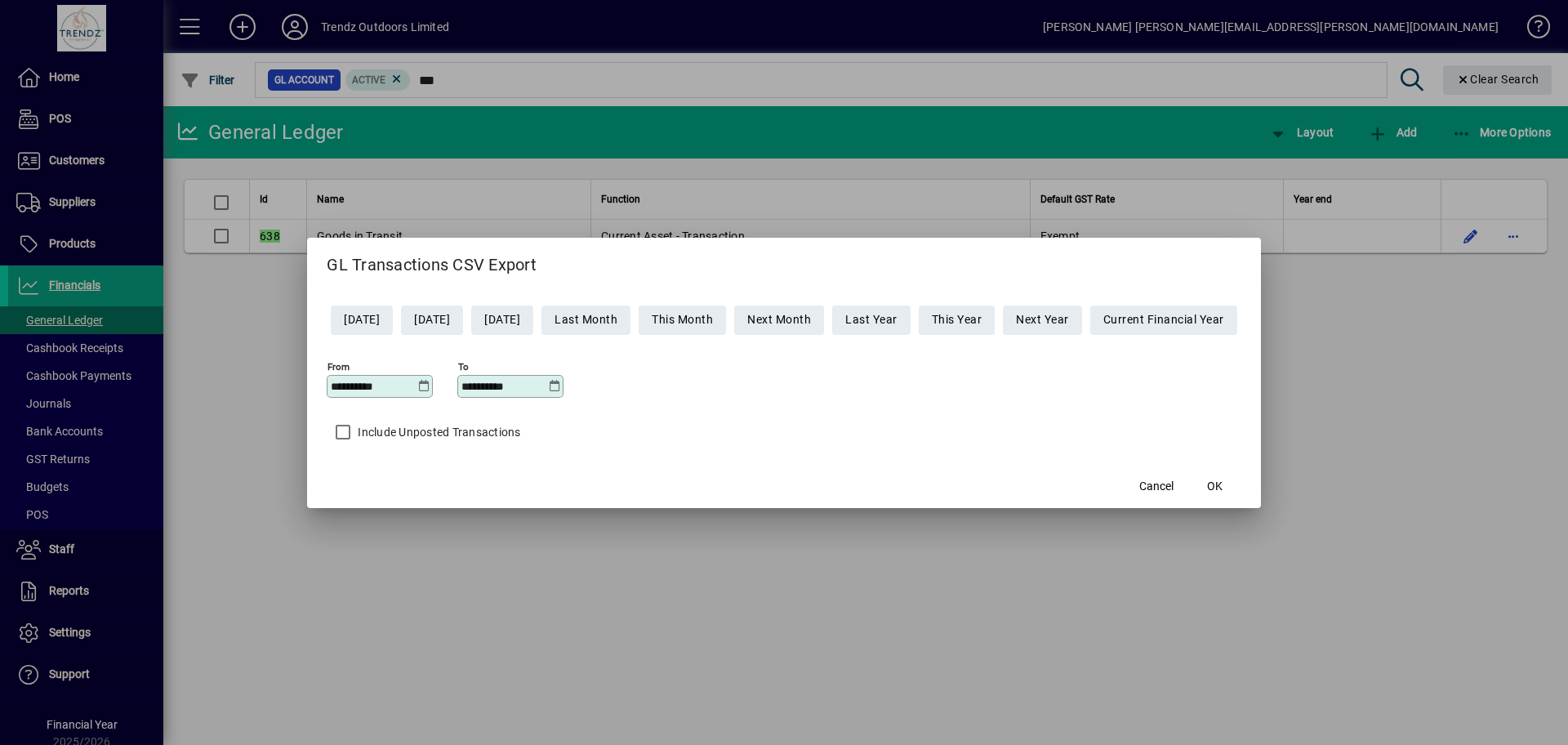
click at [547, 385] on div "**********" at bounding box center [512, 386] width 101 height 13
drag, startPoint x: 528, startPoint y: 380, endPoint x: 539, endPoint y: 381, distance: 11.0
click at [529, 380] on input "**********" at bounding box center [505, 386] width 86 height 13
click at [548, 384] on icon at bounding box center [554, 386] width 13 height 13
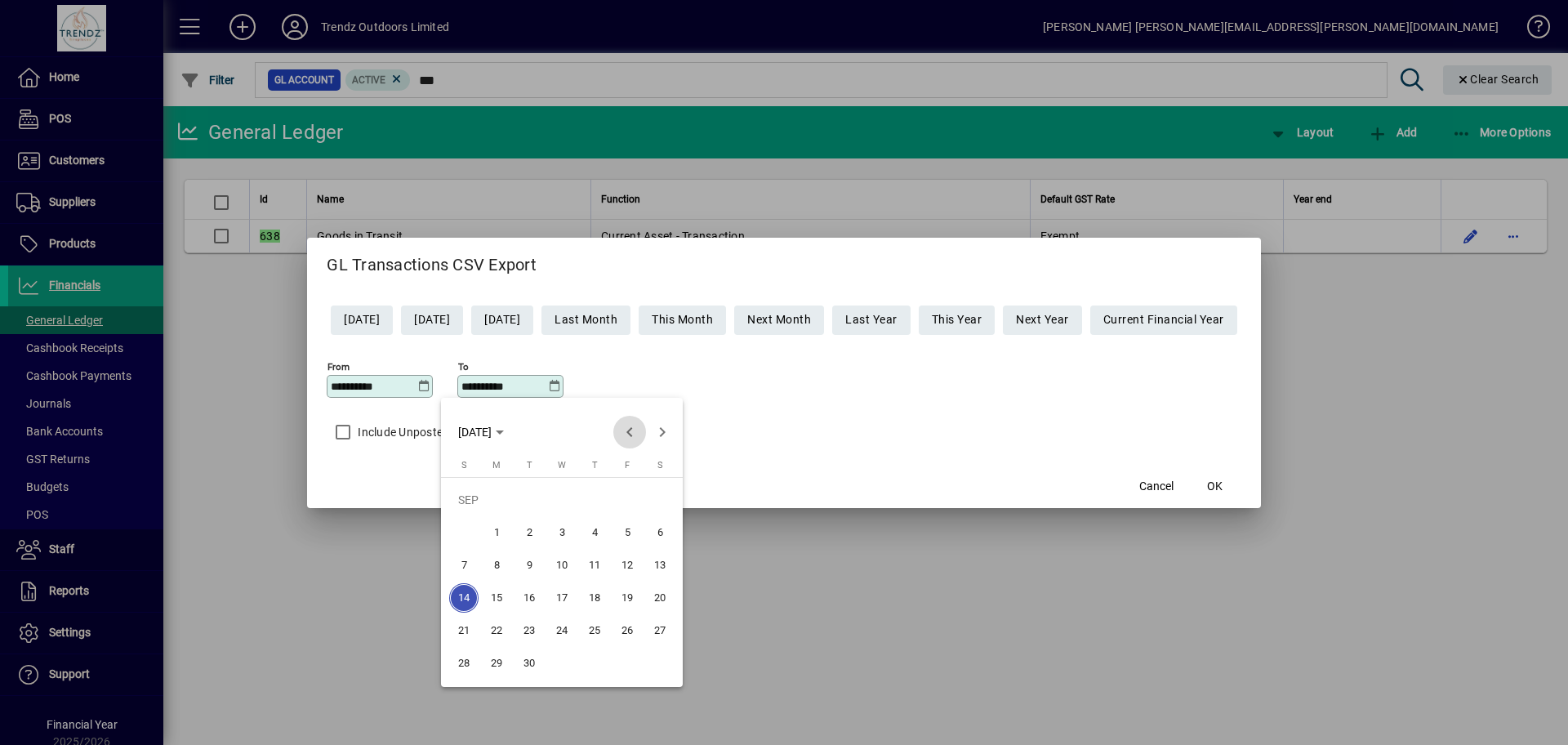
click at [625, 428] on span "Previous month" at bounding box center [629, 431] width 32 height 32
drag, startPoint x: 466, startPoint y: 662, endPoint x: 629, endPoint y: 579, distance: 182.9
click at [475, 656] on span "31" at bounding box center [464, 664] width 29 height 29
type input "**********"
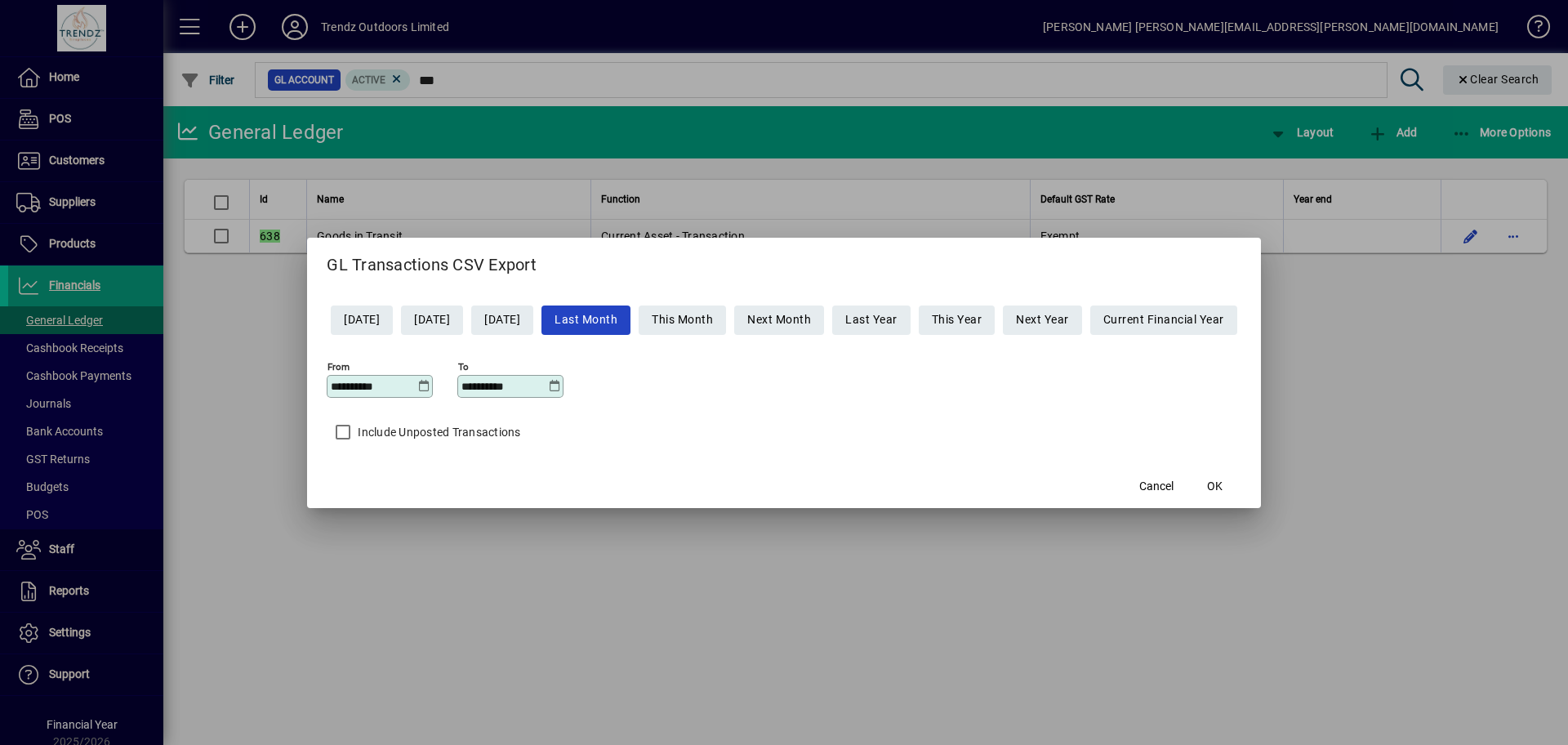
click at [858, 450] on mat-dialog-content "**********" at bounding box center [783, 375] width 954 height 179
click at [1223, 483] on span "OK" at bounding box center [1215, 487] width 16 height 18
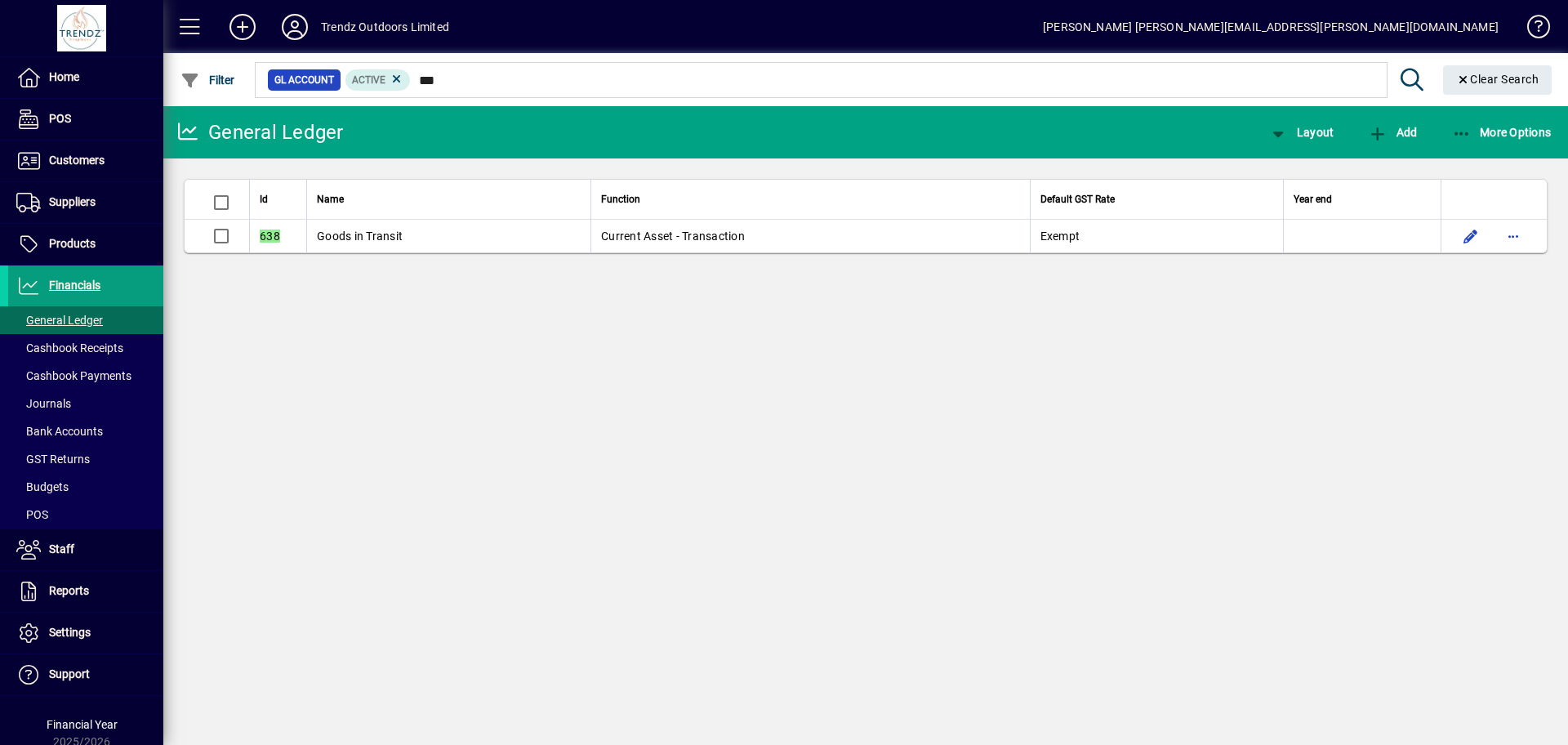
drag, startPoint x: 459, startPoint y: 322, endPoint x: 447, endPoint y: 321, distance: 12.0
click at [447, 321] on div "General Ledger Layout Add More Options Id Name Function Default GST Rate Year e…" at bounding box center [865, 425] width 1404 height 639
click at [41, 312] on span "General Ledger" at bounding box center [55, 321] width 95 height 18
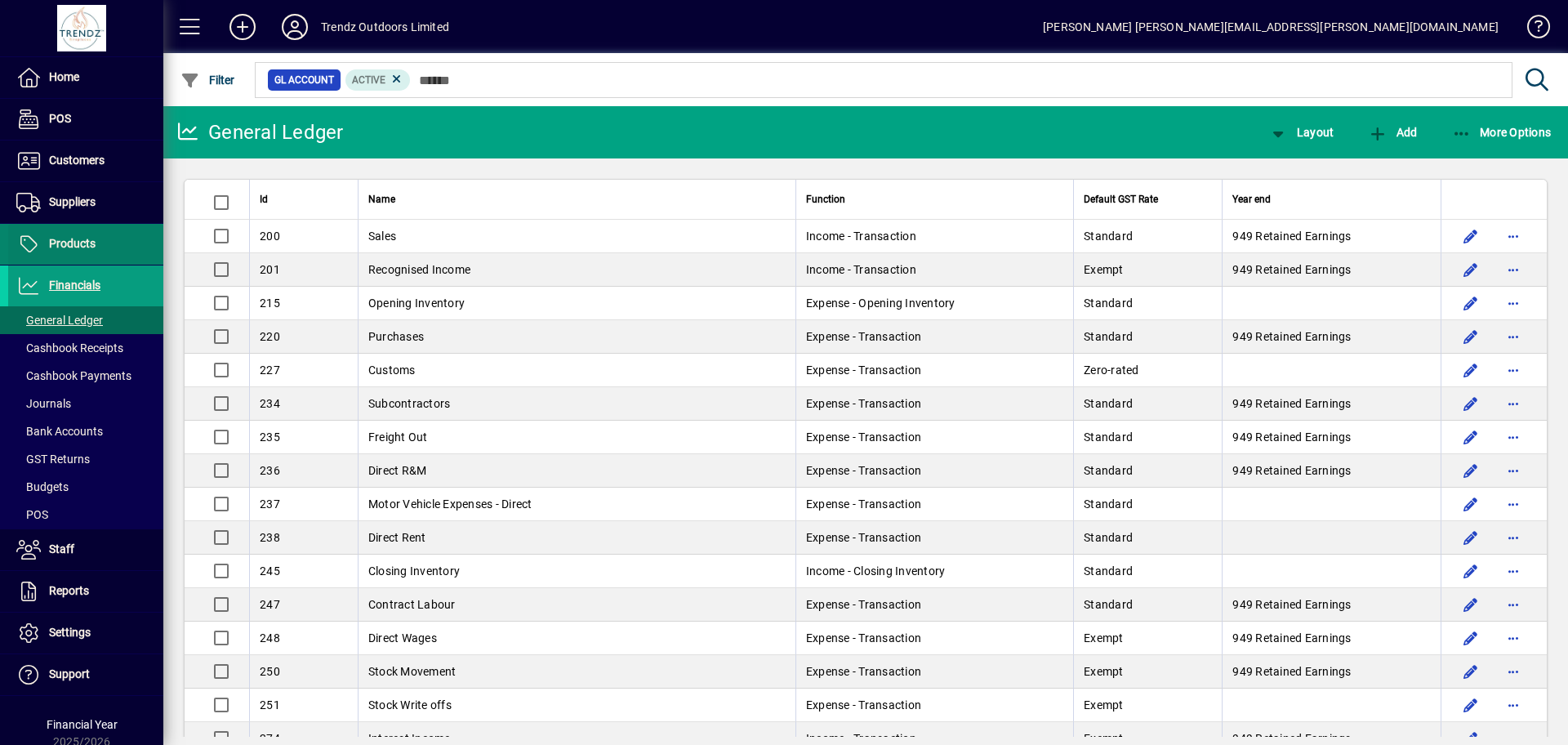
click at [92, 239] on span "Products" at bounding box center [73, 243] width 47 height 13
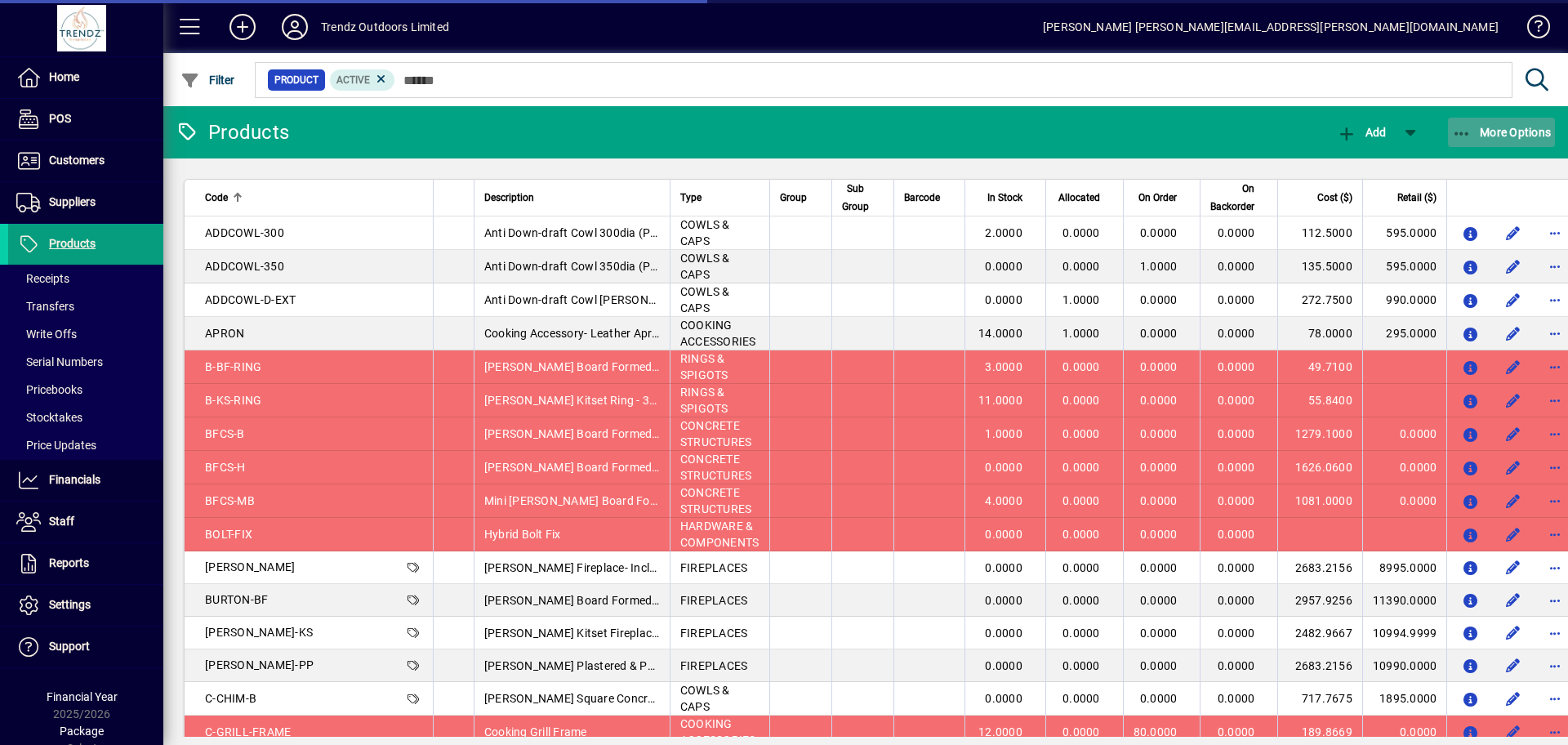
click at [1528, 125] on span "More Options" at bounding box center [1502, 131] width 100 height 13
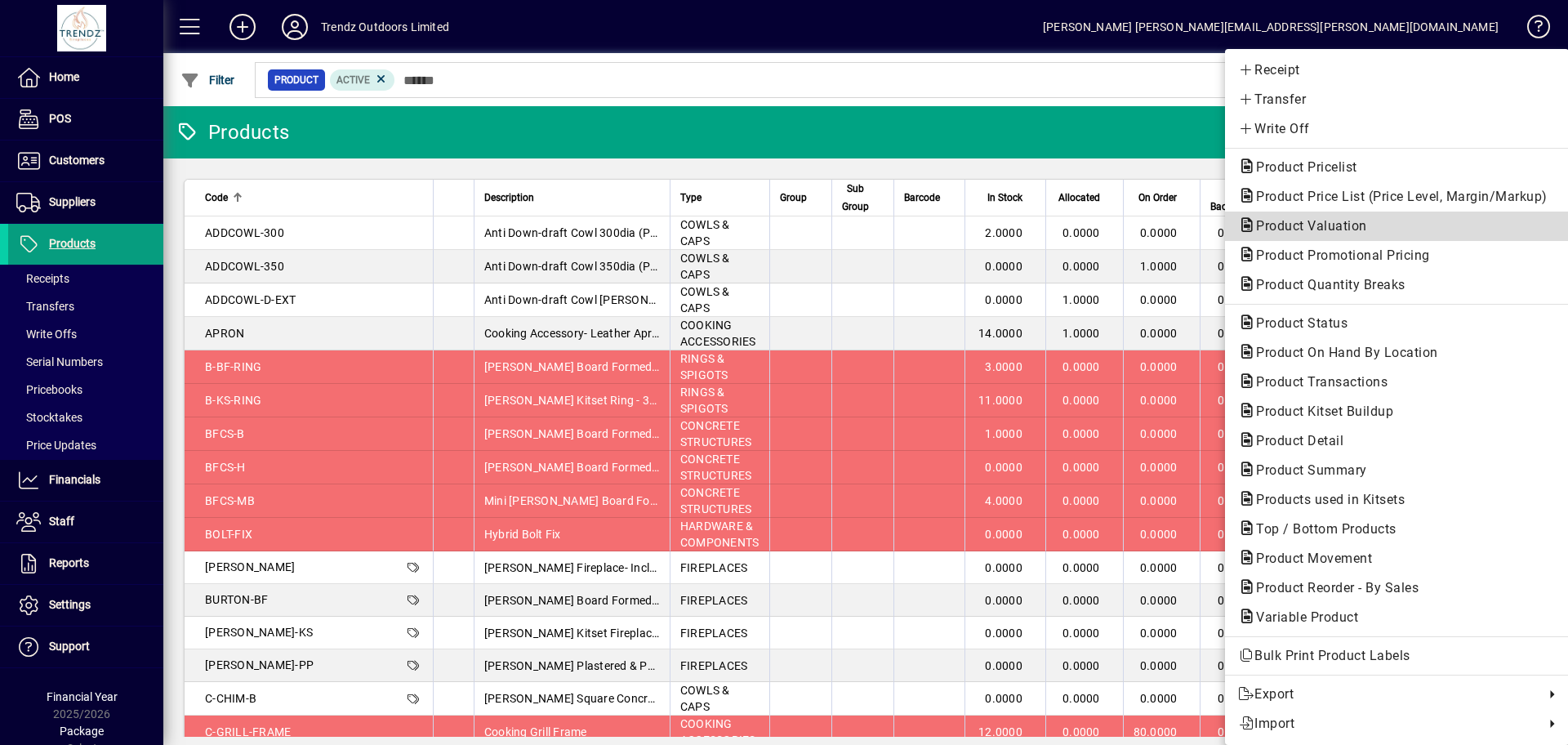
click at [1306, 224] on span "Product Valuation" at bounding box center [1306, 226] width 137 height 16
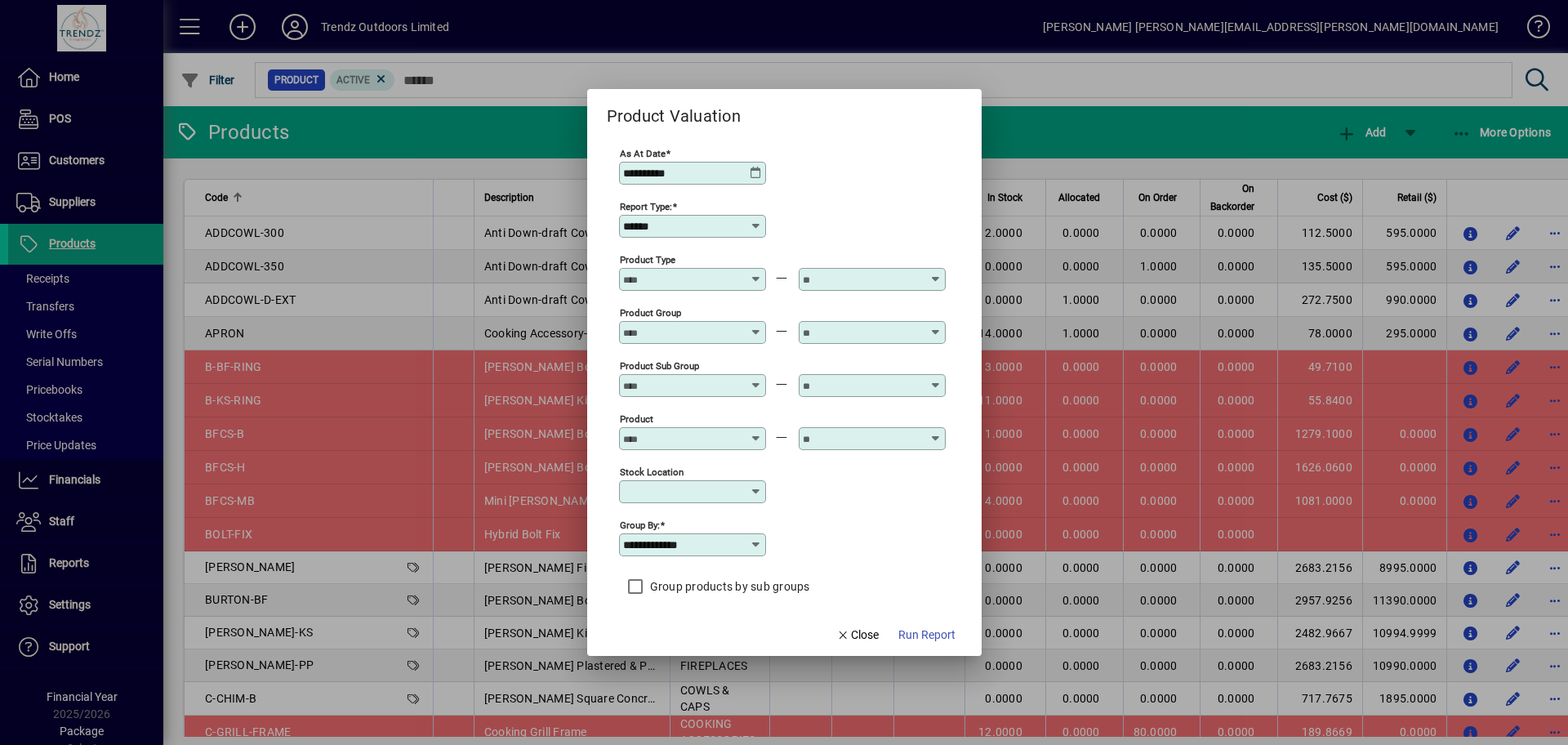
click at [755, 170] on icon at bounding box center [756, 173] width 13 height 13
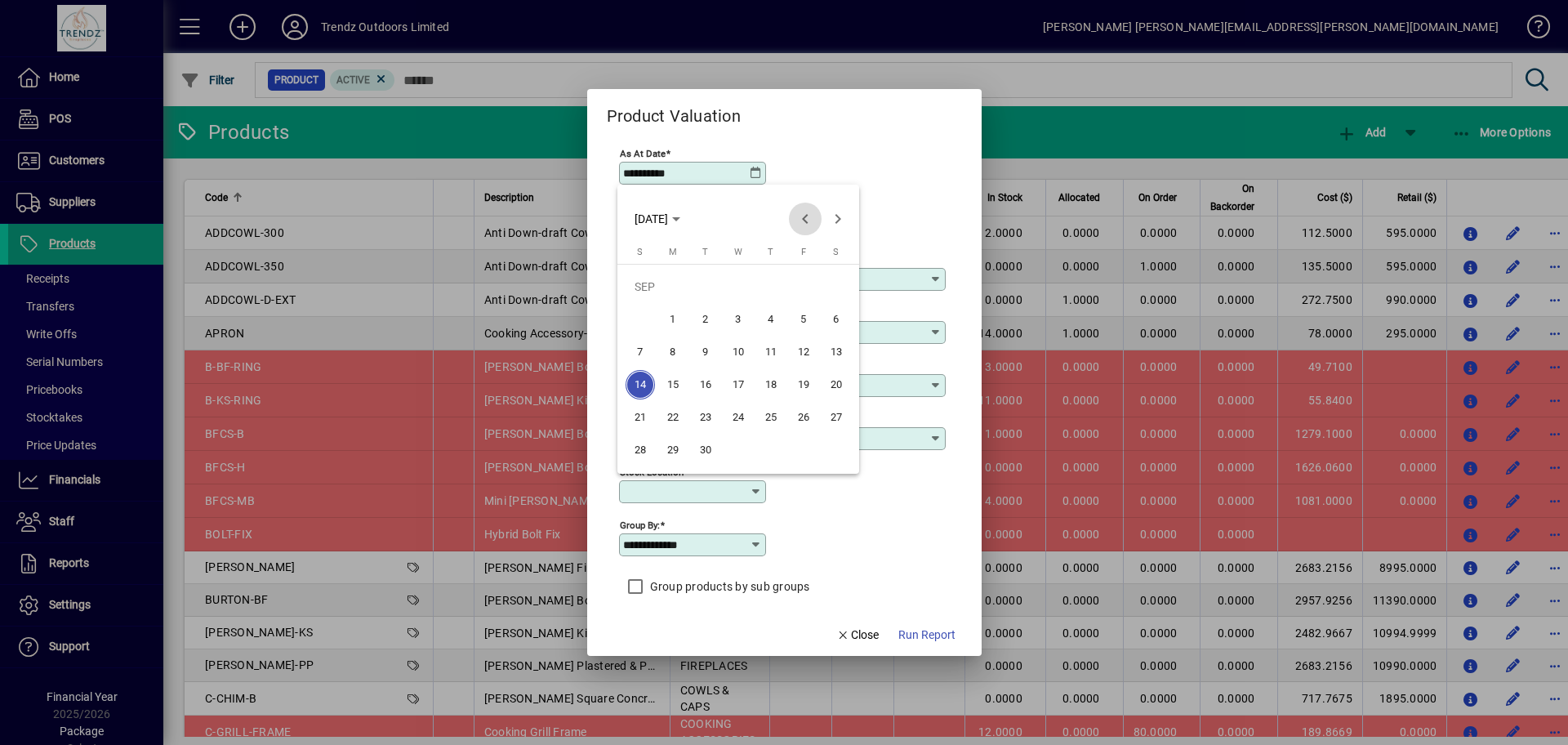
click at [817, 219] on span "Previous month" at bounding box center [805, 219] width 32 height 32
drag, startPoint x: 634, startPoint y: 449, endPoint x: 688, endPoint y: 445, distance: 54.1
click at [635, 449] on span "31" at bounding box center [640, 450] width 29 height 29
type input "**********"
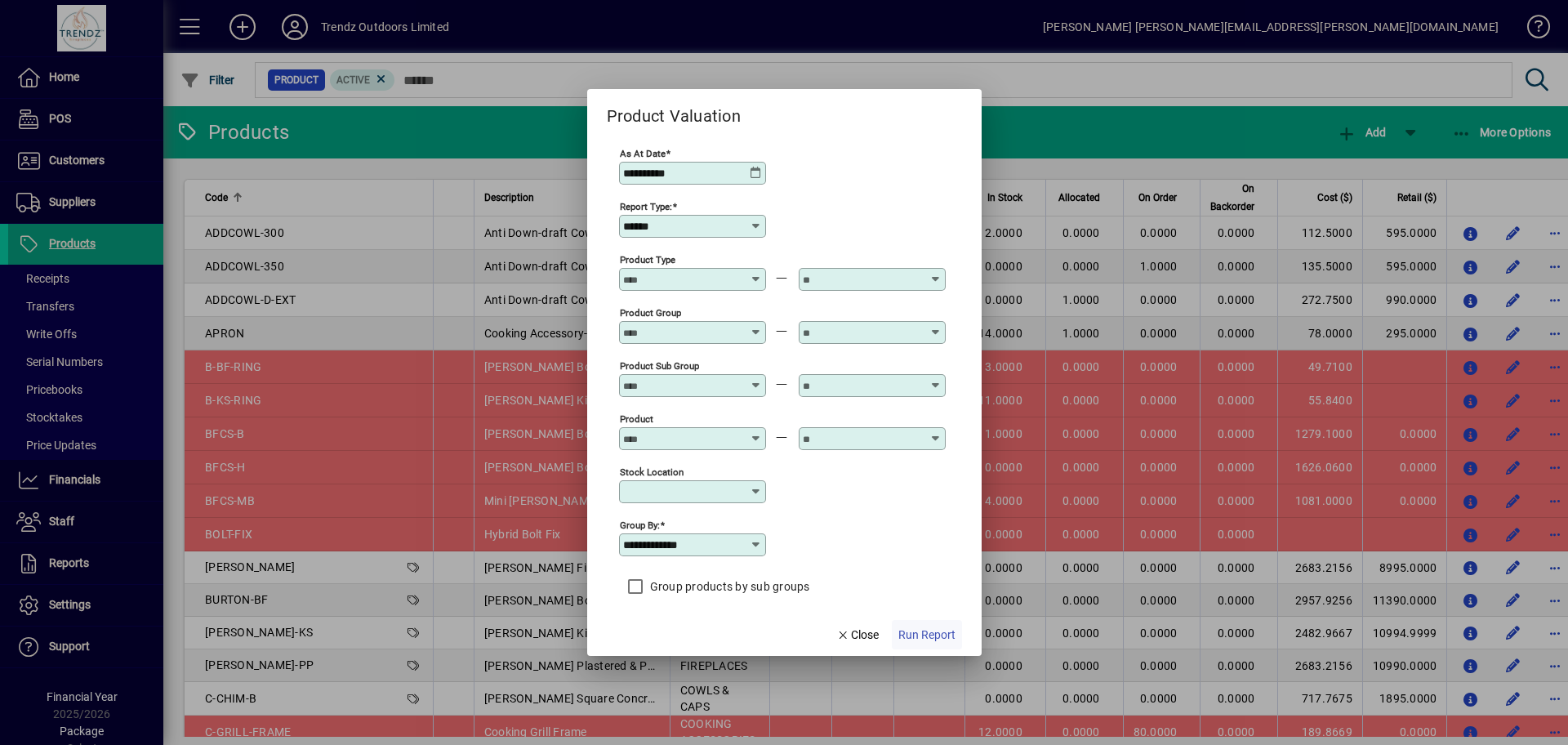
click at [928, 630] on span "Run Report" at bounding box center [927, 635] width 57 height 18
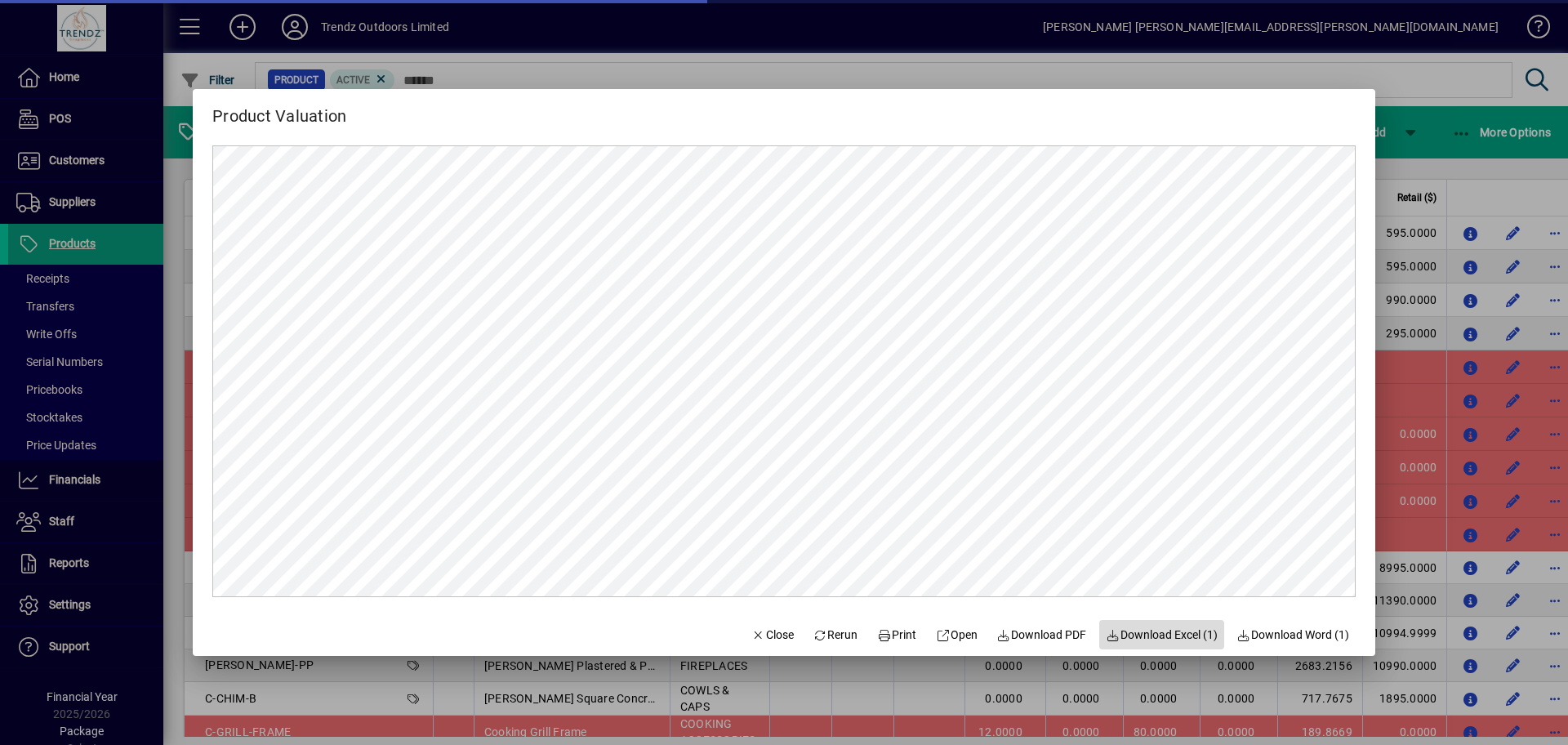
click at [1179, 637] on span "Download Excel (1)" at bounding box center [1161, 635] width 112 height 18
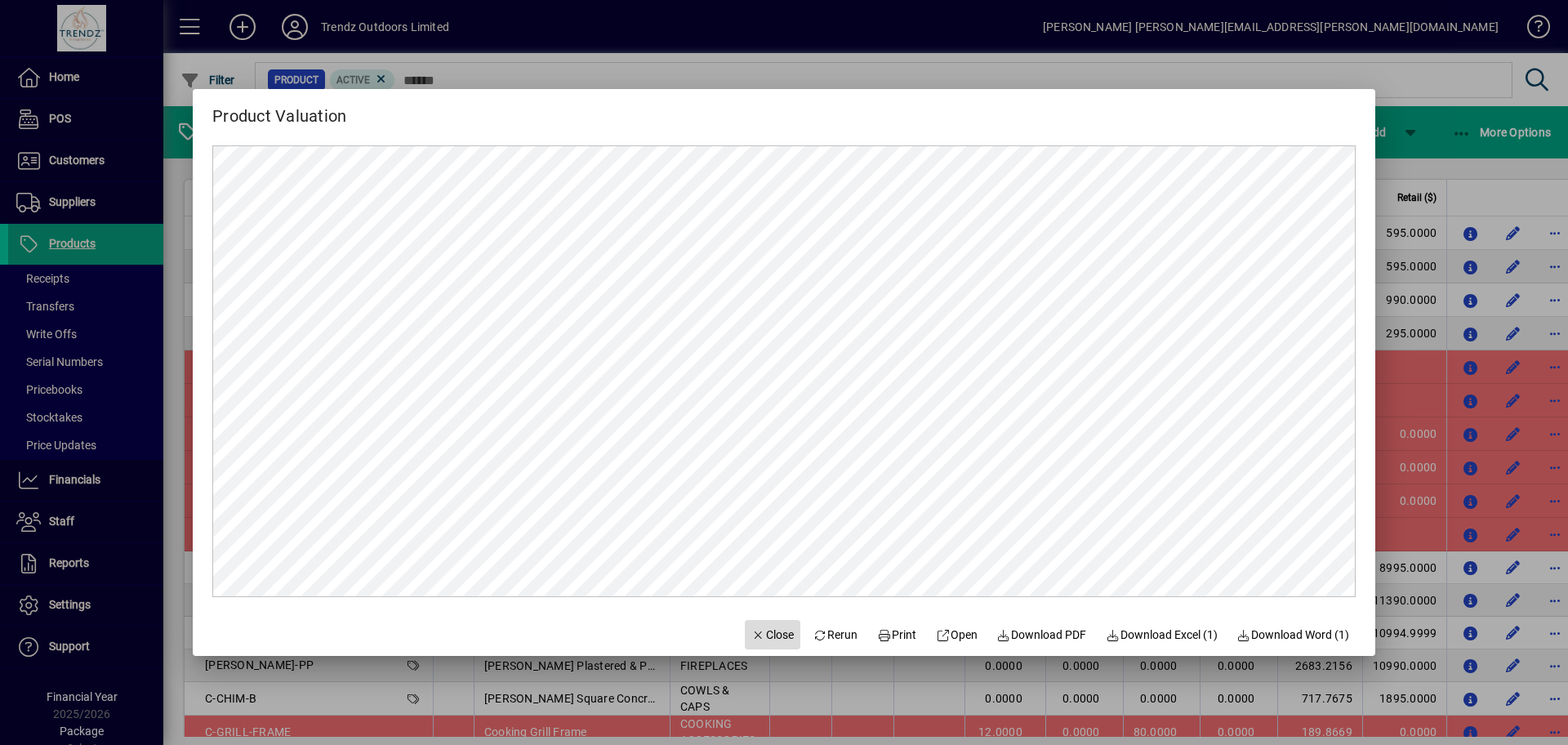
click at [763, 630] on span "Close" at bounding box center [772, 635] width 42 height 18
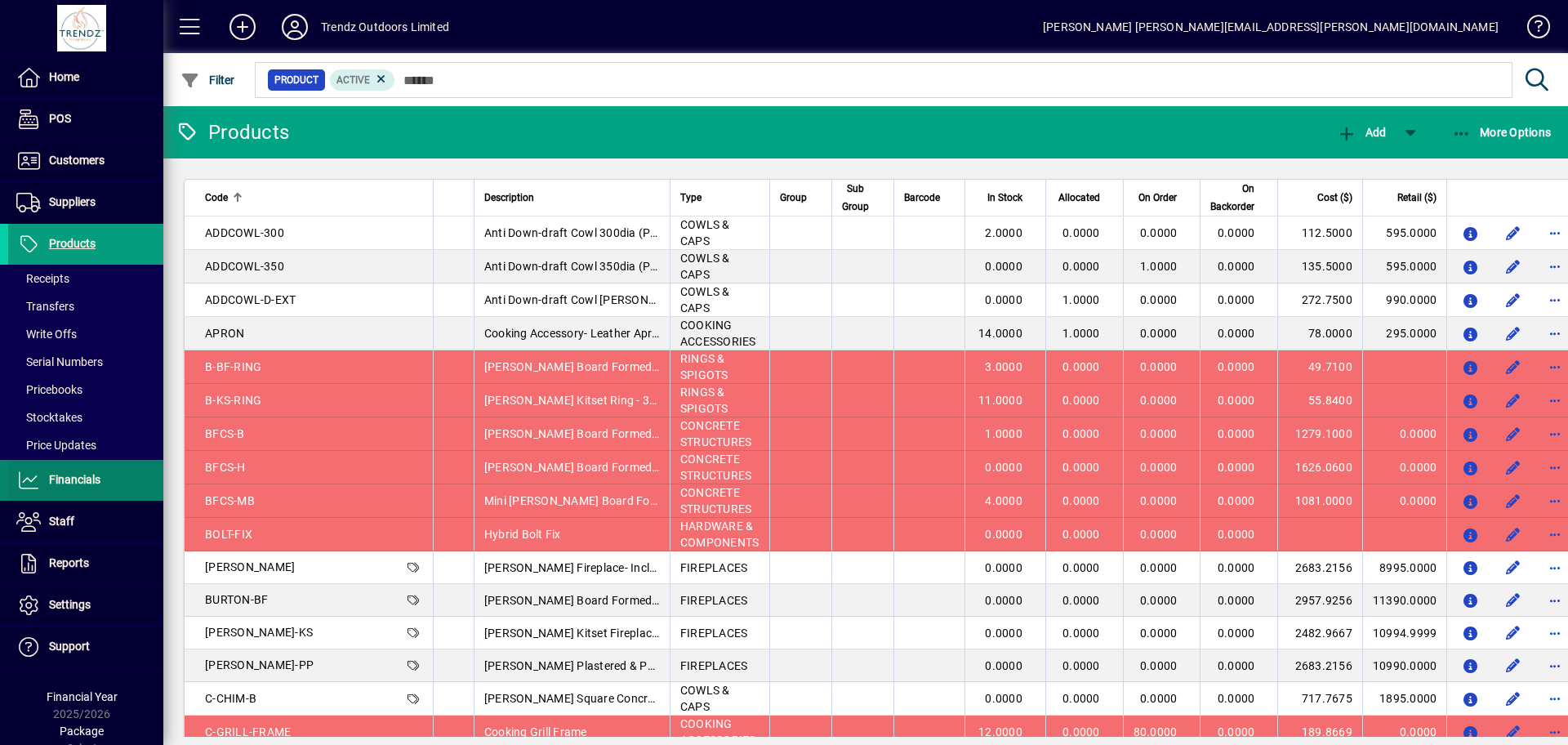
click at [58, 473] on span "Financials" at bounding box center [74, 479] width 52 height 13
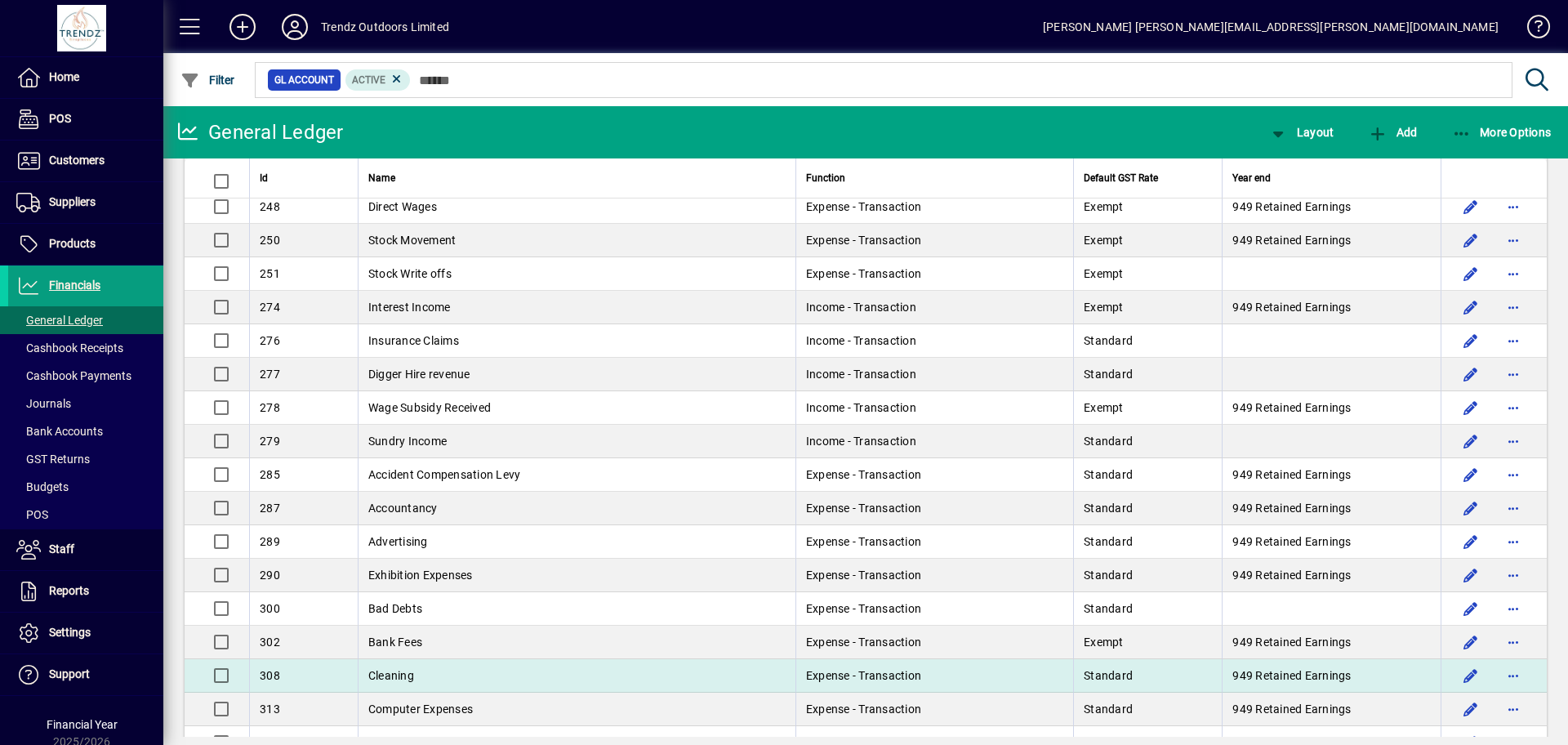
scroll to position [613, 0]
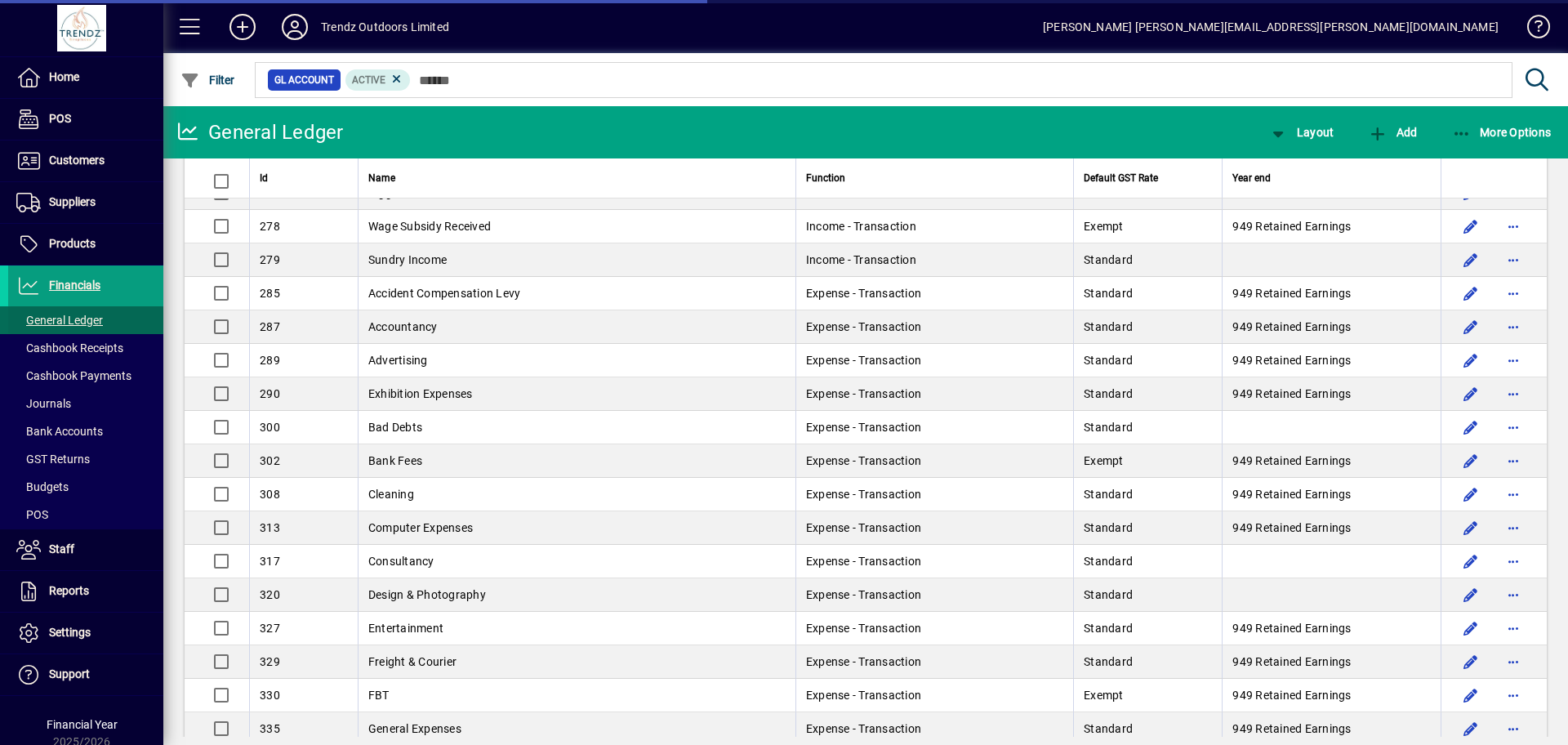
click at [70, 318] on span "General Ledger" at bounding box center [60, 320] width 86 height 13
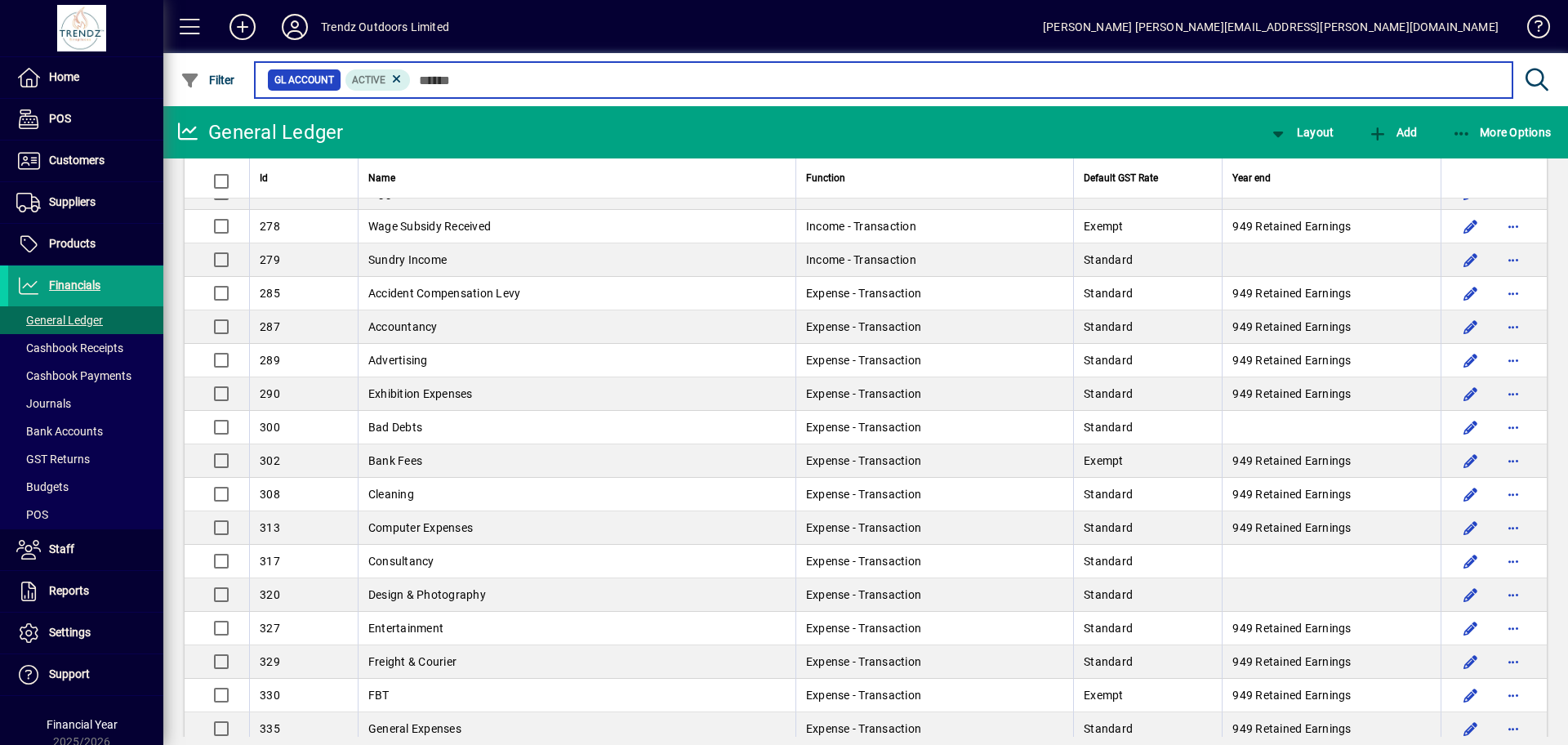
click at [503, 76] on input "text" at bounding box center [955, 79] width 1089 height 23
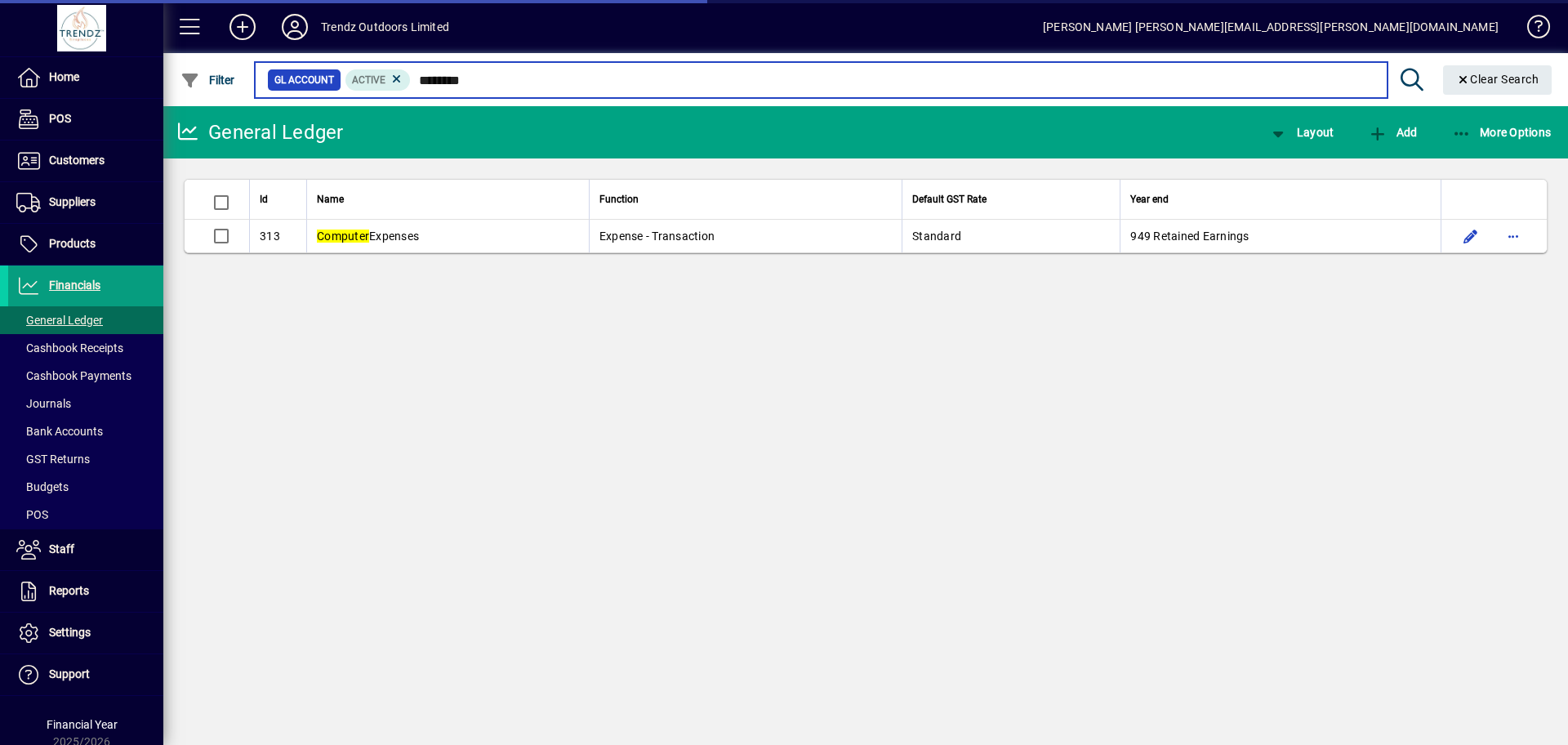
type input "********"
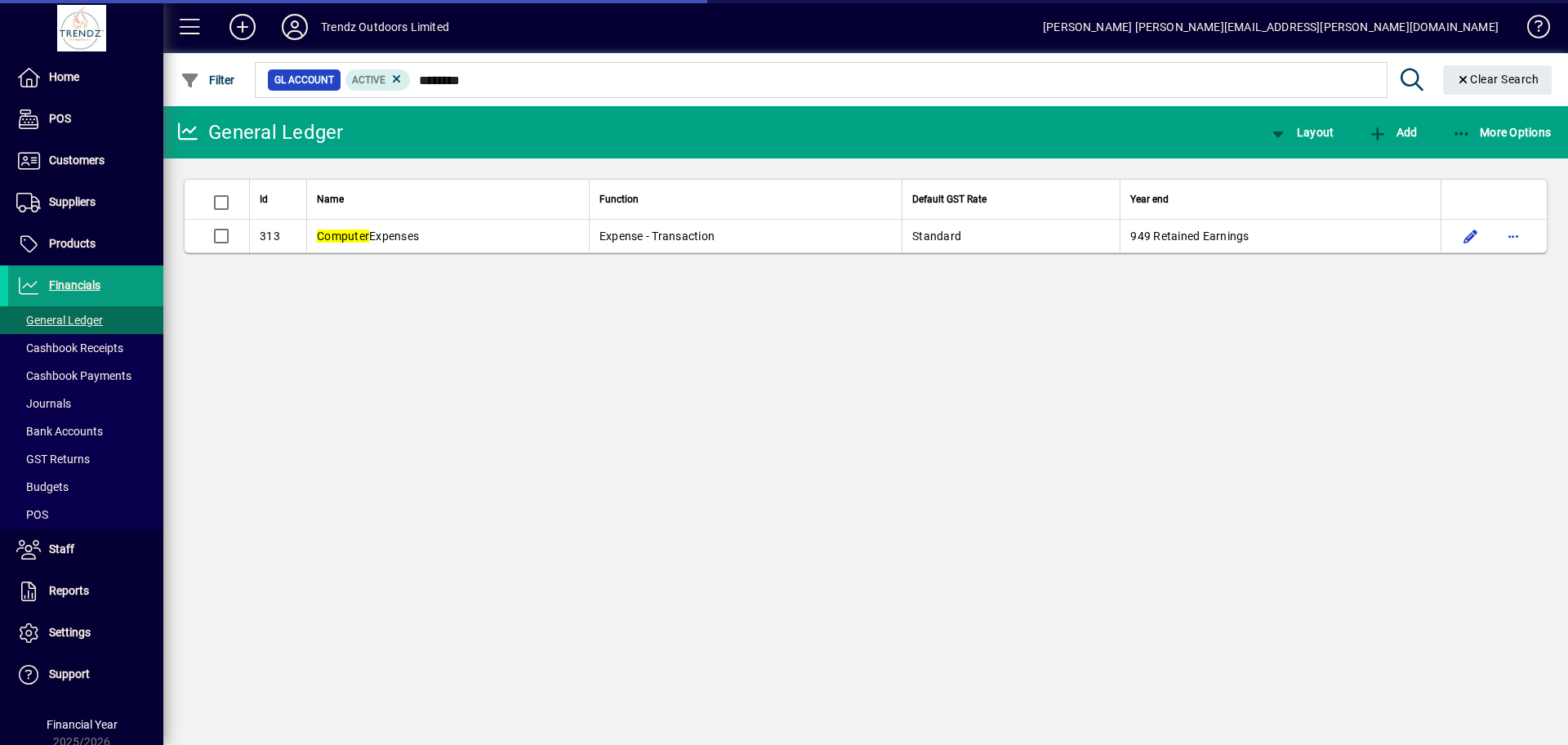
click at [419, 240] on span "Computer Expenses" at bounding box center [368, 235] width 102 height 13
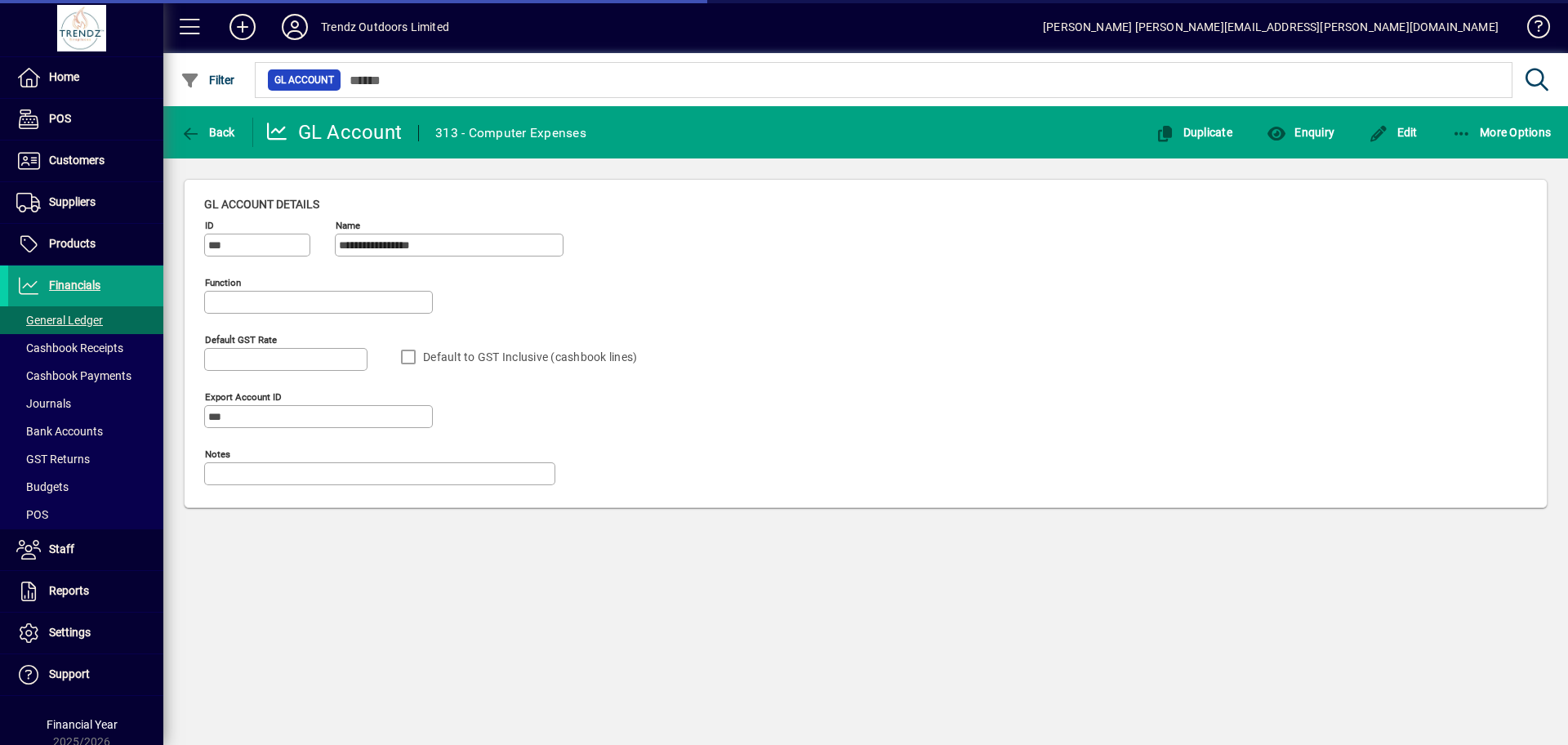
type input "**********"
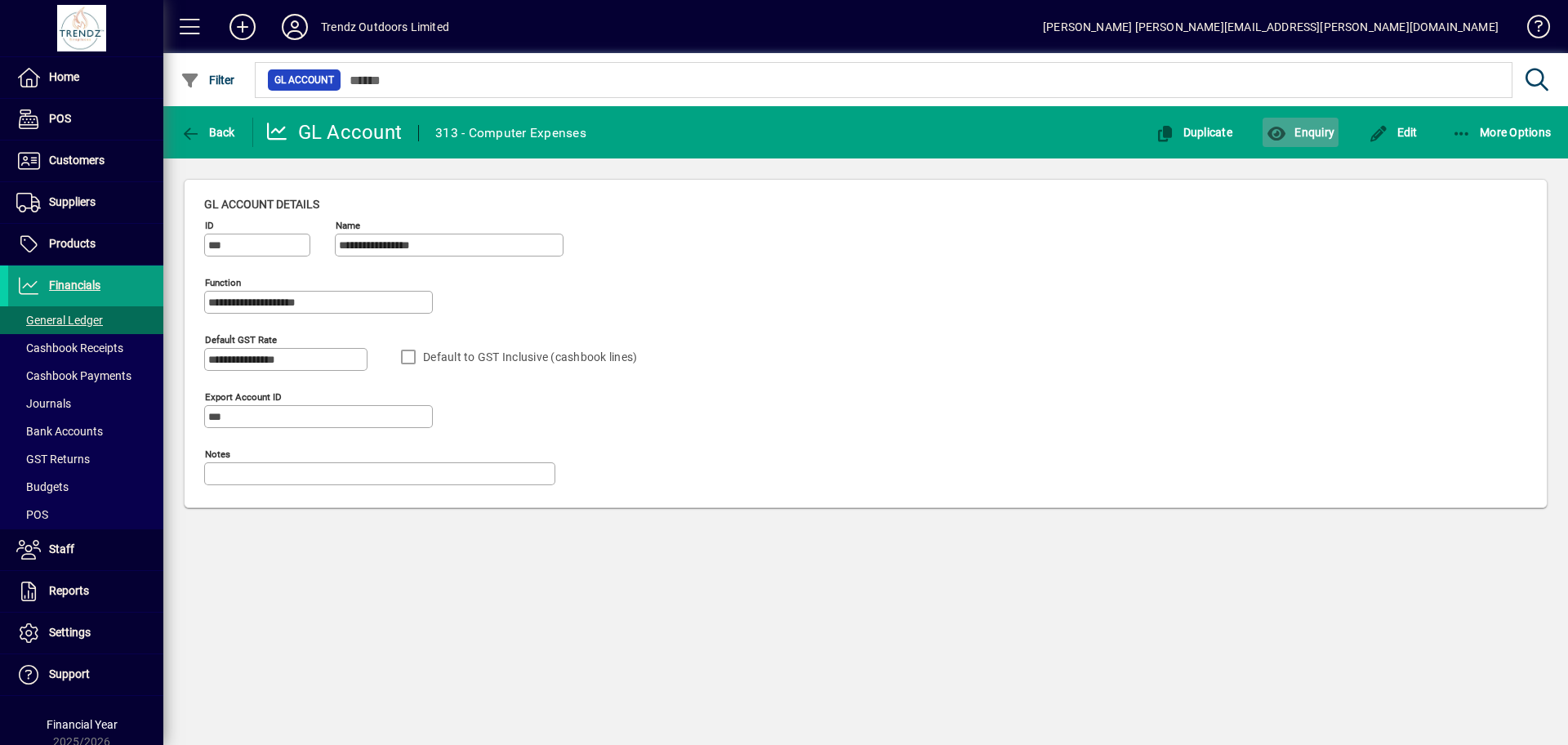
click at [1309, 128] on span "Enquiry" at bounding box center [1300, 131] width 68 height 13
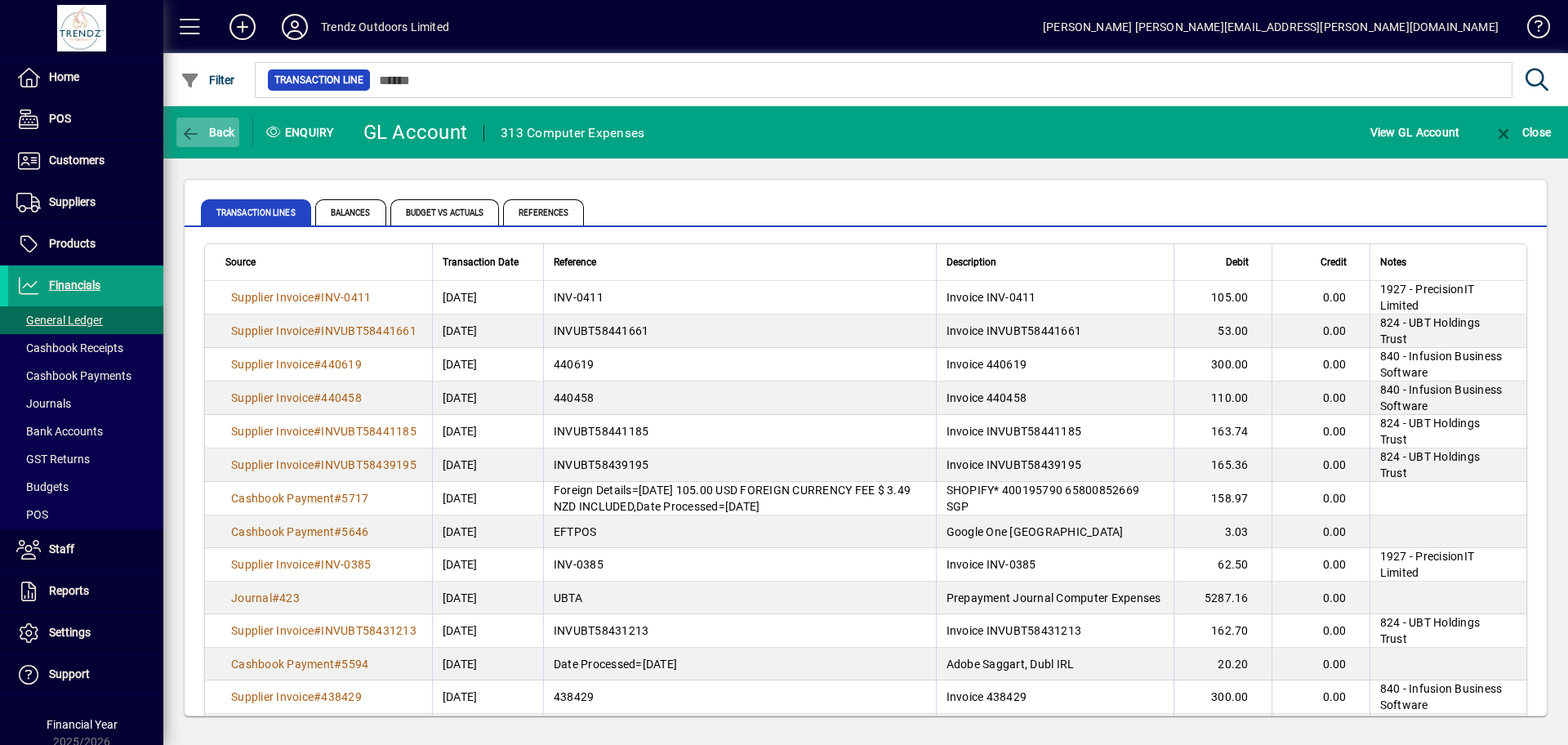
click at [203, 130] on span "Back" at bounding box center [208, 131] width 55 height 13
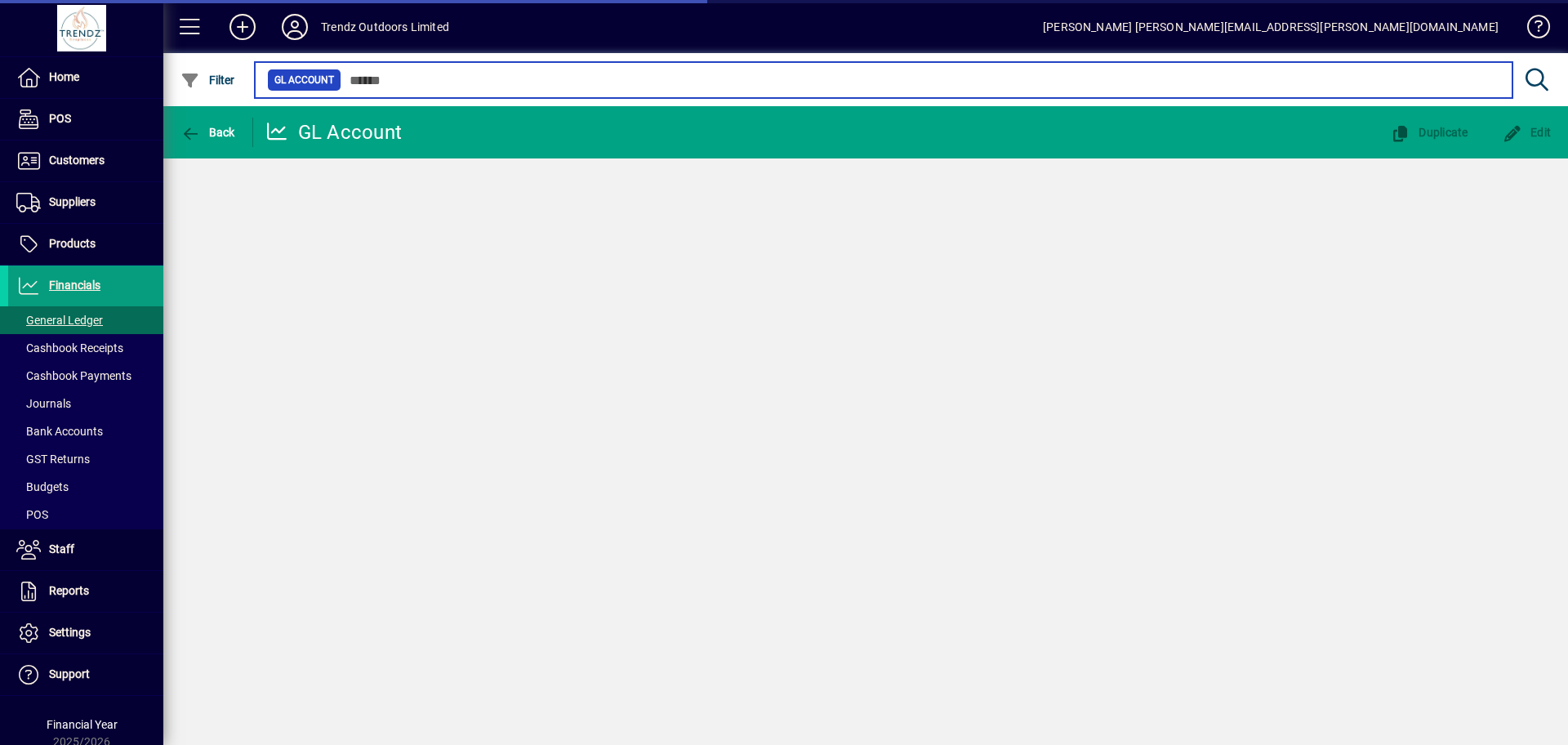
click at [445, 81] on input "text" at bounding box center [920, 79] width 1158 height 23
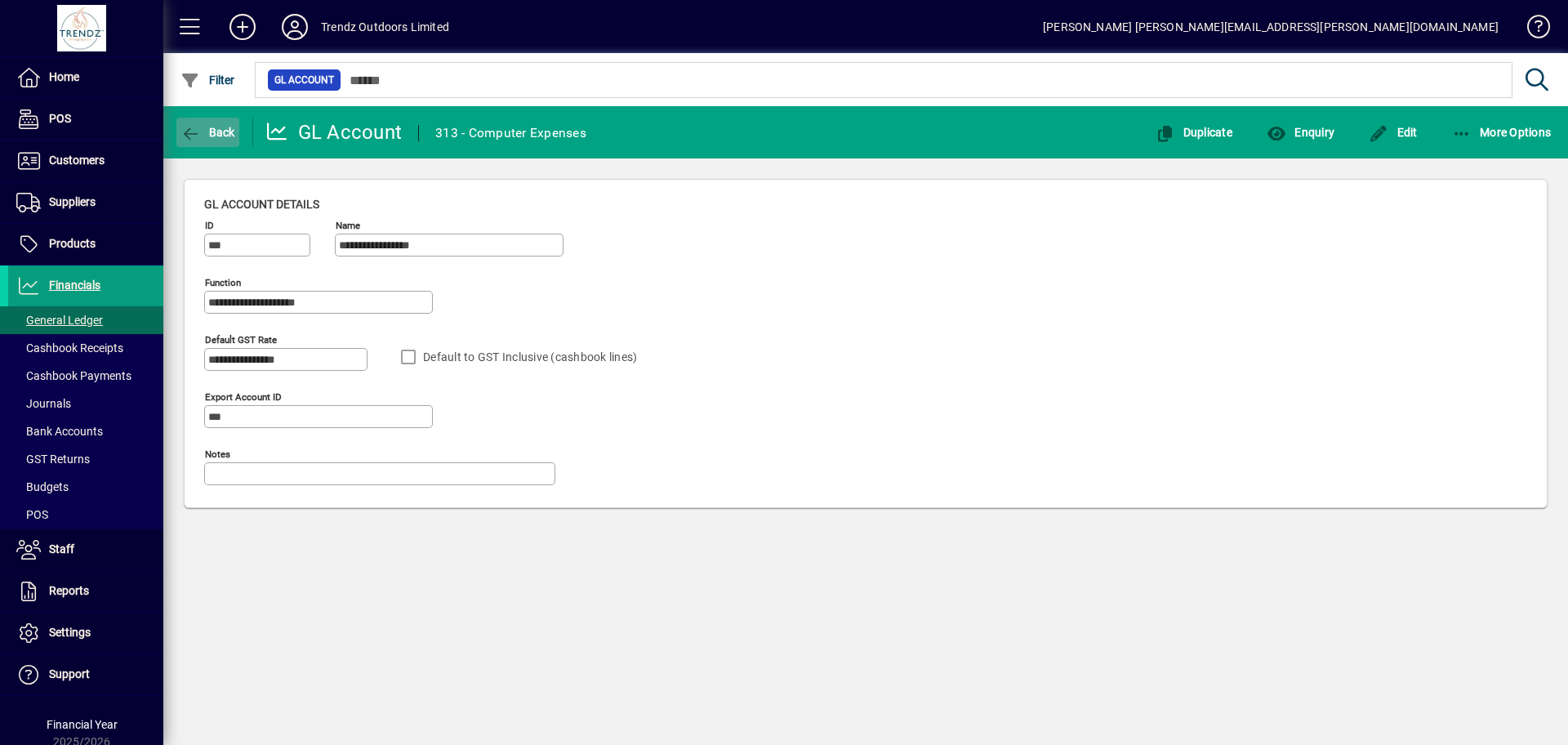
click at [202, 118] on span "button" at bounding box center [208, 132] width 63 height 39
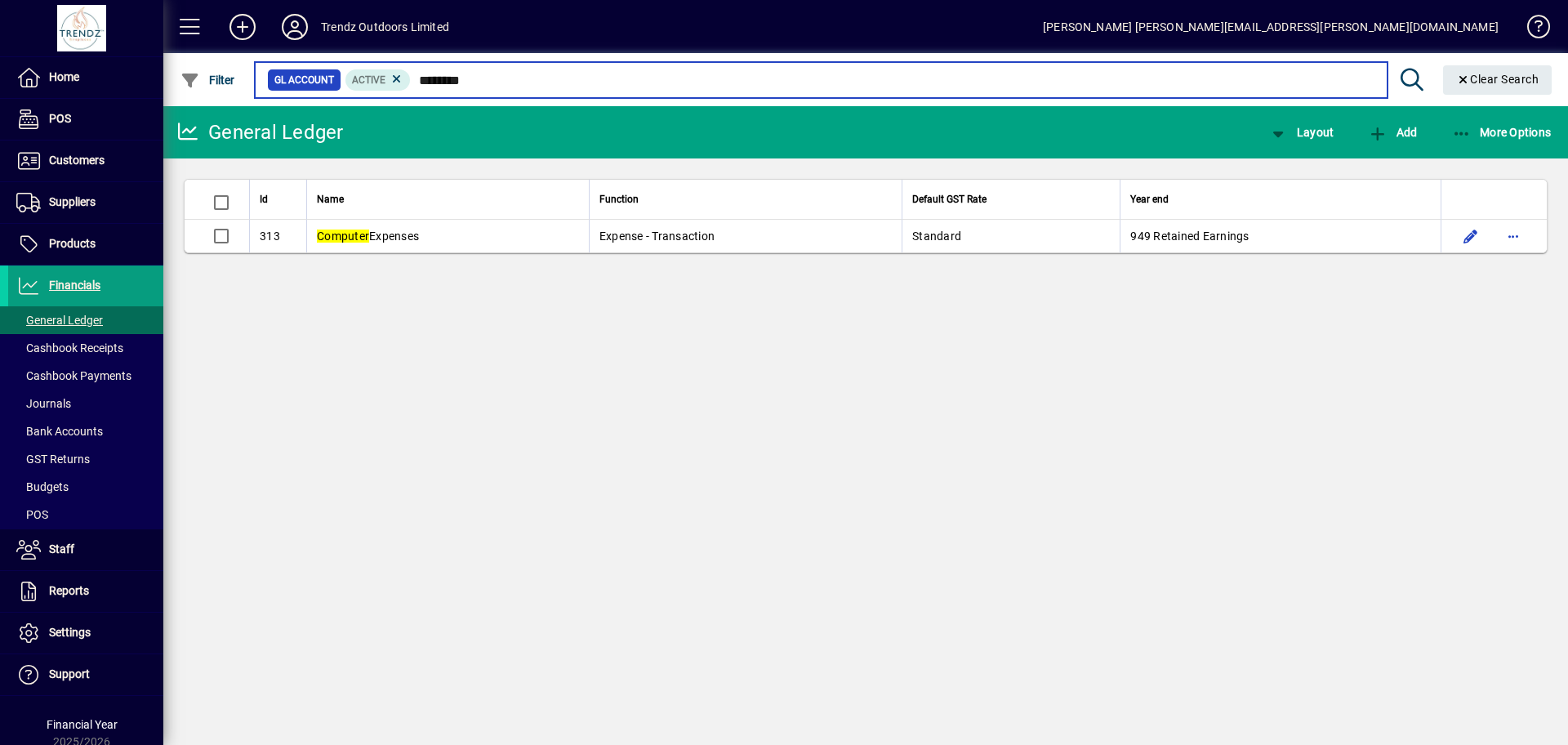
drag, startPoint x: 517, startPoint y: 81, endPoint x: 415, endPoint y: 96, distance: 103.1
click at [415, 96] on mat-chip-set "GL Account Active ********" at bounding box center [821, 79] width 1131 height 34
type input "*********"
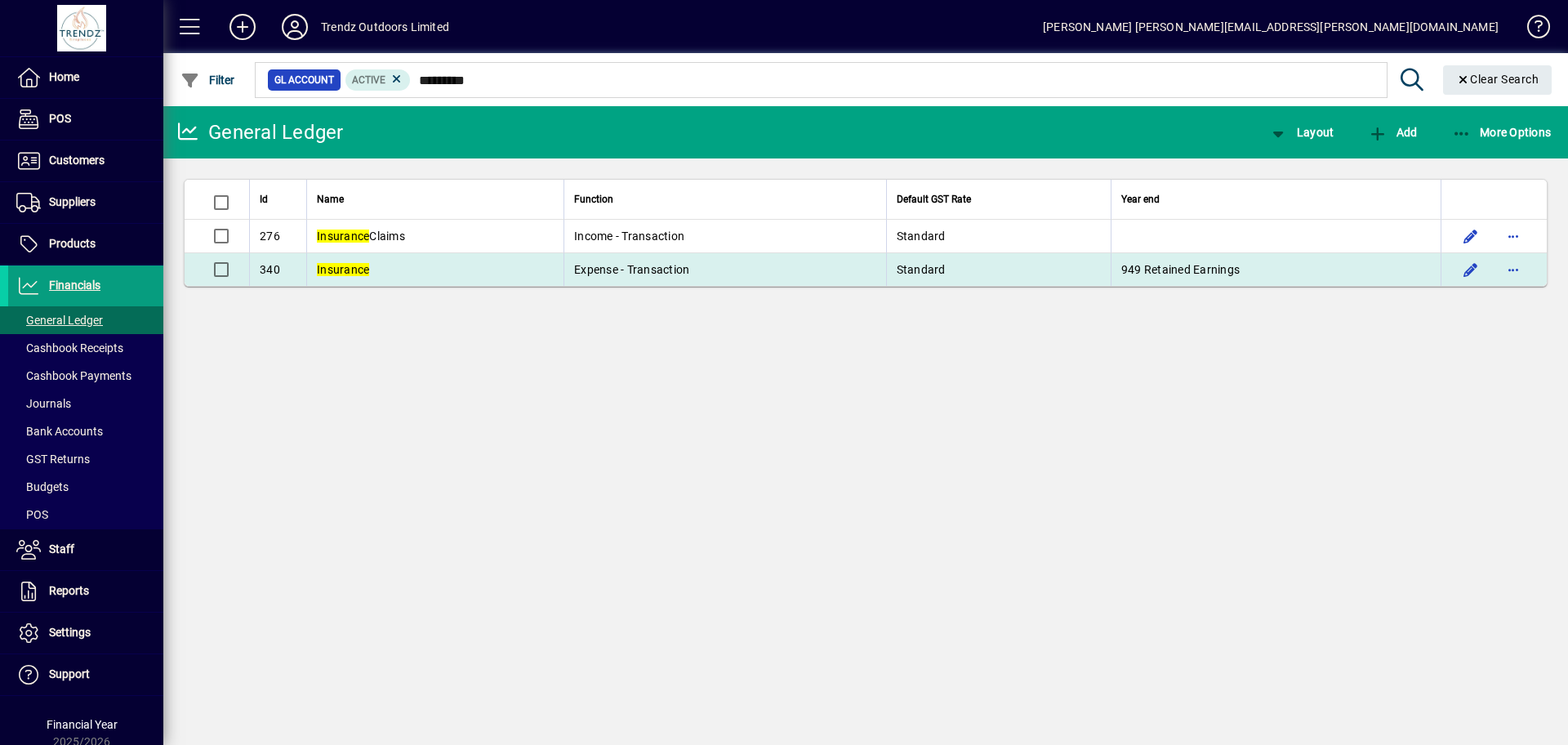
click at [419, 268] on td "Insurance" at bounding box center [435, 269] width 258 height 32
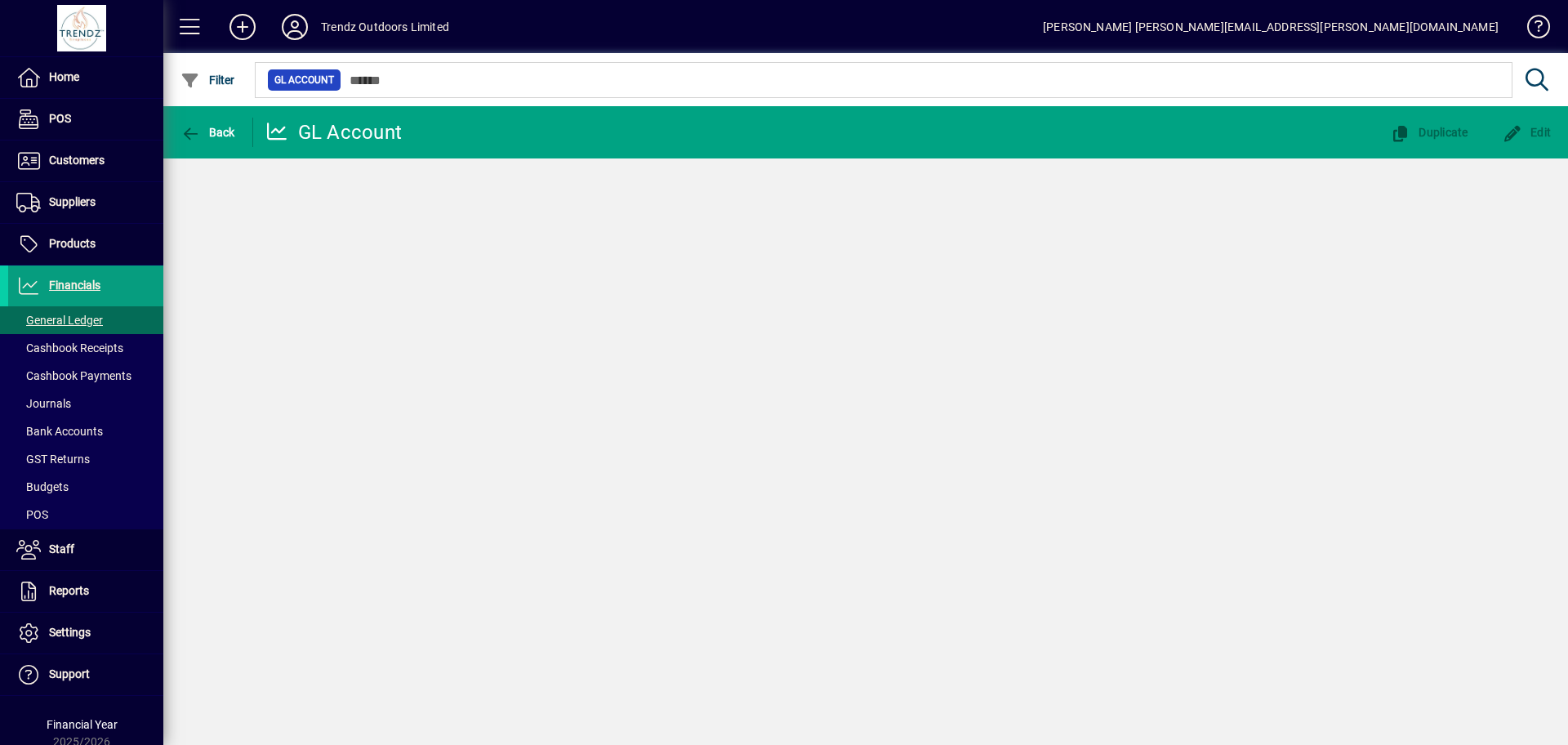
click at [419, 268] on div "Back GL Account Duplicate Edit" at bounding box center [865, 425] width 1404 height 639
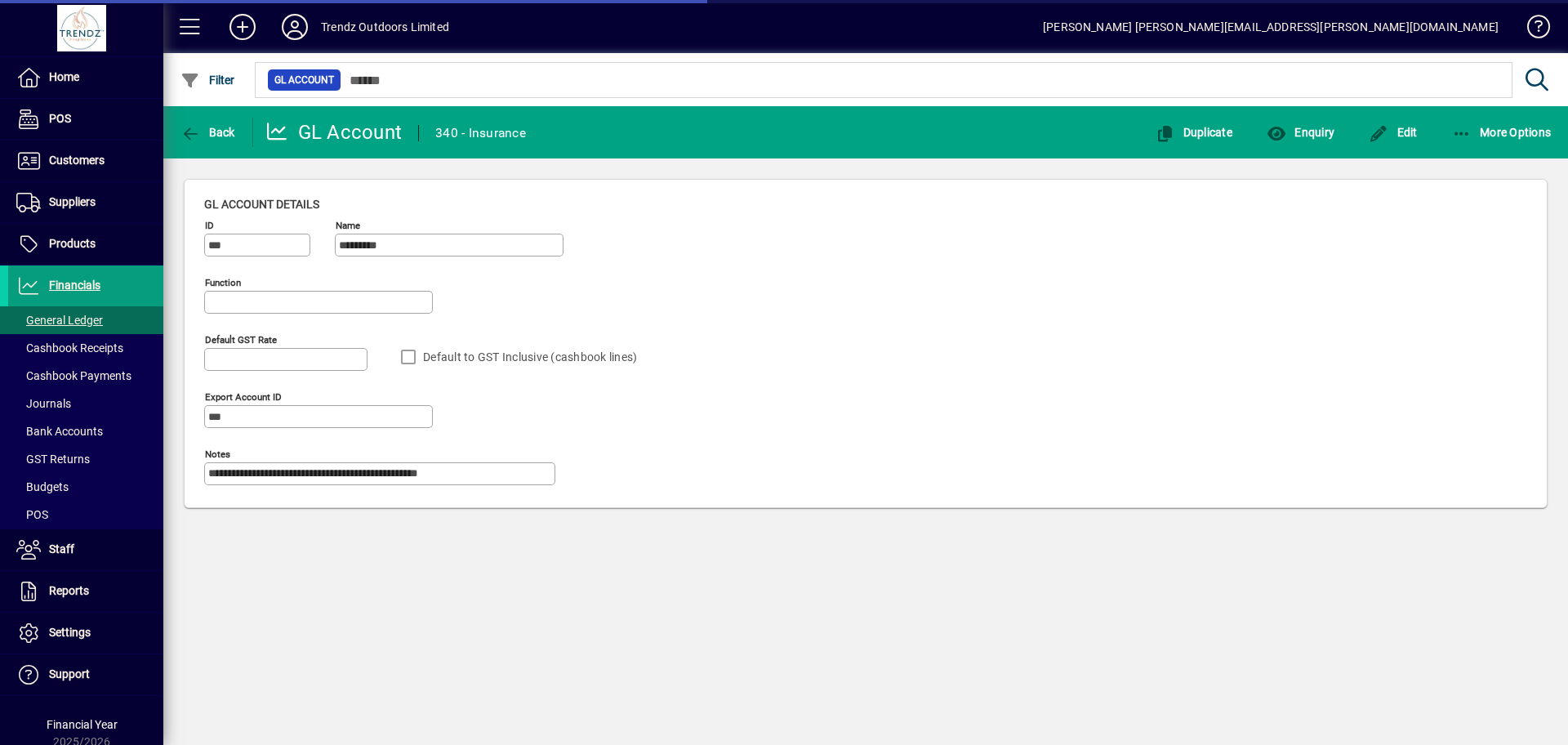
type input "**********"
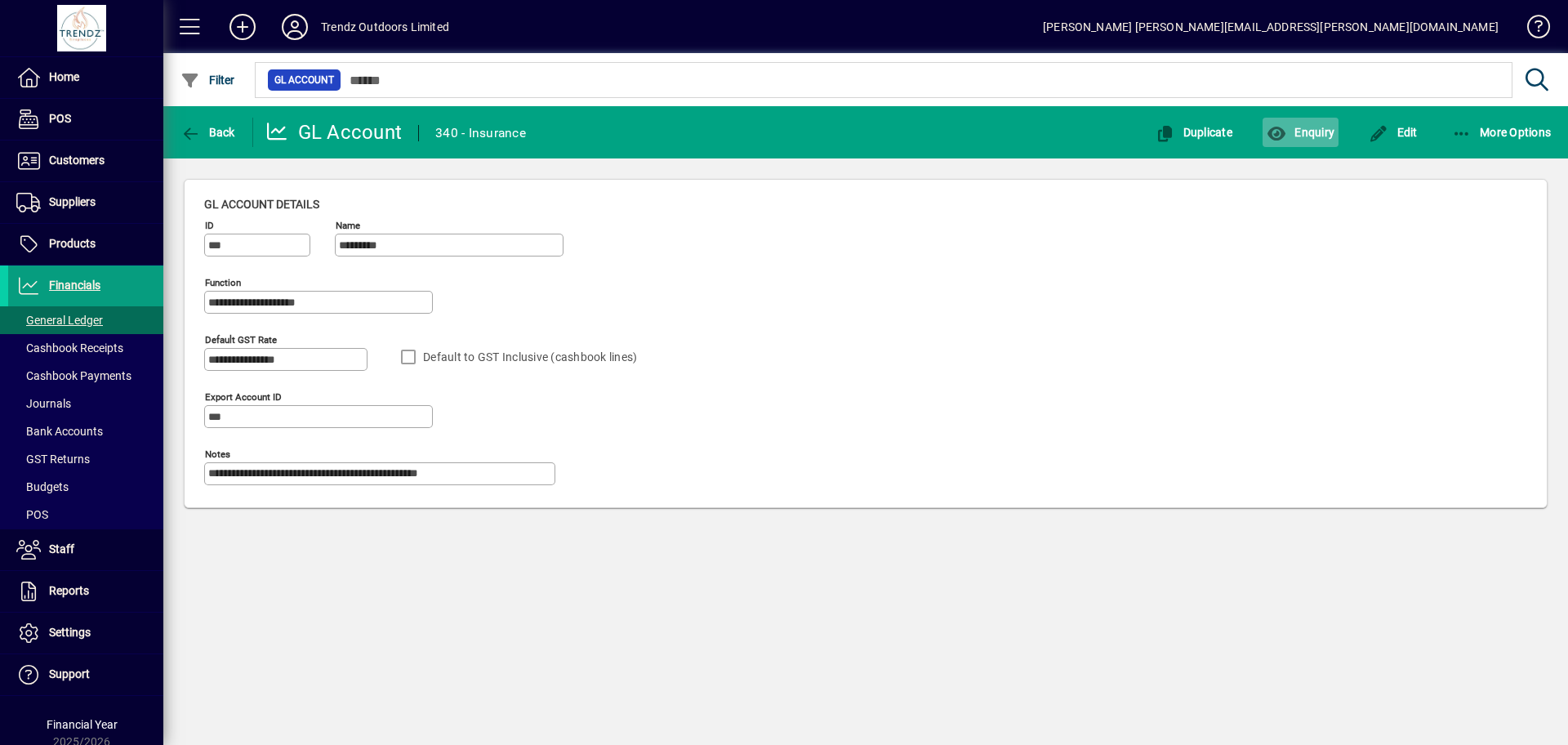
click at [1297, 129] on span "Enquiry" at bounding box center [1300, 131] width 68 height 13
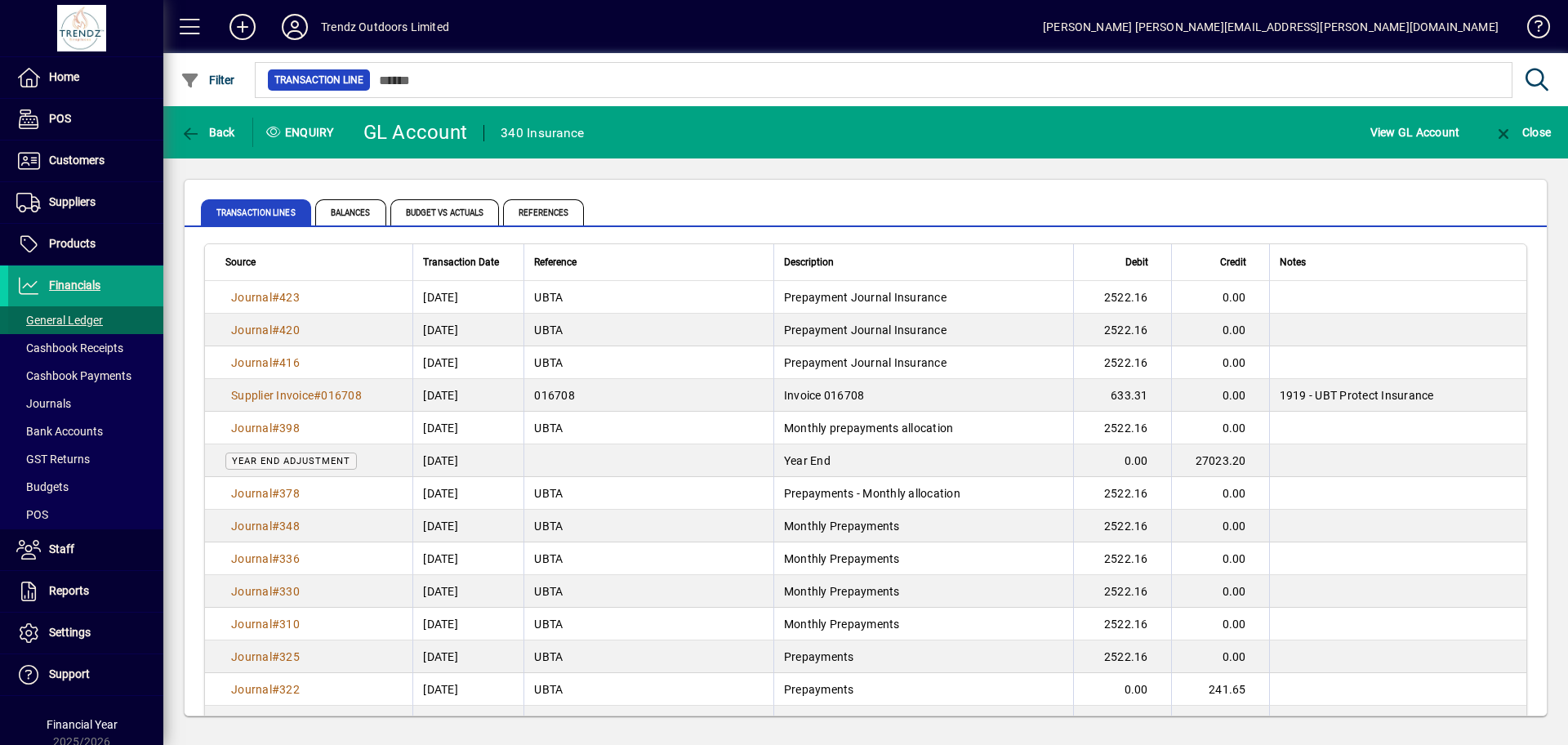
click at [58, 317] on span "General Ledger" at bounding box center [60, 320] width 86 height 13
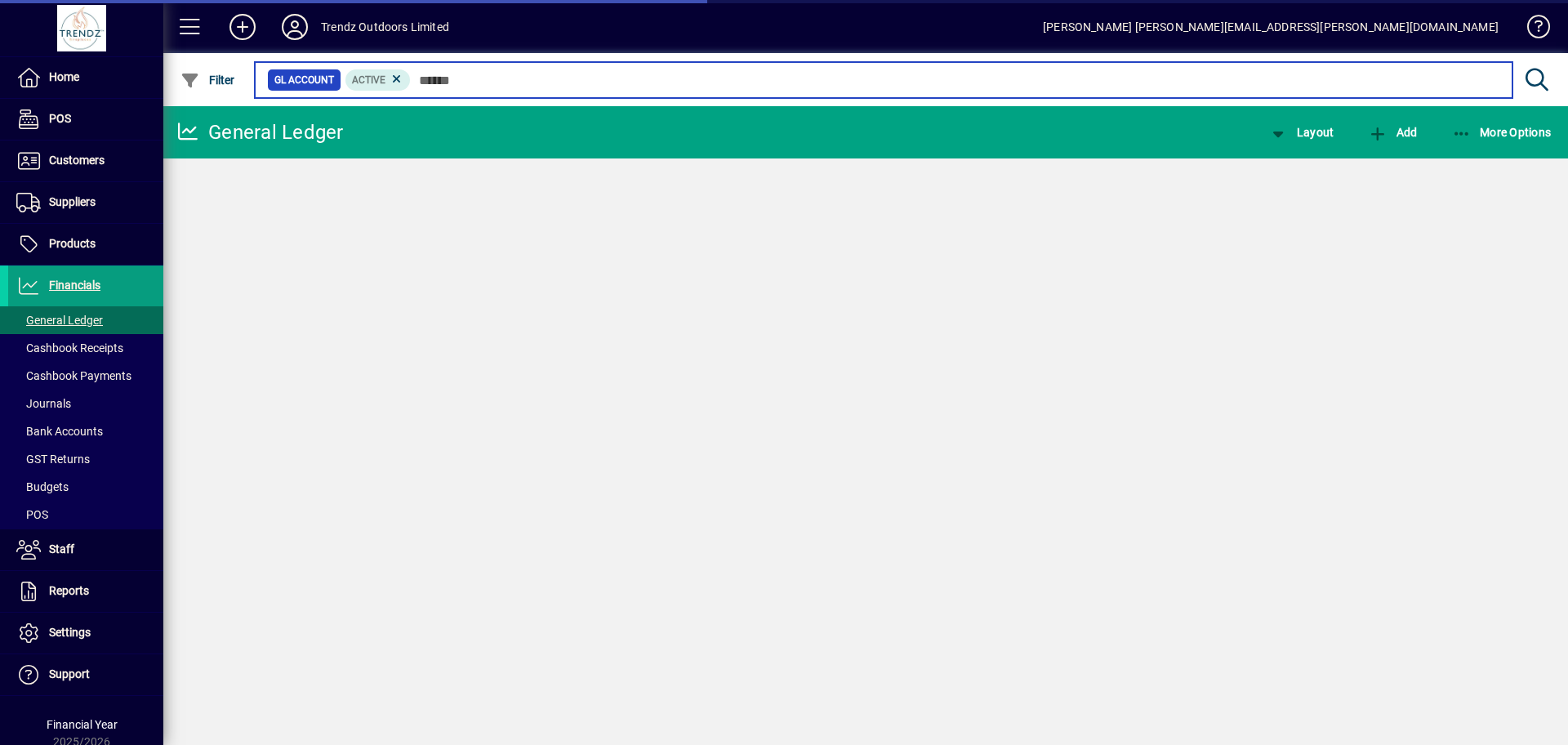
click at [468, 74] on input "text" at bounding box center [955, 79] width 1089 height 23
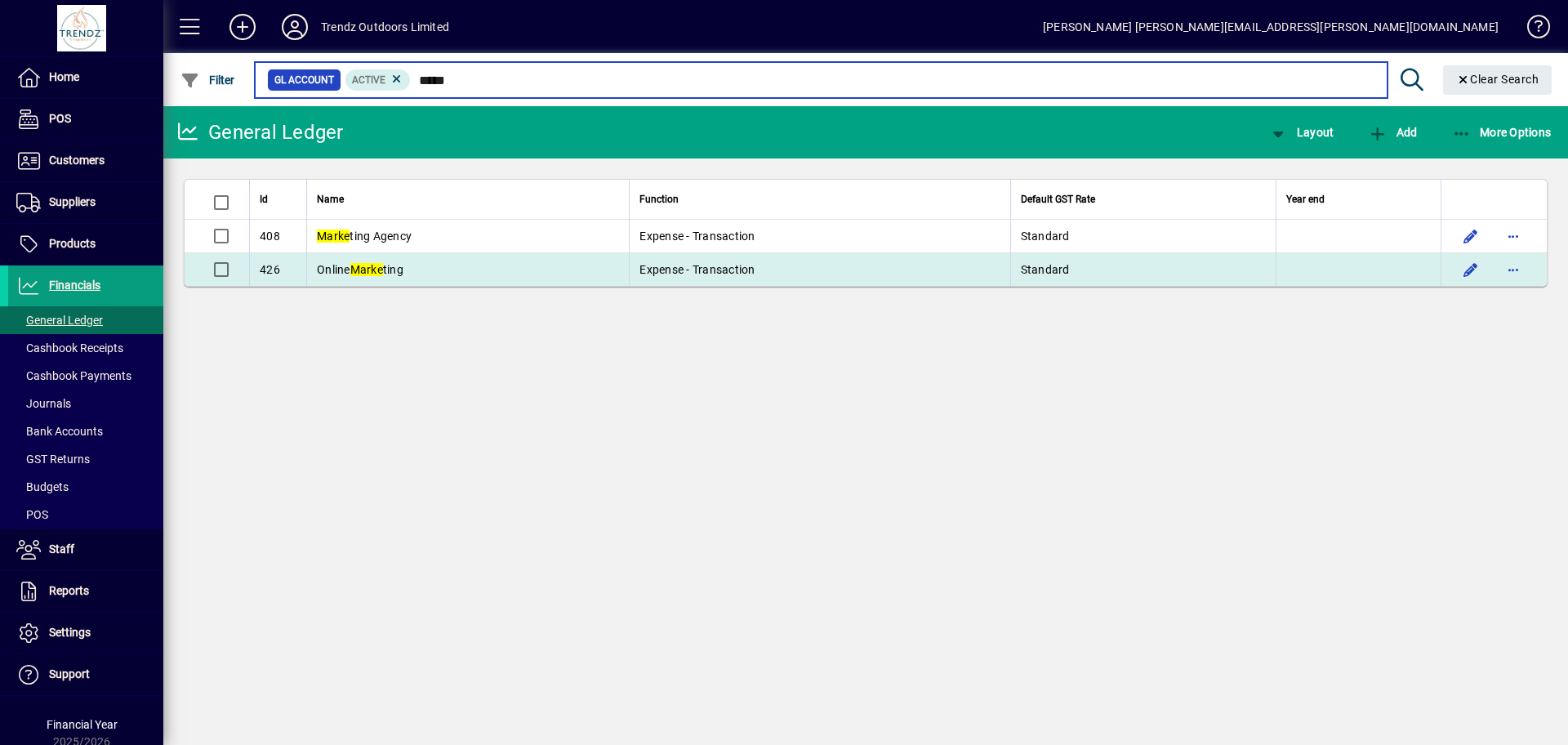
type input "*****"
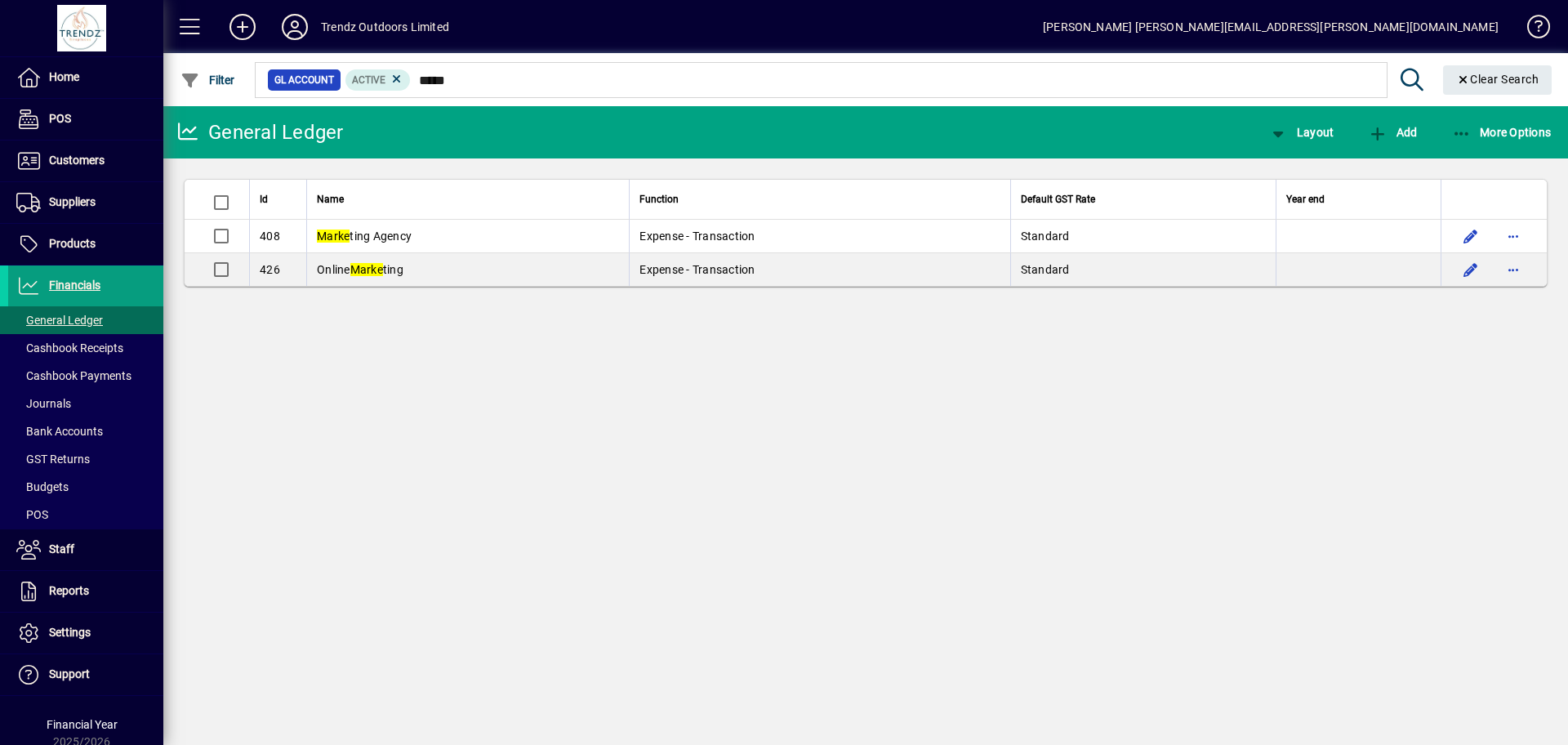
click at [404, 268] on span "Online Marke ting" at bounding box center [360, 269] width 86 height 13
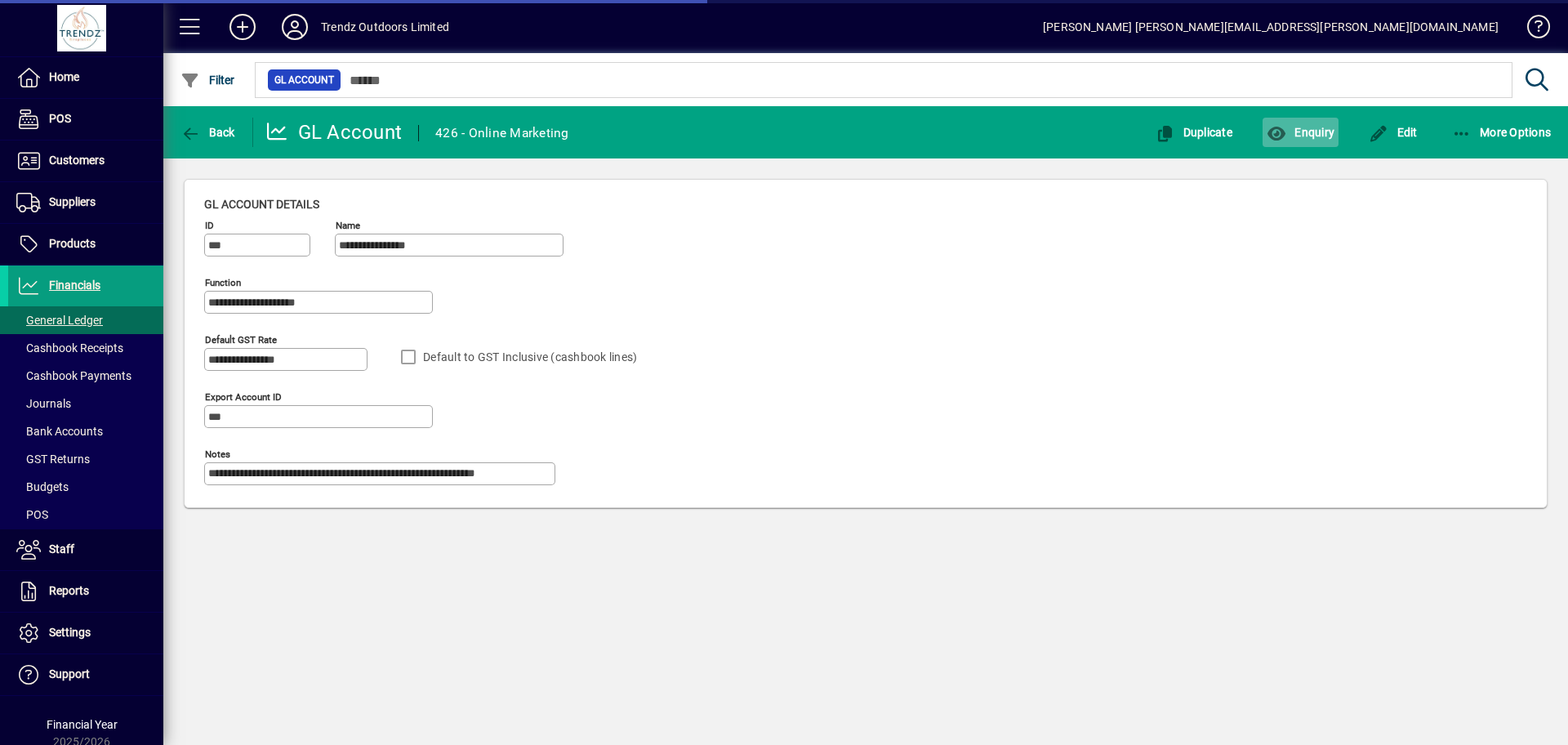
click at [1305, 136] on span "Enquiry" at bounding box center [1300, 131] width 68 height 13
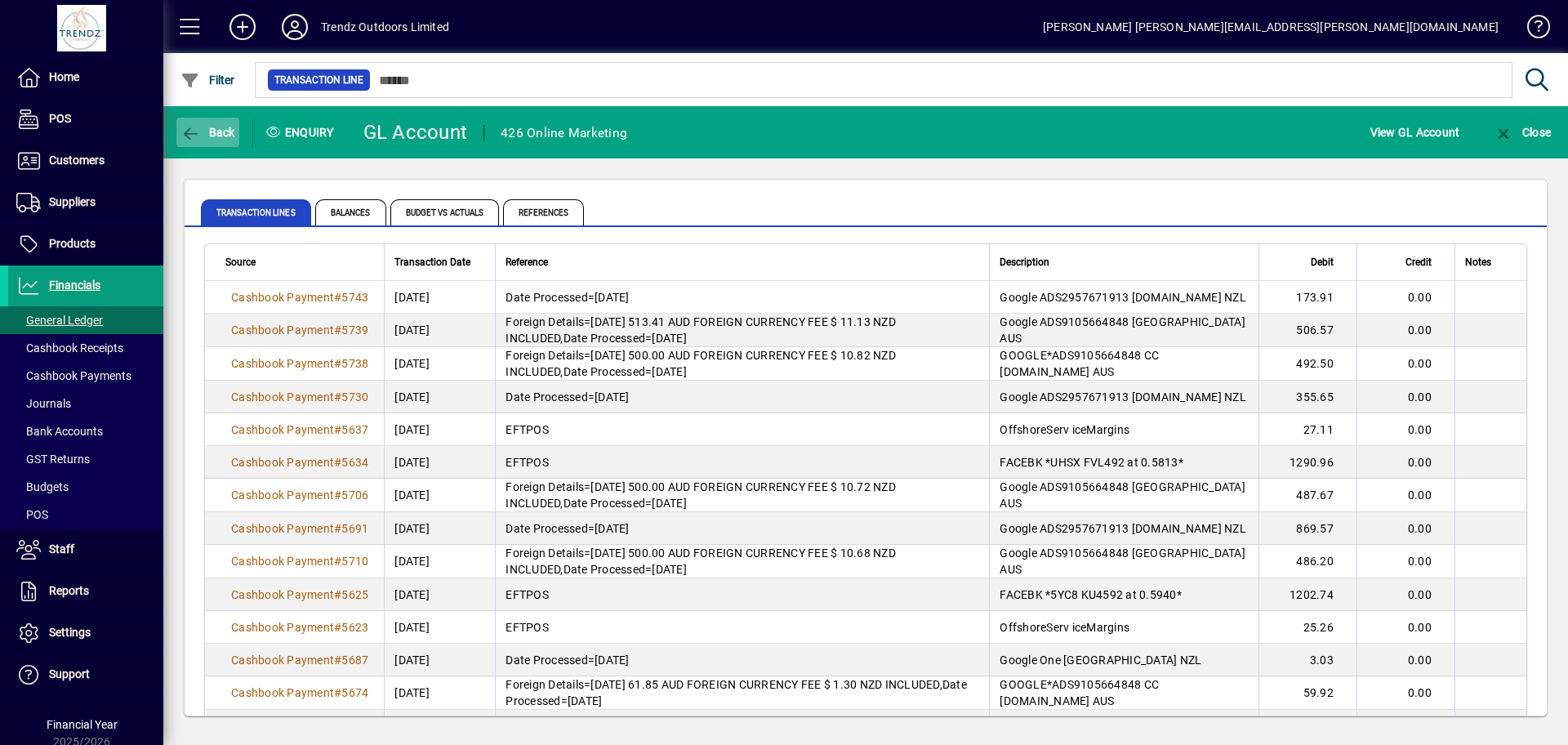
click at [204, 127] on span "Back" at bounding box center [208, 131] width 55 height 13
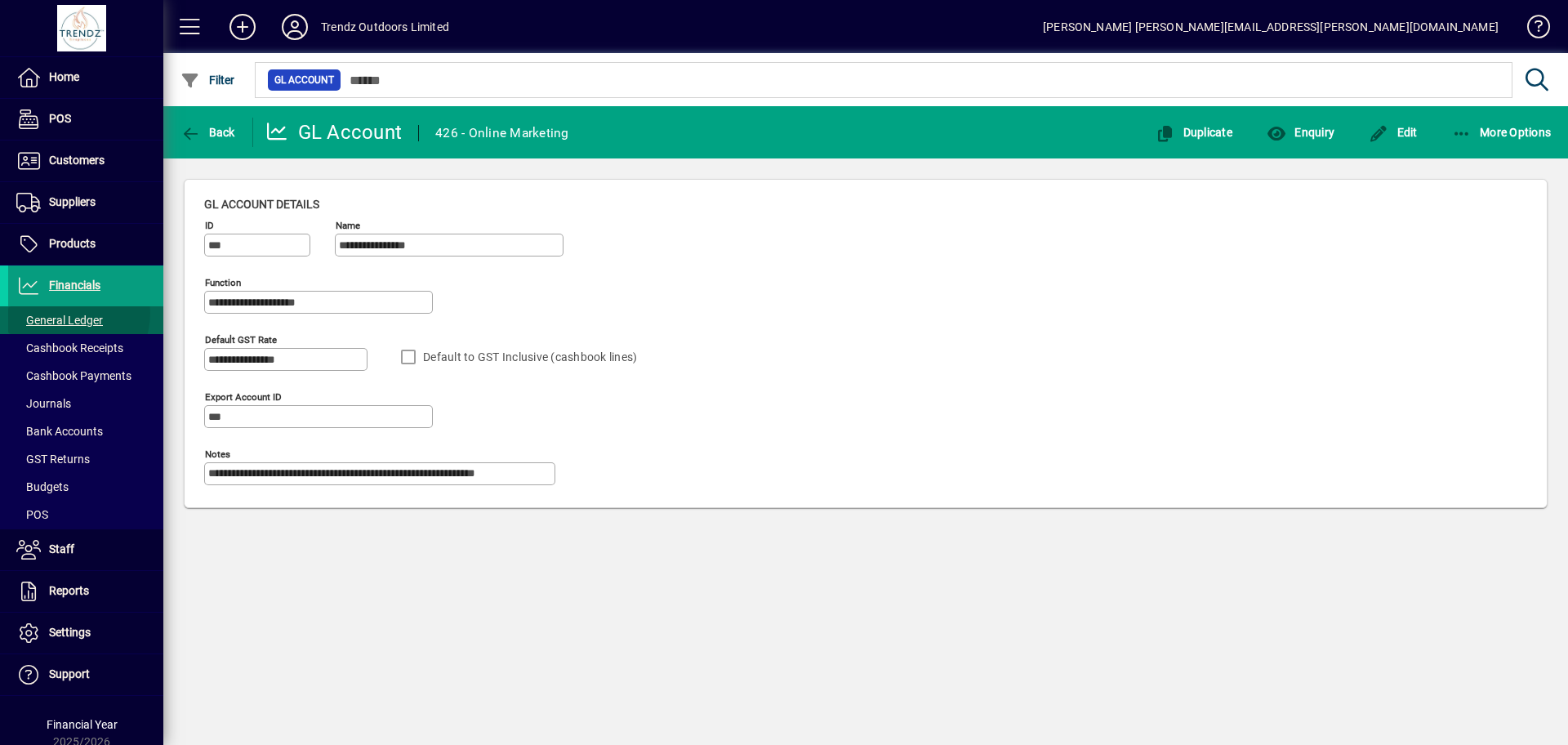
click at [63, 314] on span "General Ledger" at bounding box center [60, 320] width 86 height 13
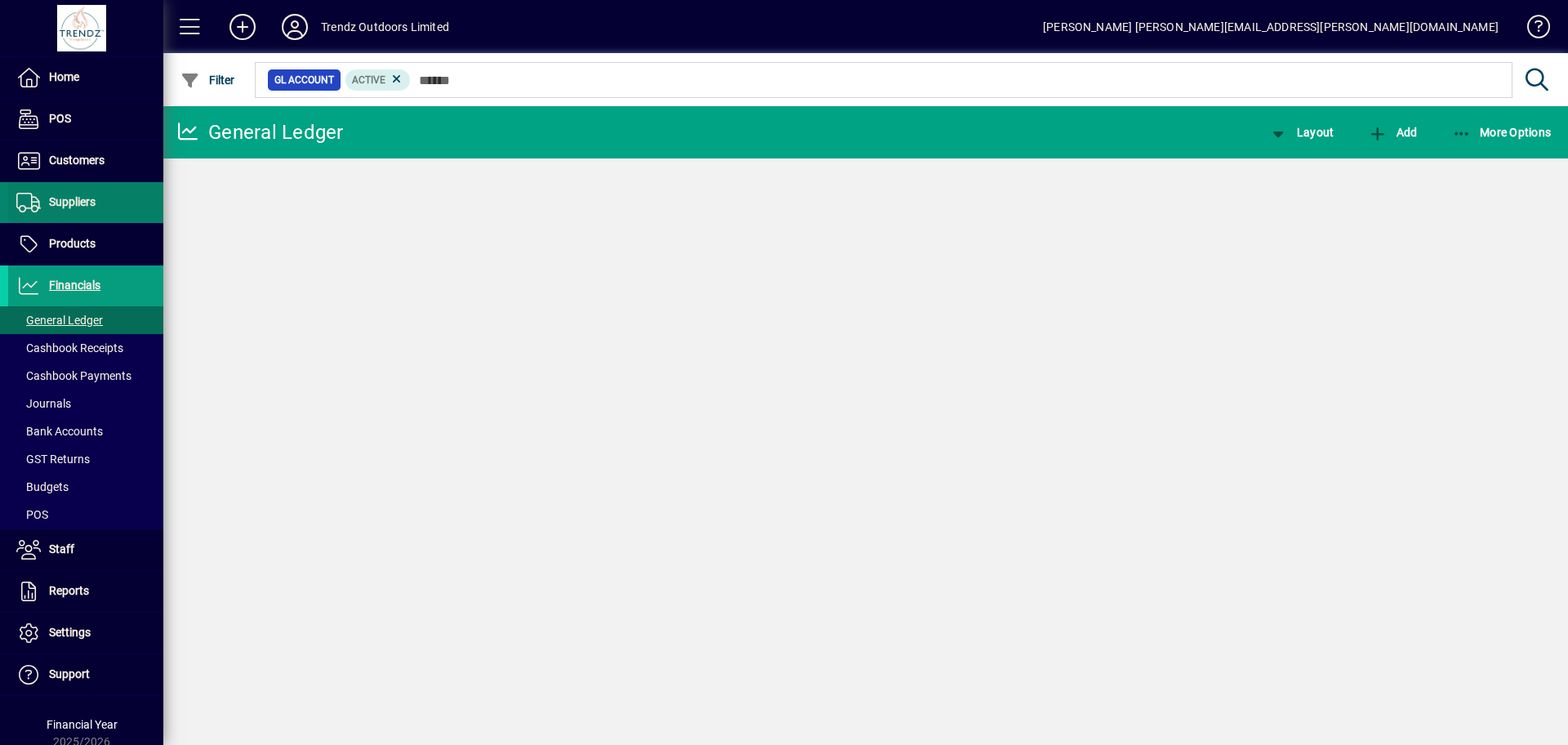
drag, startPoint x: 67, startPoint y: 249, endPoint x: 82, endPoint y: 219, distance: 33.5
click at [67, 248] on span "Products" at bounding box center [73, 243] width 47 height 13
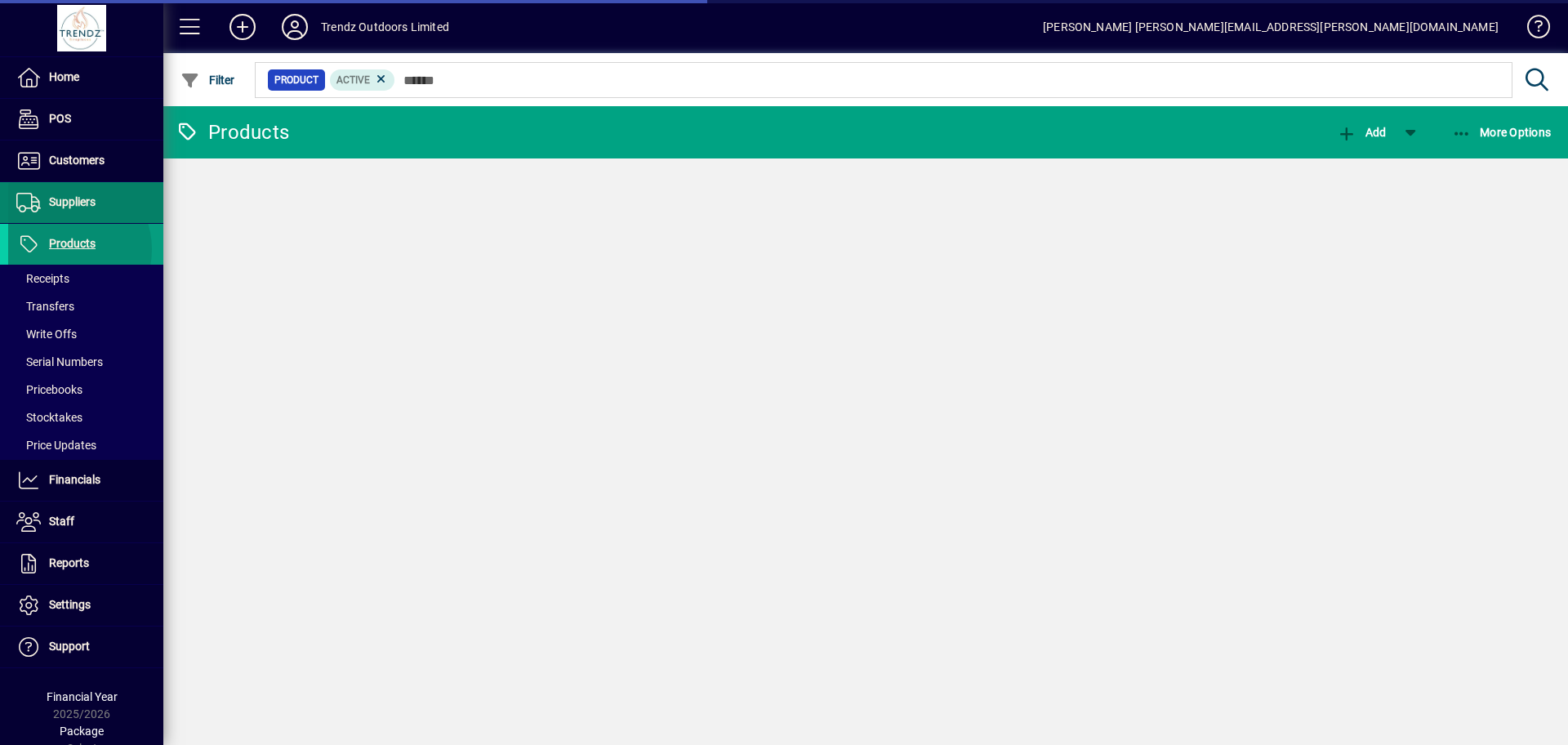
click at [73, 199] on span "Suppliers" at bounding box center [73, 201] width 47 height 13
click at [66, 197] on span "Suppliers" at bounding box center [73, 201] width 47 height 13
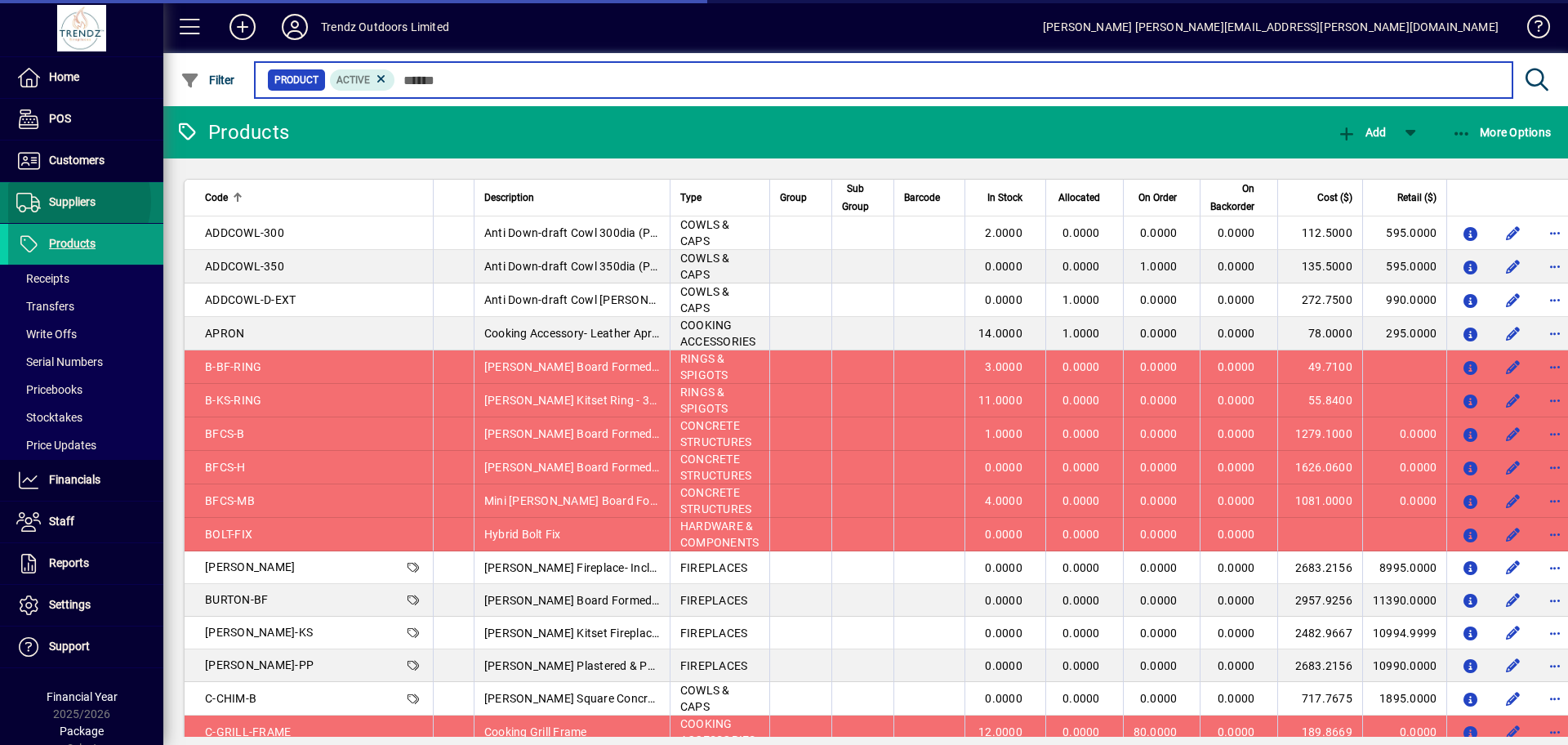
click at [66, 201] on span "Suppliers" at bounding box center [73, 201] width 47 height 13
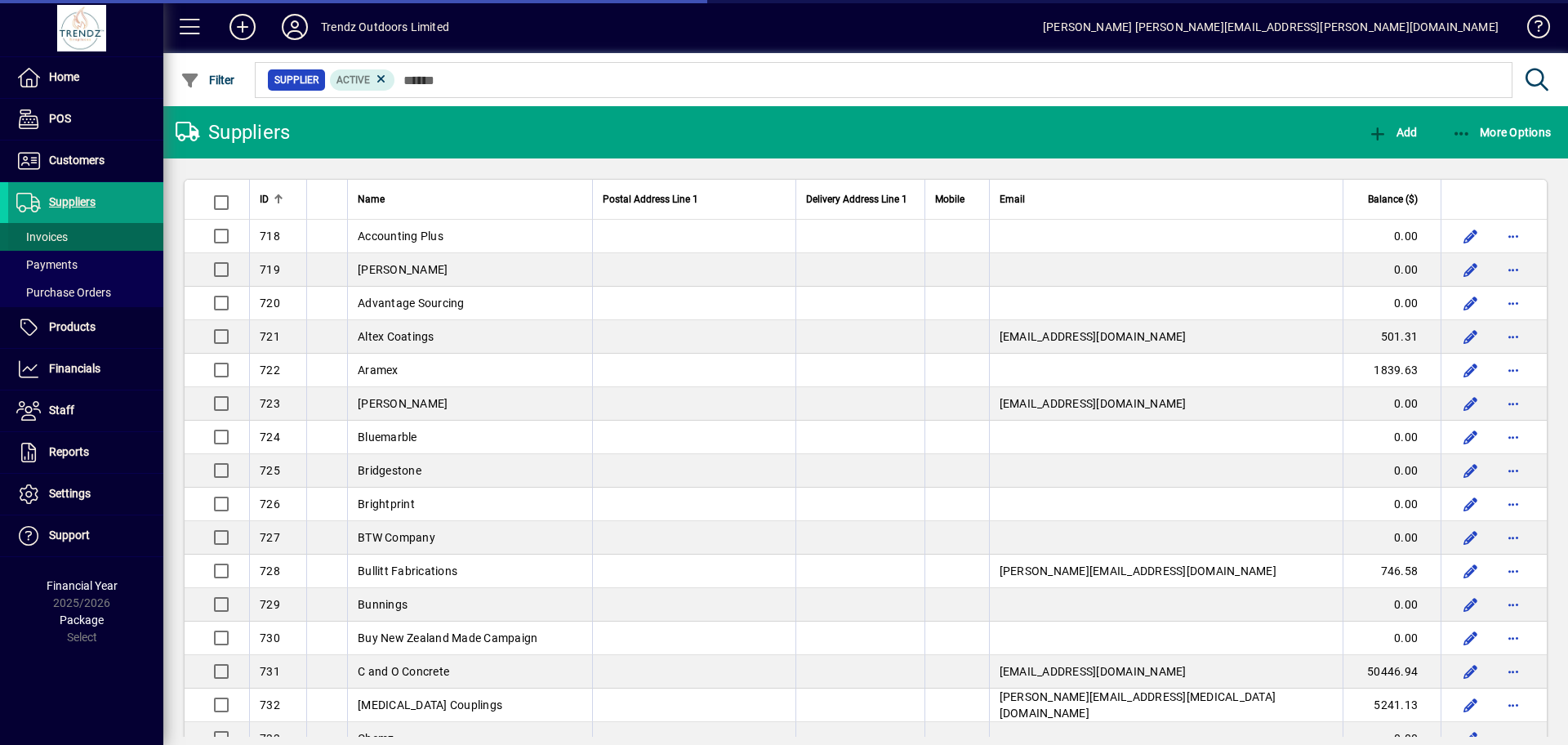
click at [52, 236] on span "Invoices" at bounding box center [42, 236] width 52 height 13
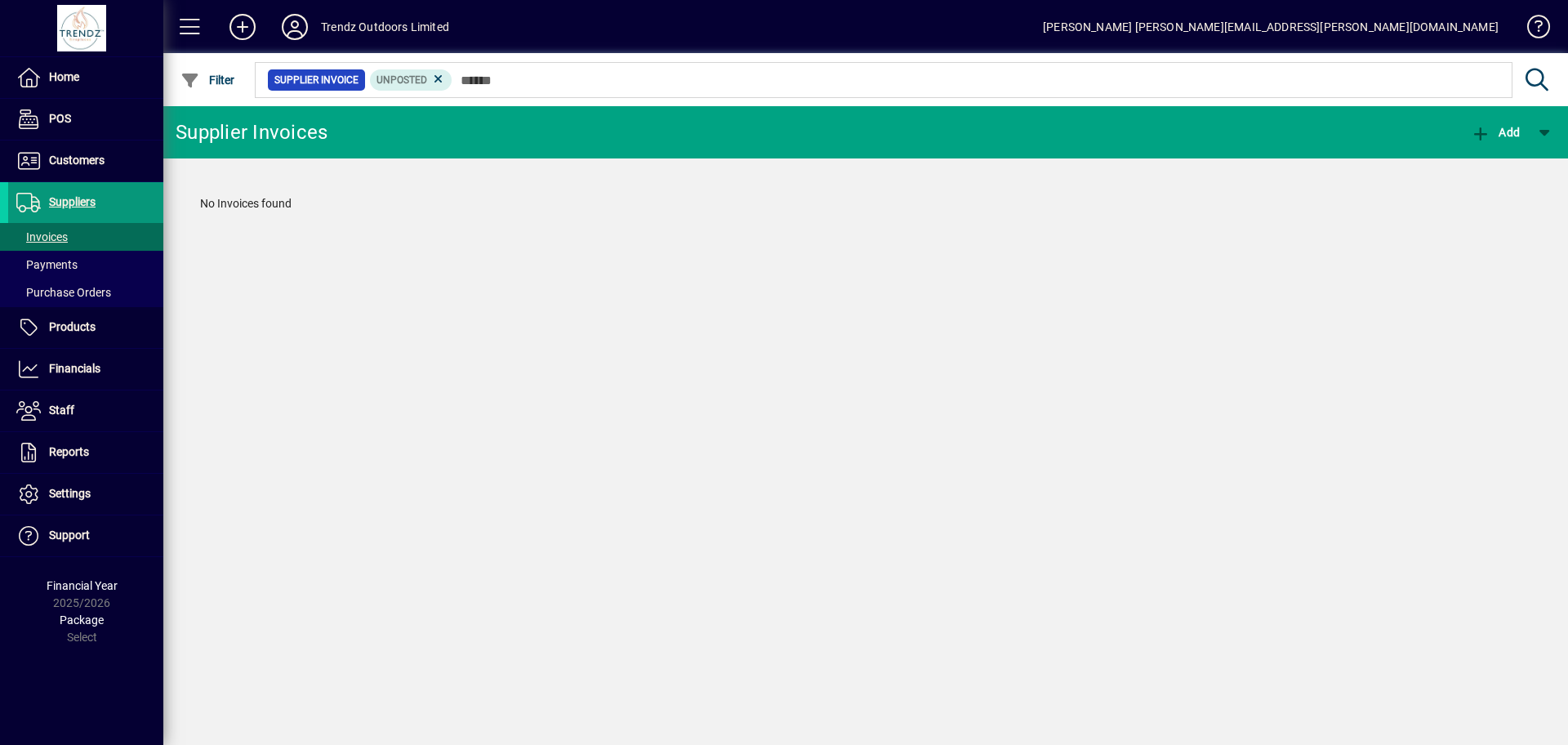
click at [75, 206] on span "Suppliers" at bounding box center [73, 201] width 47 height 13
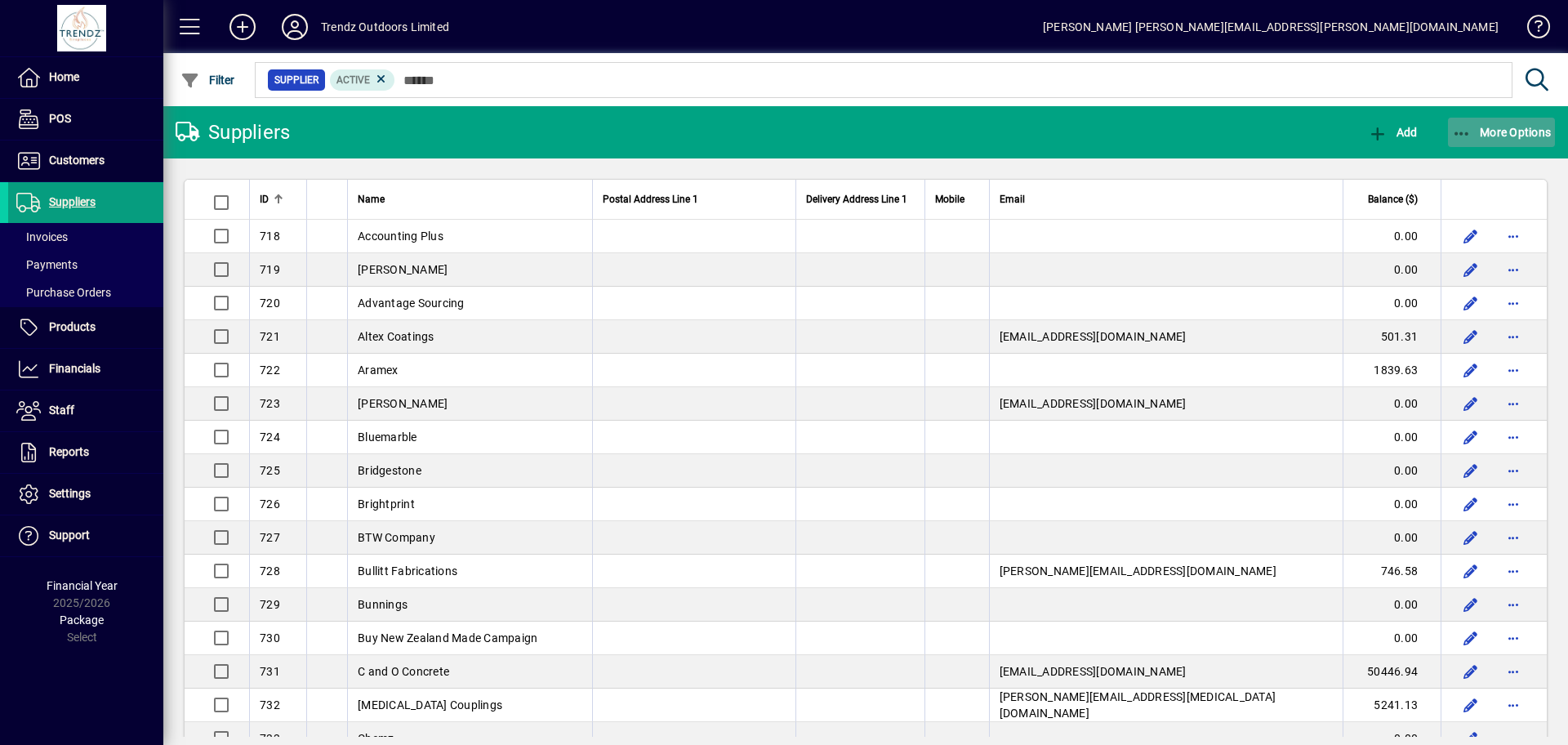
click at [1531, 133] on span "More Options" at bounding box center [1502, 131] width 100 height 13
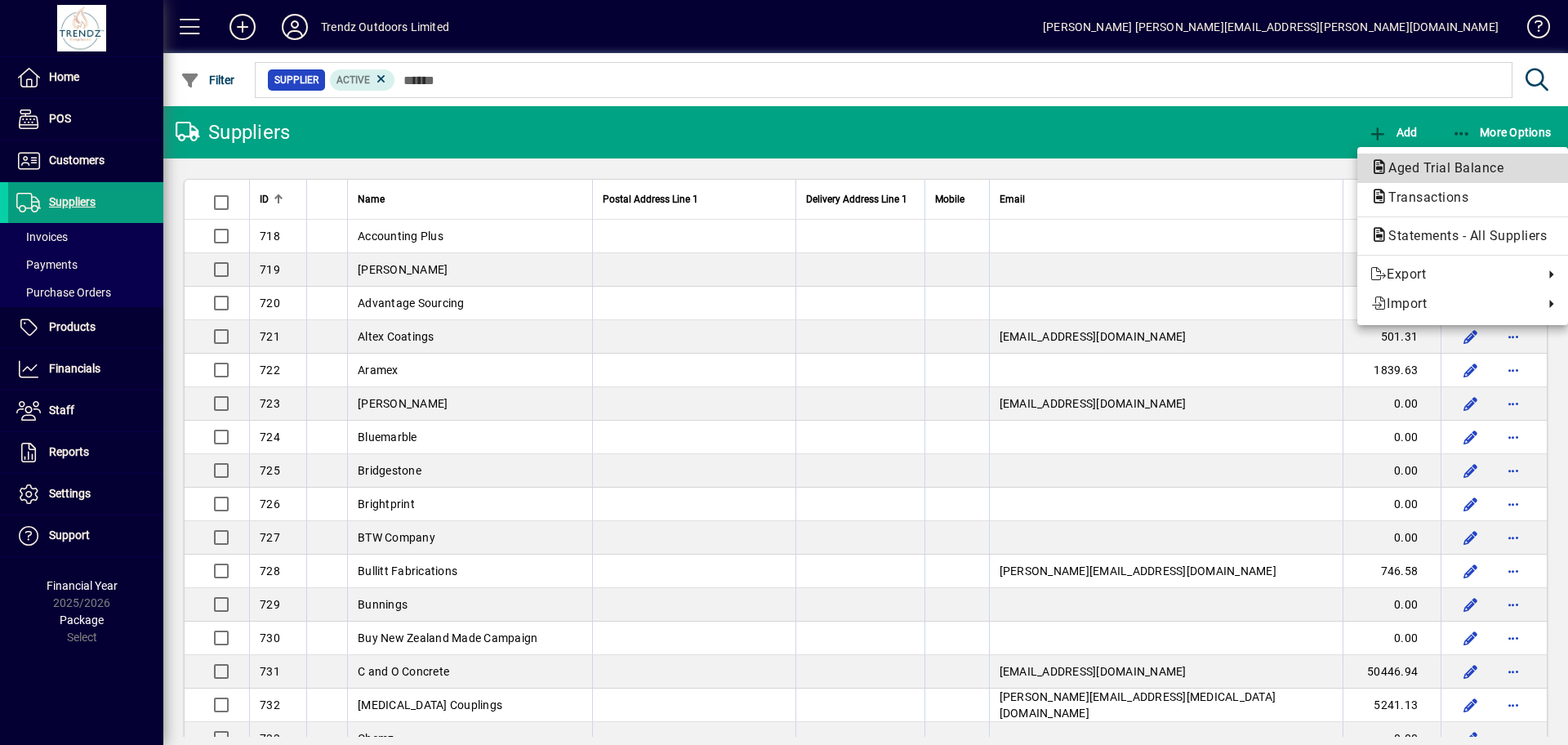
click at [1414, 167] on span "Aged Trial Balance" at bounding box center [1441, 168] width 141 height 16
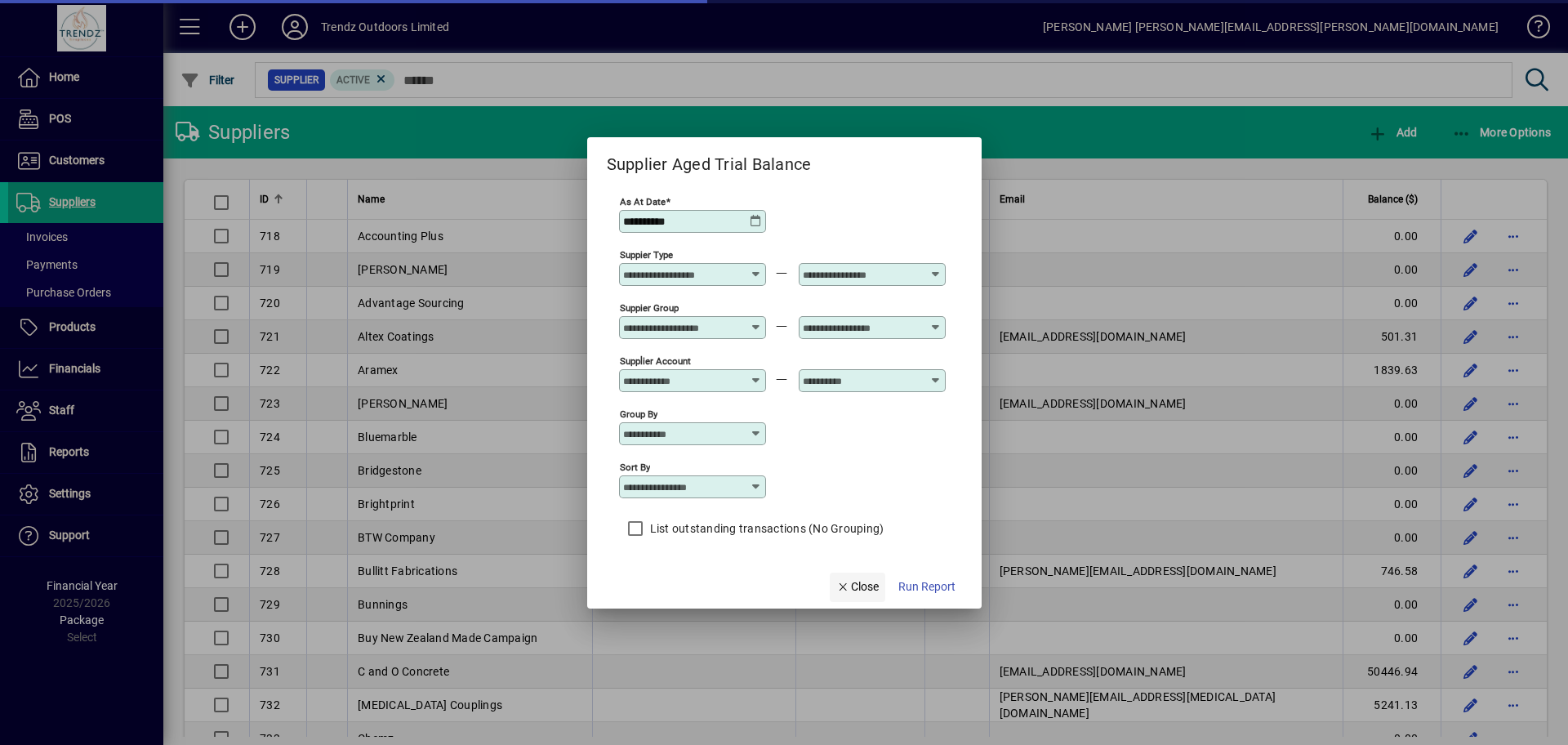
click at [854, 591] on span "Close" at bounding box center [857, 587] width 42 height 18
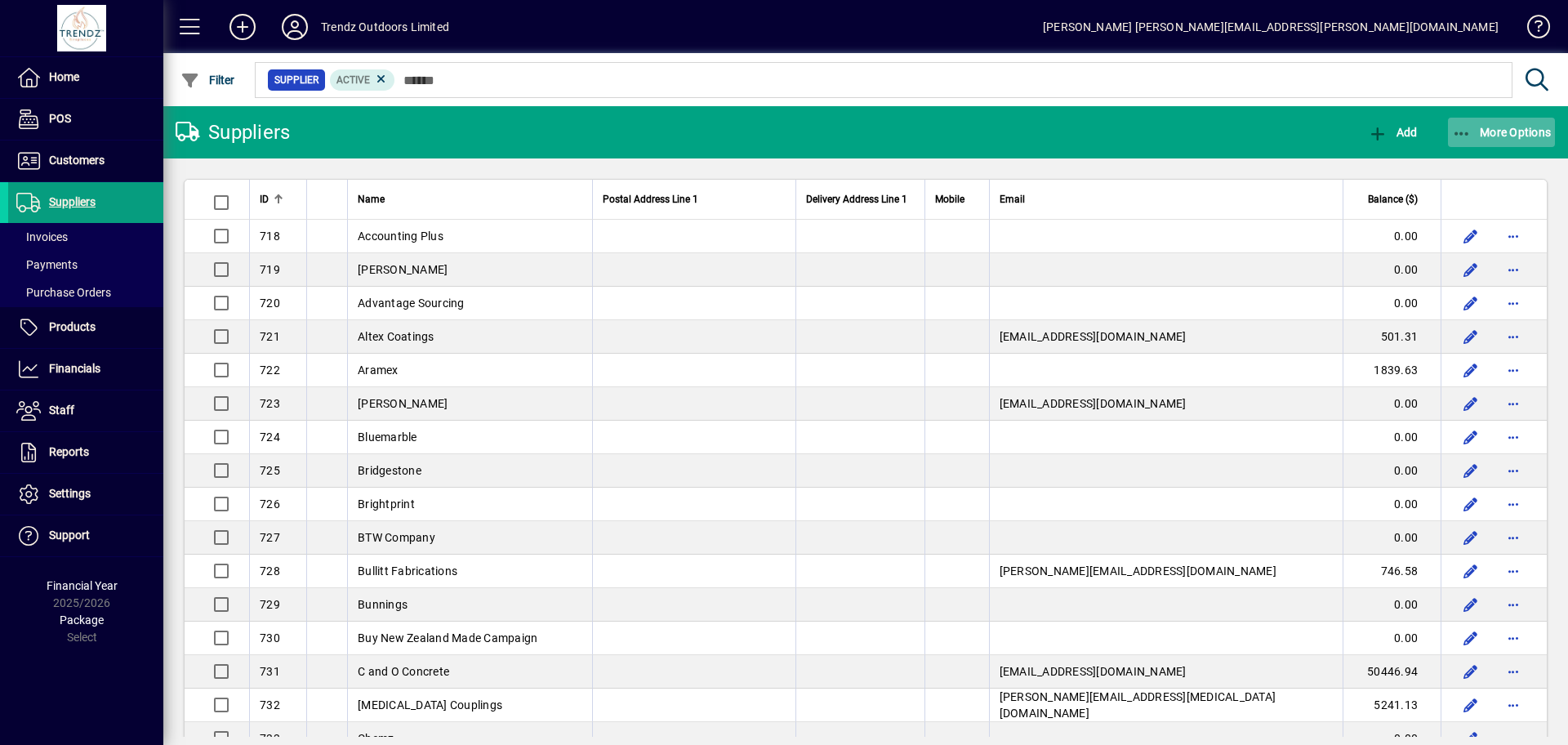
click at [1499, 132] on span "More Options" at bounding box center [1502, 131] width 100 height 13
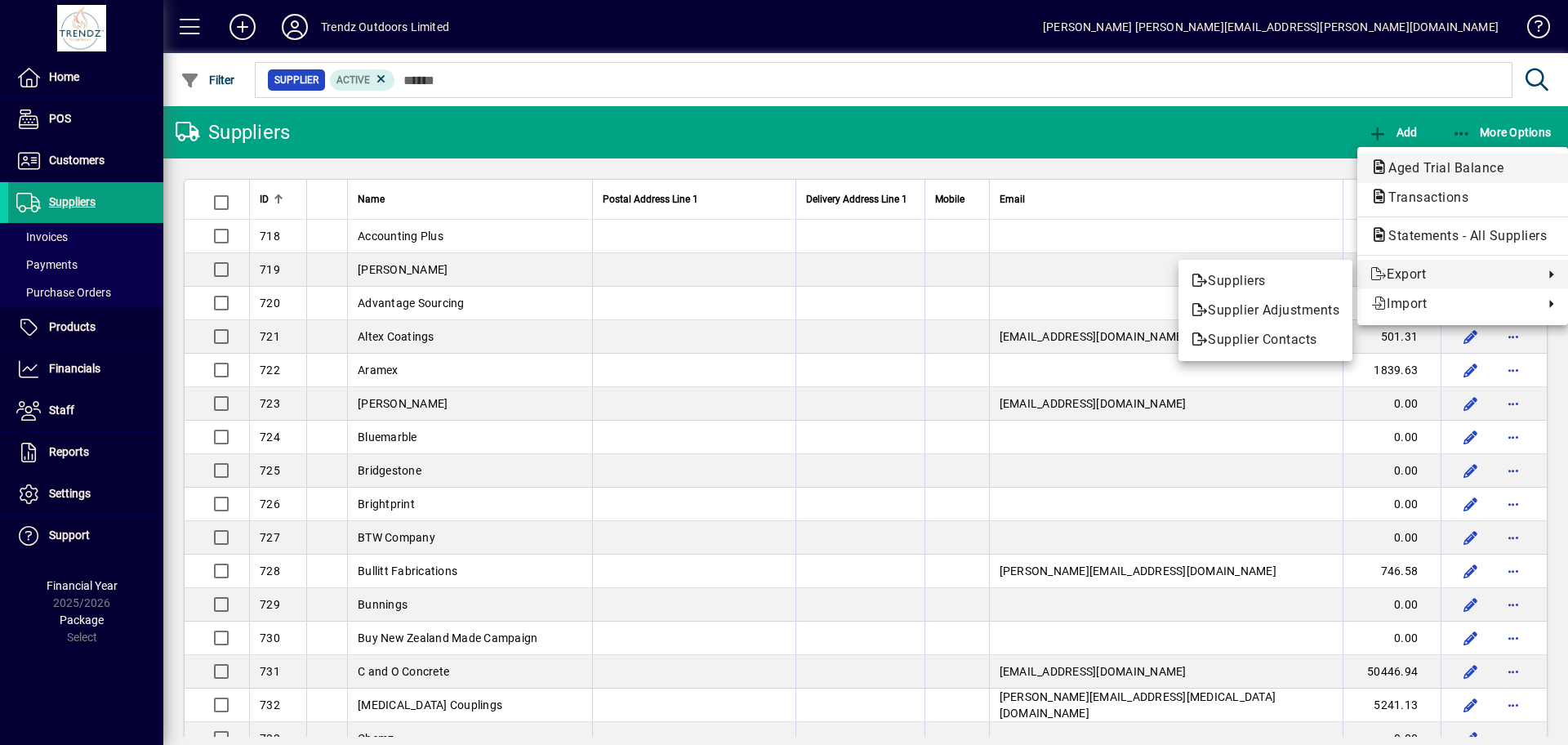
click at [1444, 171] on span "Aged Trial Balance" at bounding box center [1441, 168] width 141 height 16
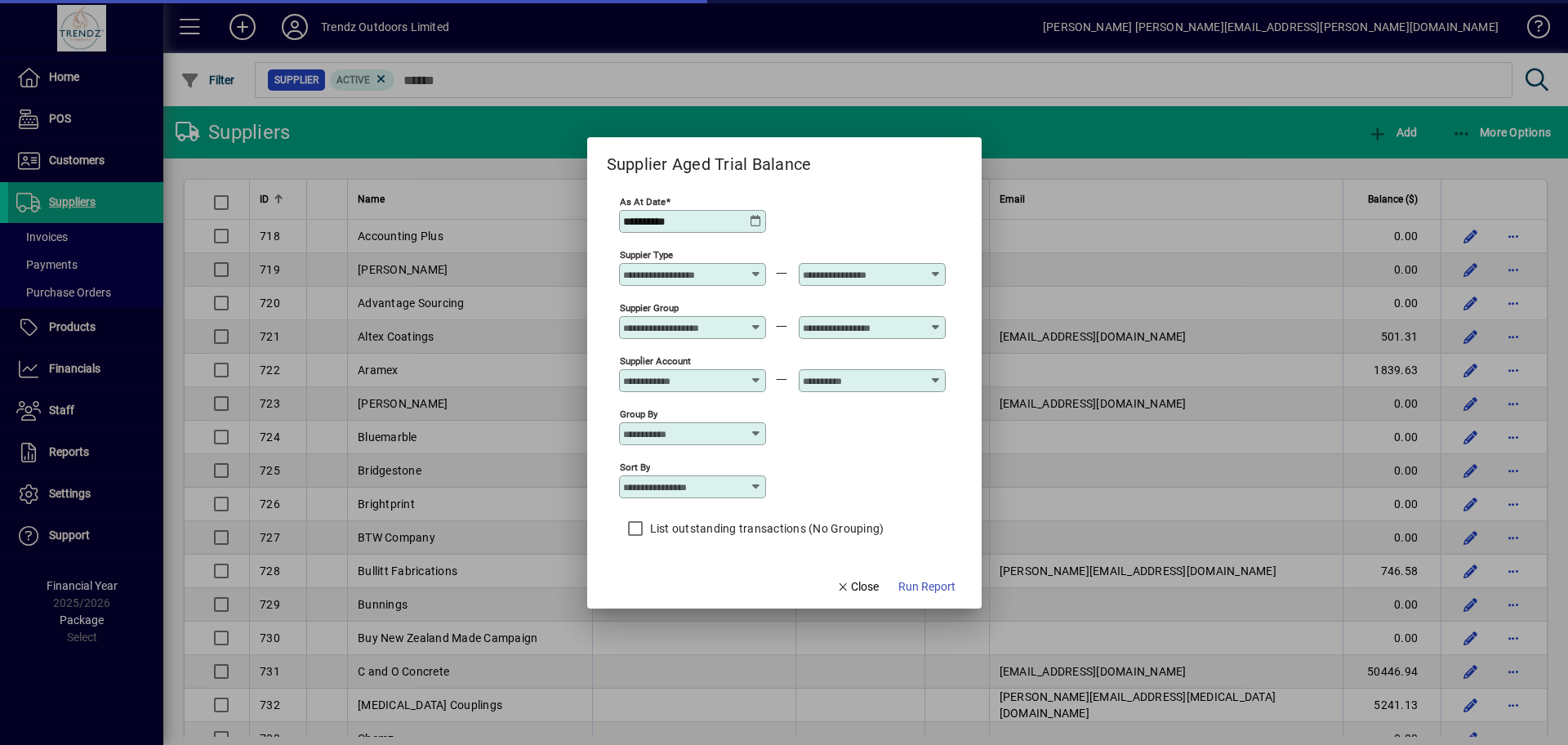
click at [758, 222] on icon at bounding box center [756, 221] width 13 height 13
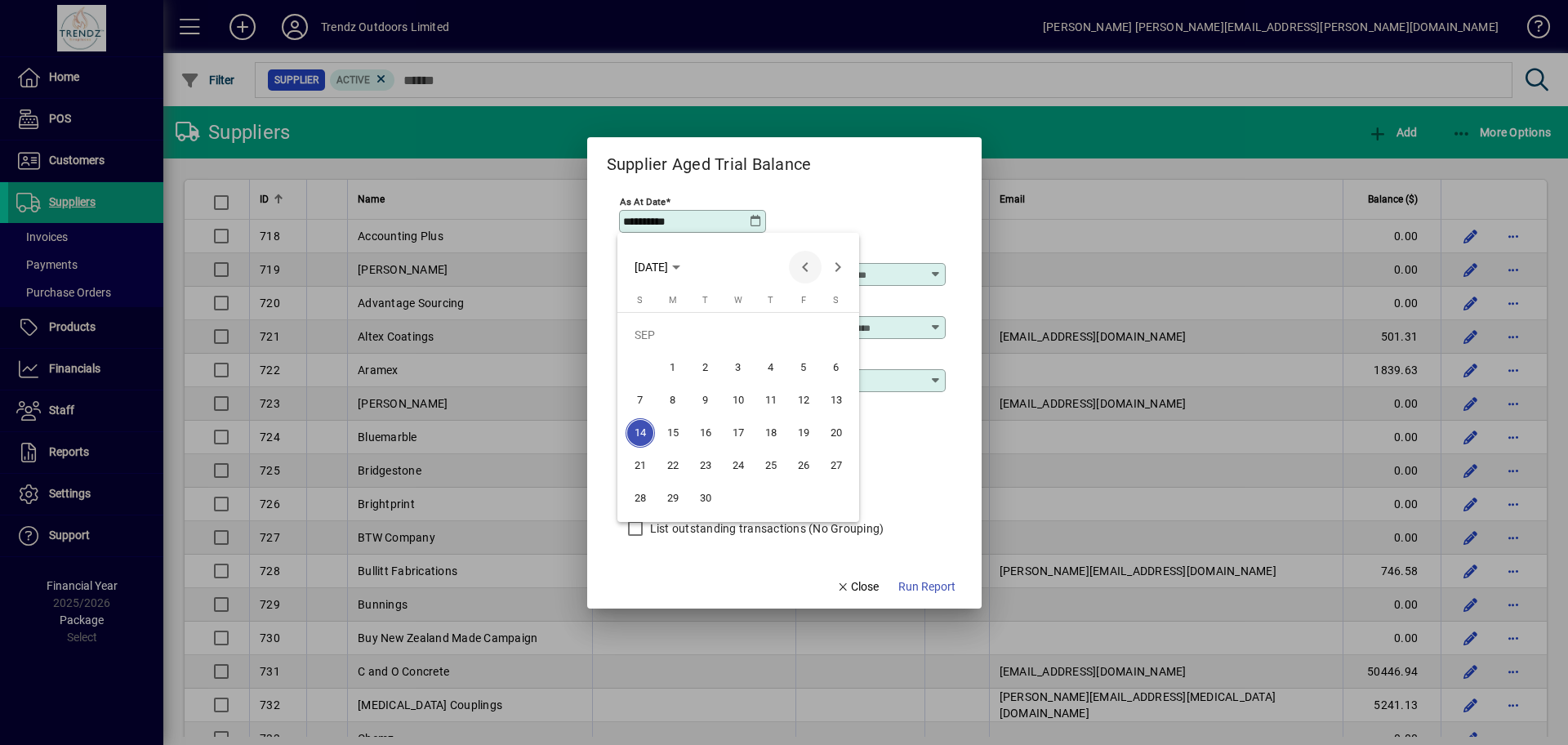
click at [800, 269] on span "Previous month" at bounding box center [805, 267] width 32 height 32
click at [642, 494] on span "31" at bounding box center [640, 498] width 29 height 29
type input "**********"
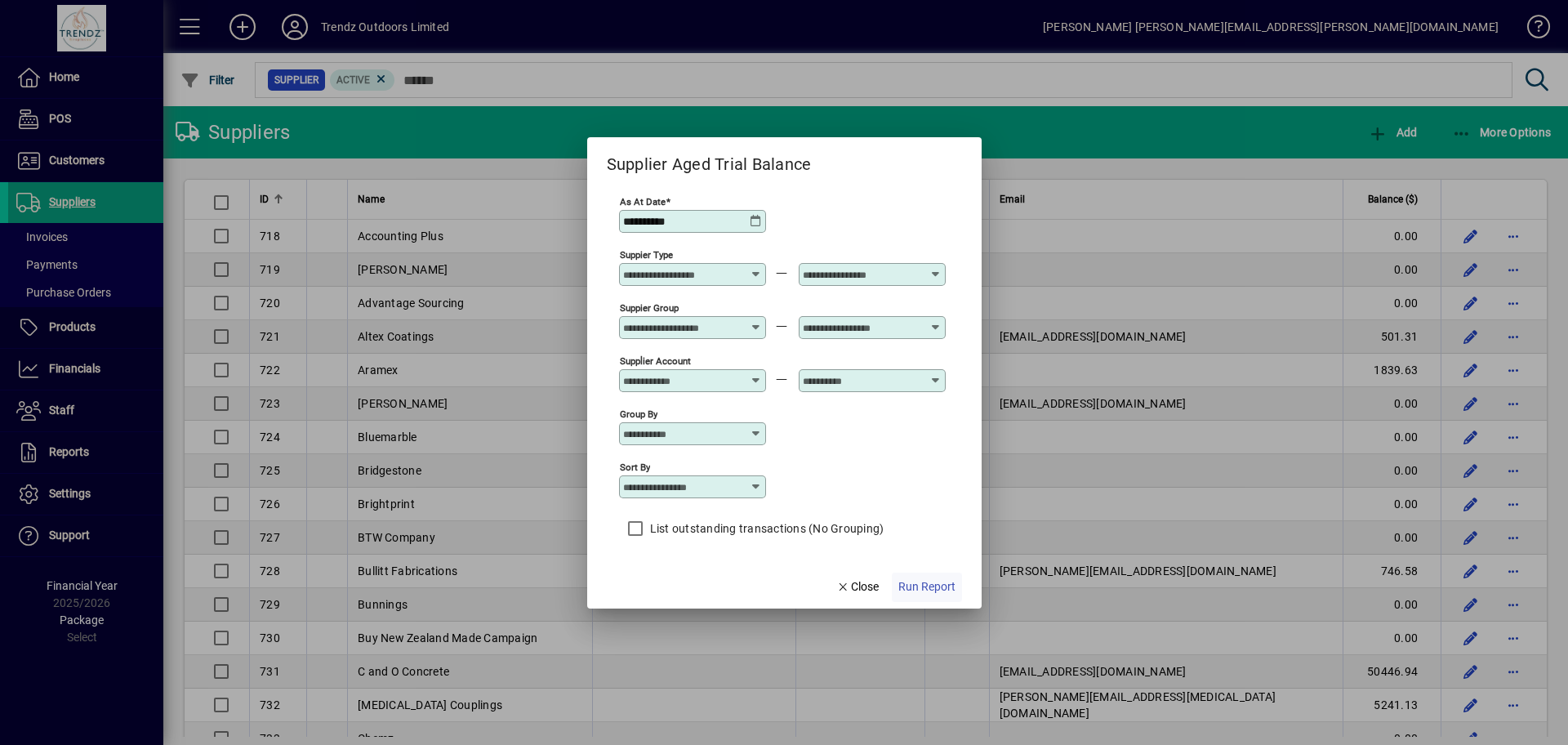
click at [924, 586] on span "Run Report" at bounding box center [927, 587] width 57 height 18
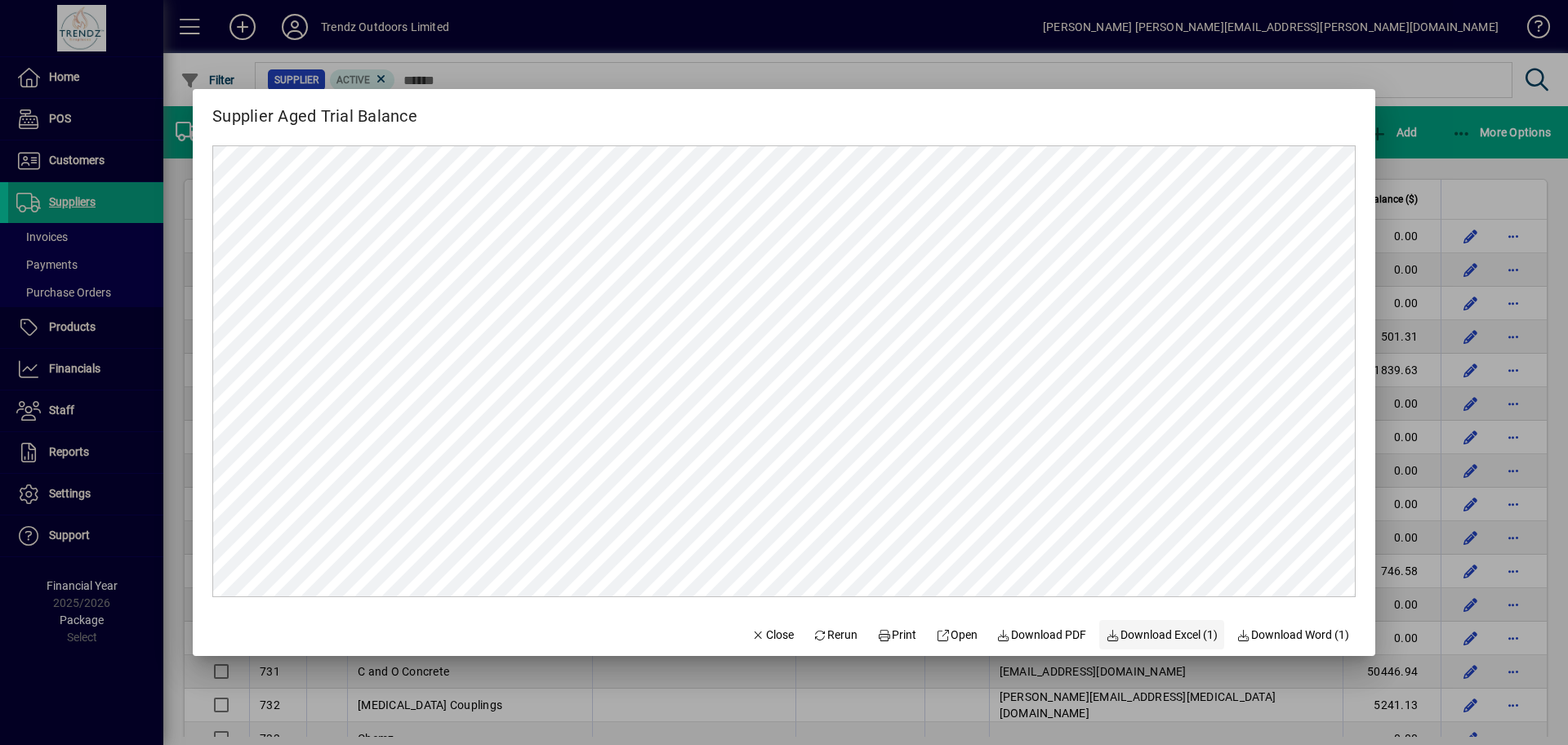
click at [1170, 630] on span "Download Excel (1)" at bounding box center [1161, 635] width 112 height 18
click at [763, 640] on span "Close" at bounding box center [772, 635] width 42 height 18
